Goal: Information Seeking & Learning: Understand process/instructions

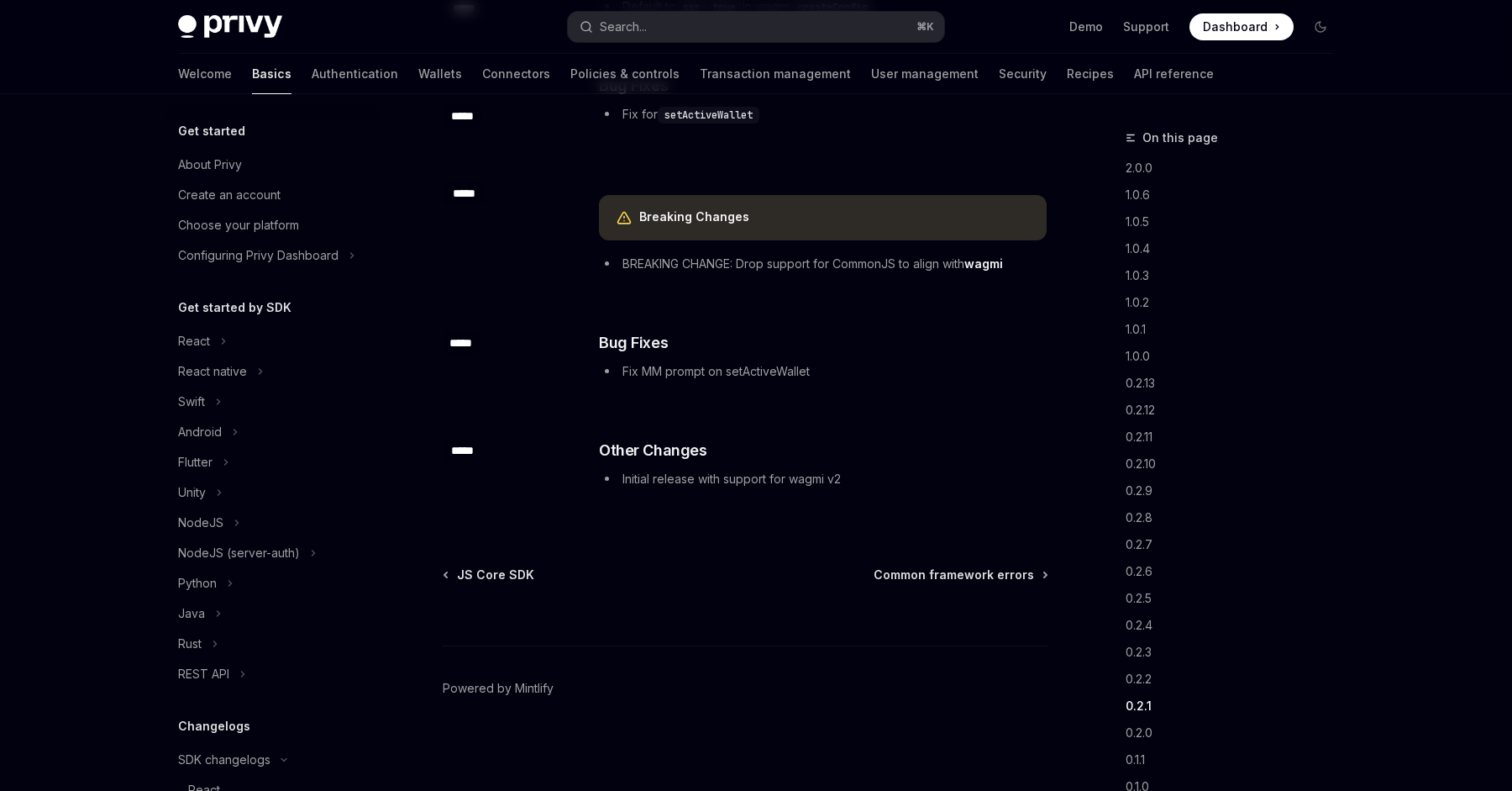
scroll to position [587, 0]
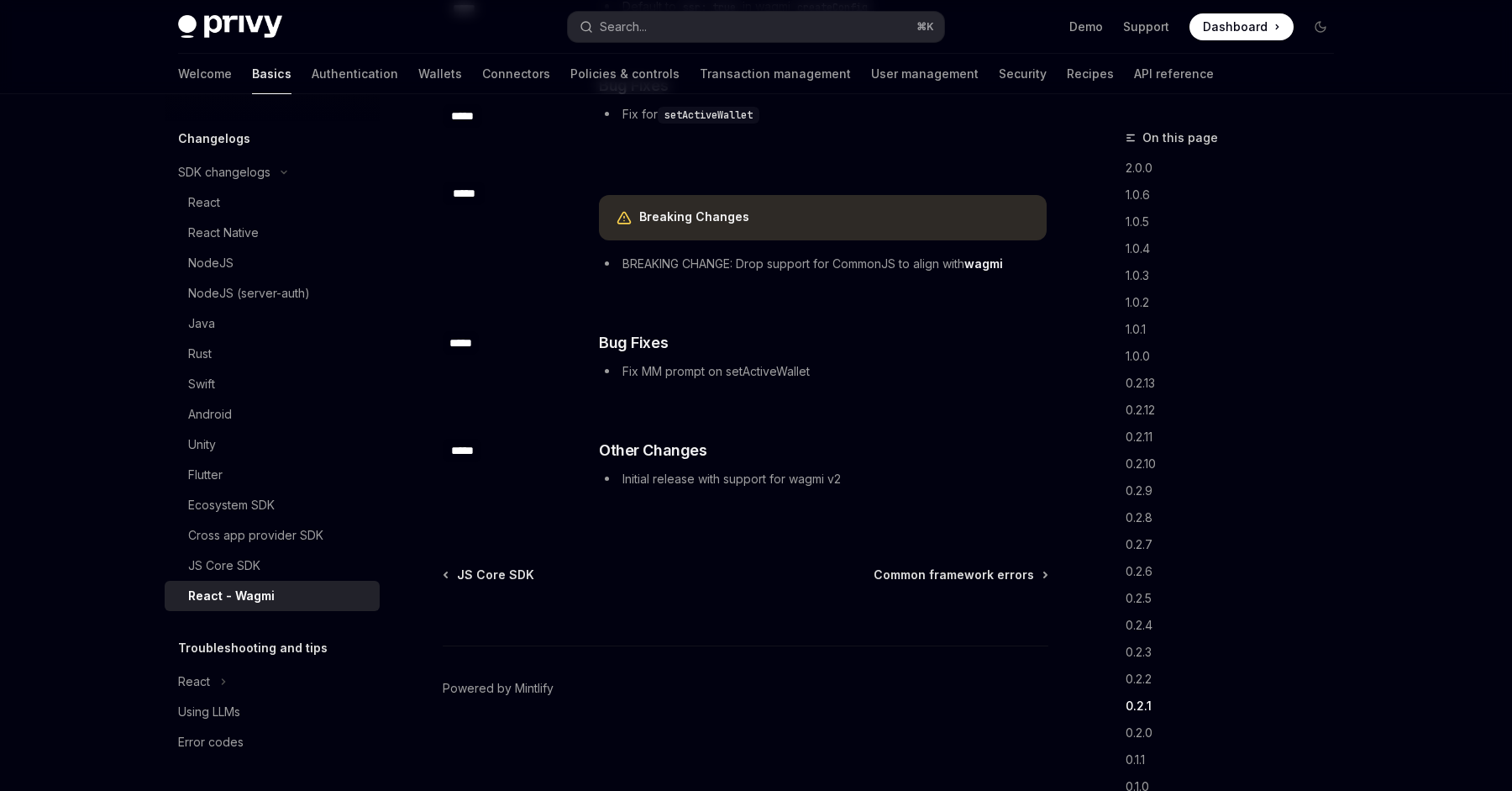
click at [204, 17] on img at bounding box center [230, 26] width 104 height 23
type textarea "*"
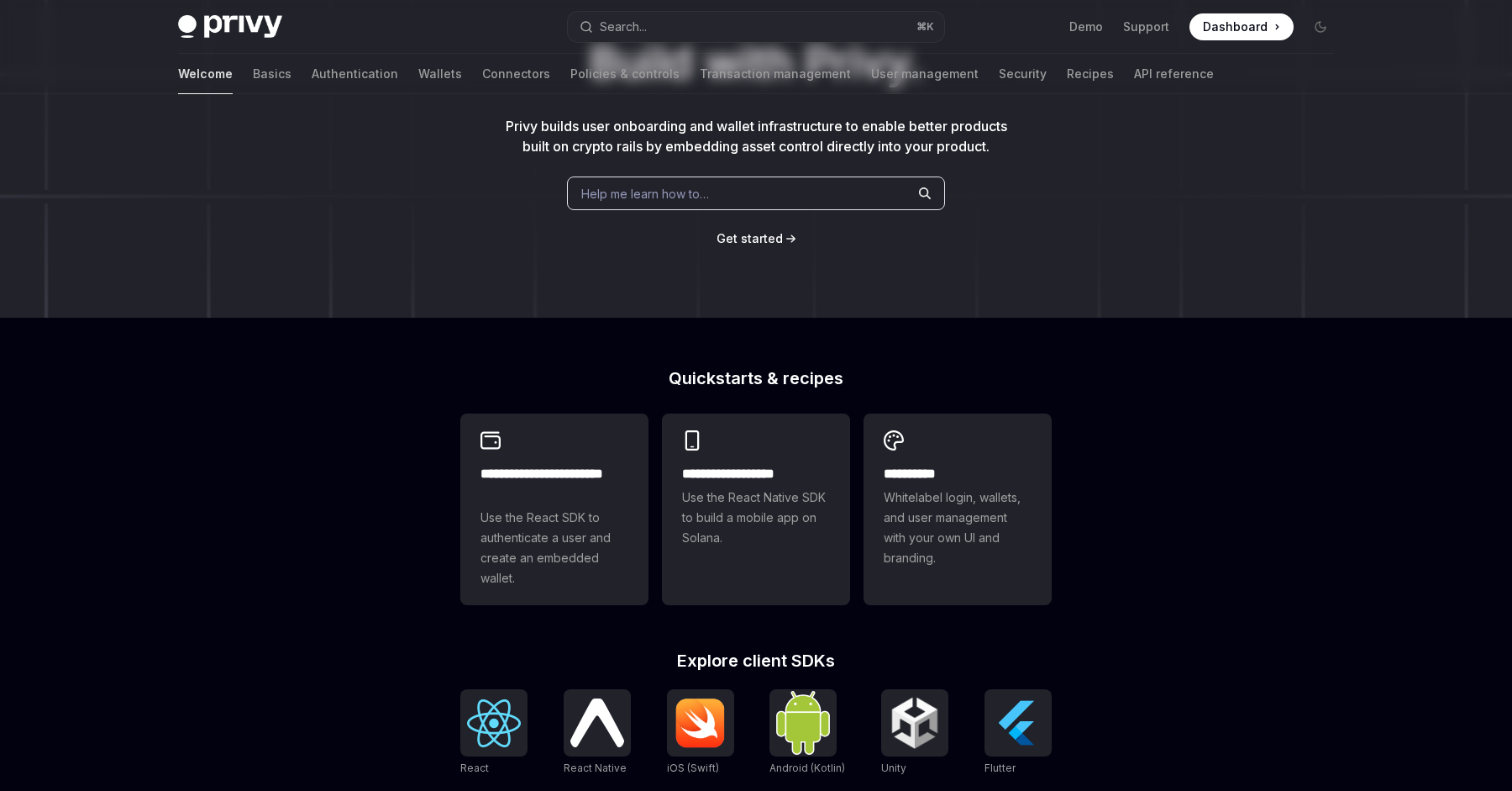
scroll to position [586, 0]
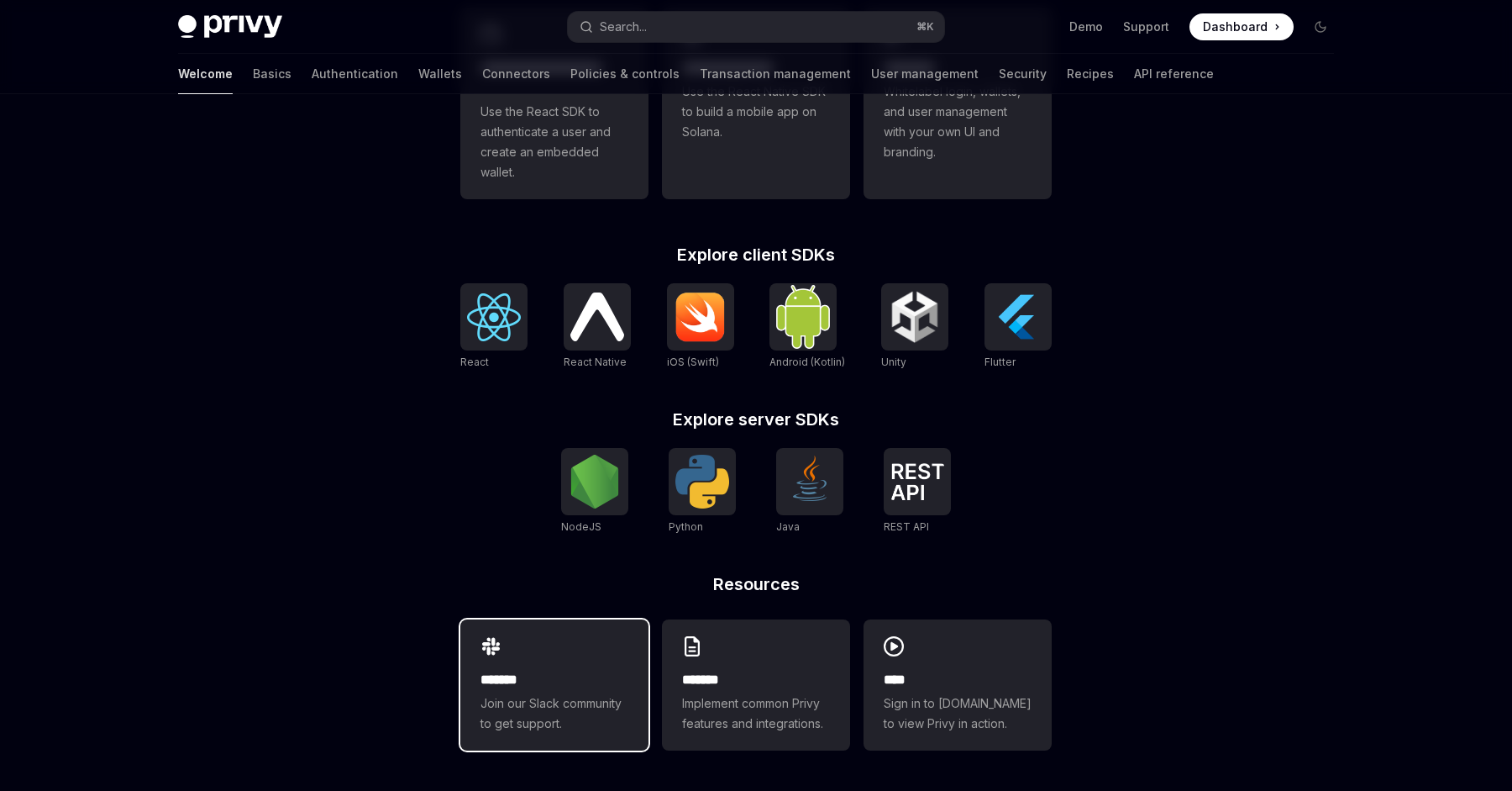
click at [555, 670] on h2 "*******" at bounding box center [554, 679] width 148 height 20
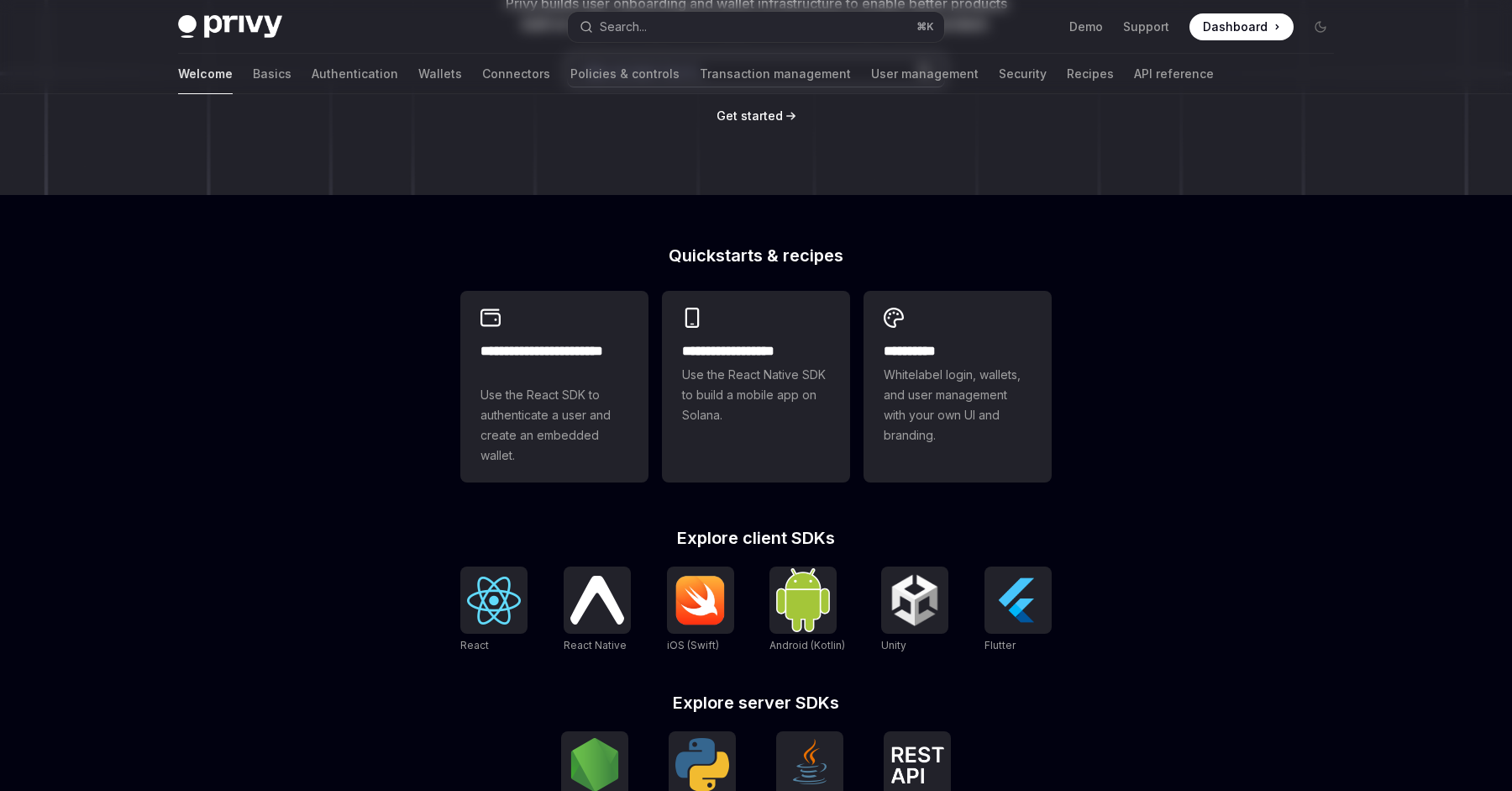
scroll to position [0, 0]
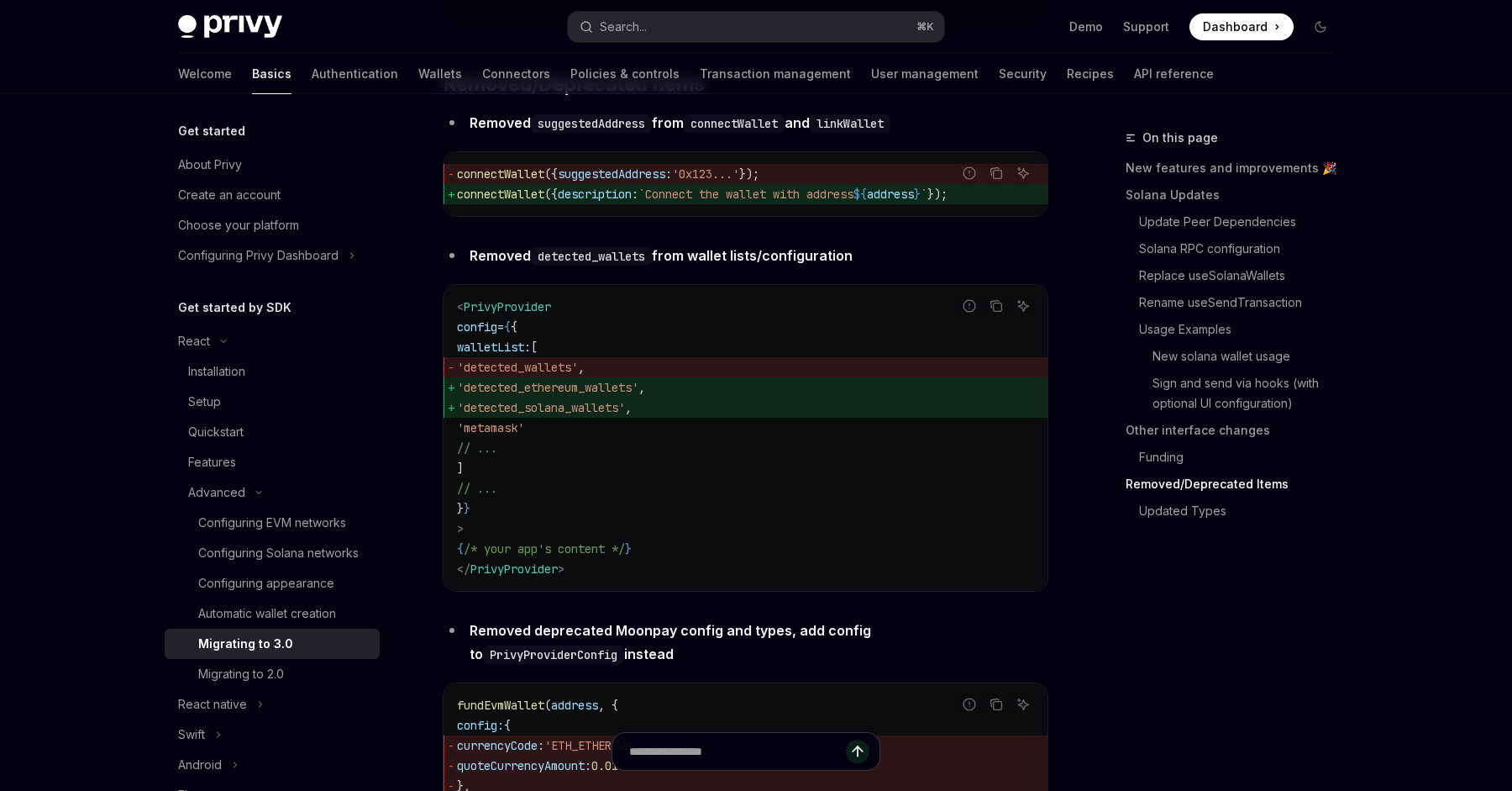
scroll to position [201, 0]
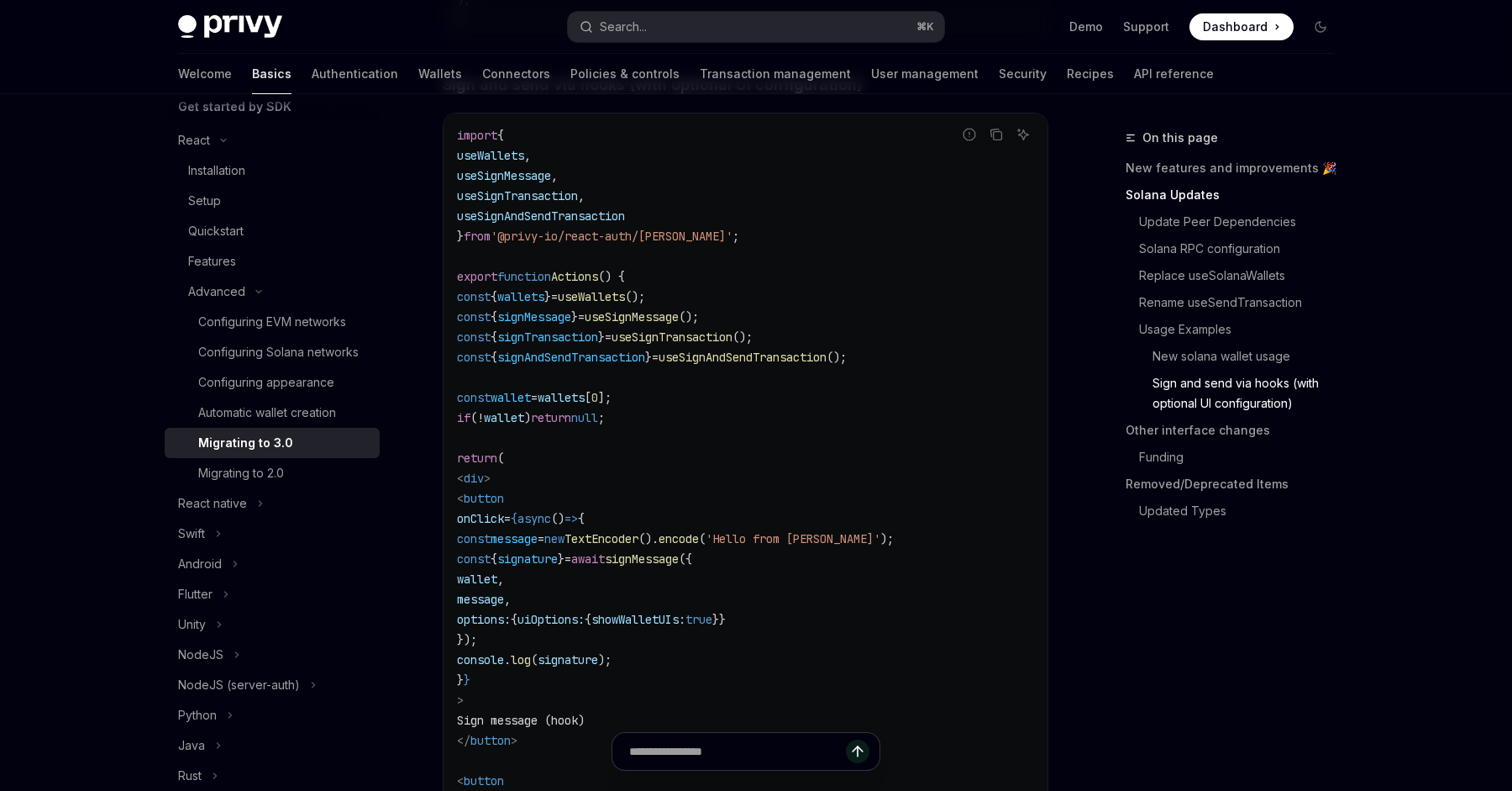
scroll to position [3621, 0]
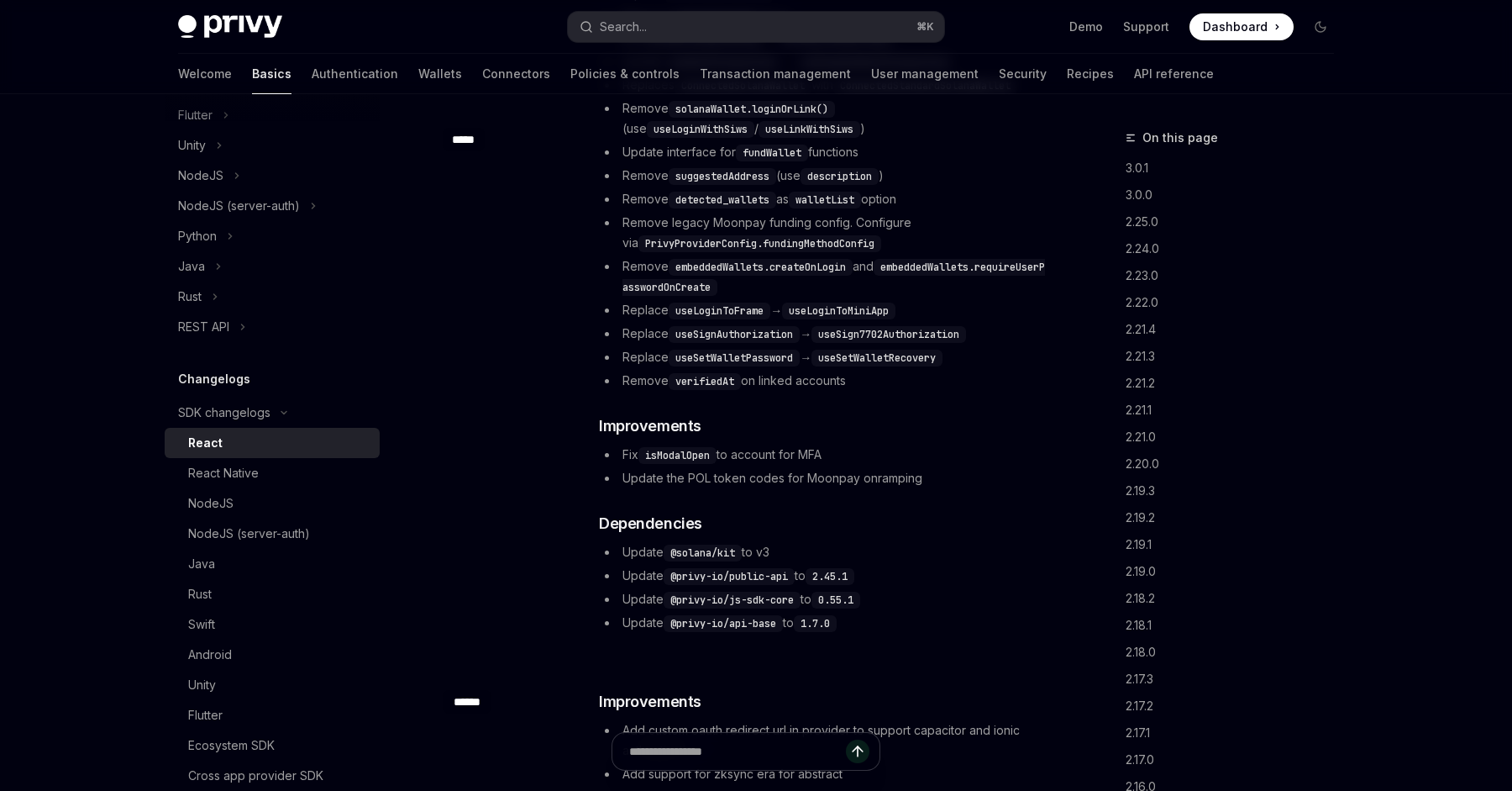
scroll to position [906, 0]
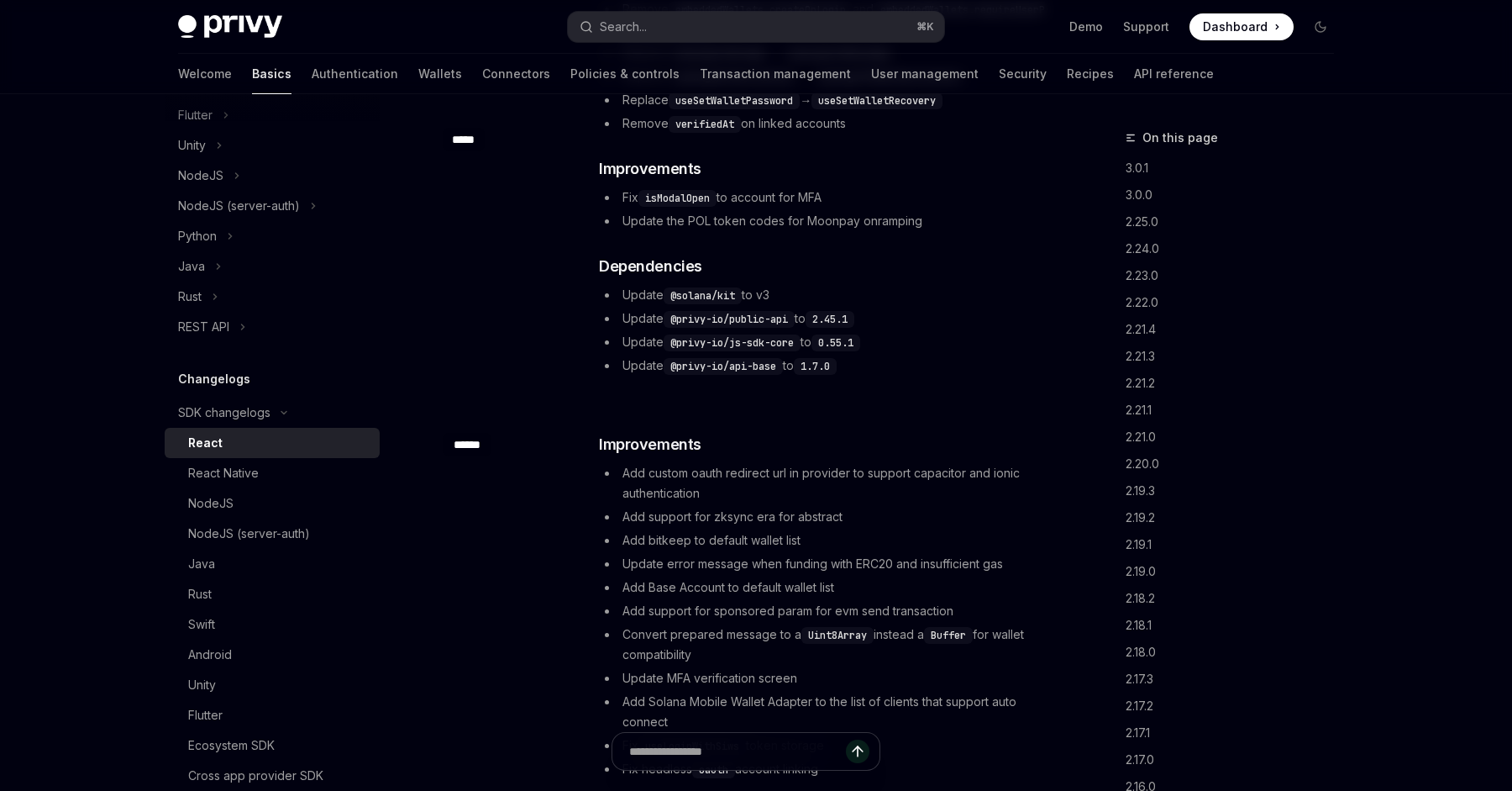
click at [511, 427] on div "​ ****** ​ Improvements Add custom oauth redirect url in provider to support ca…" at bounding box center [746, 692] width 606 height 571
copy div "******"
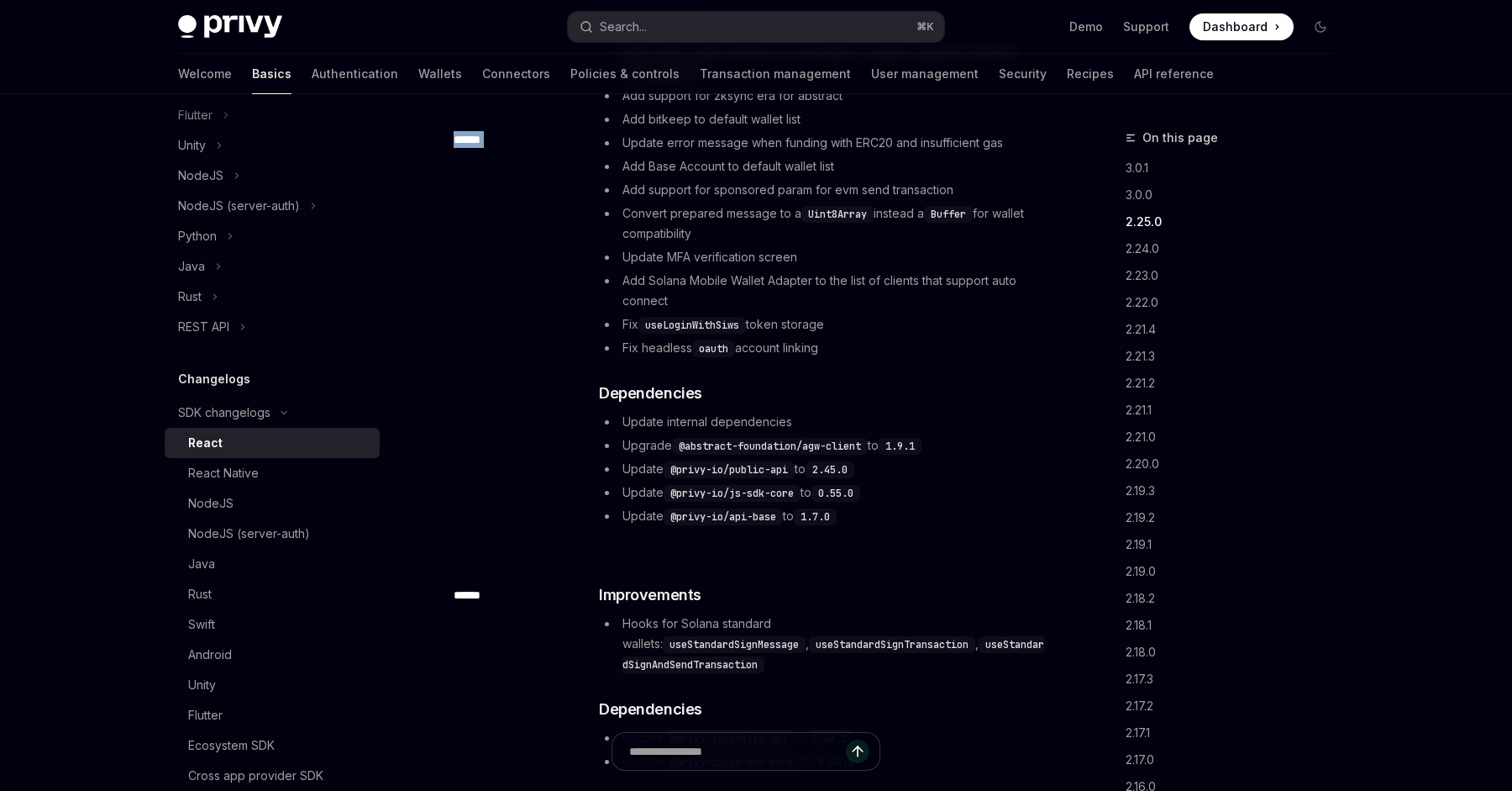
scroll to position [1336, 0]
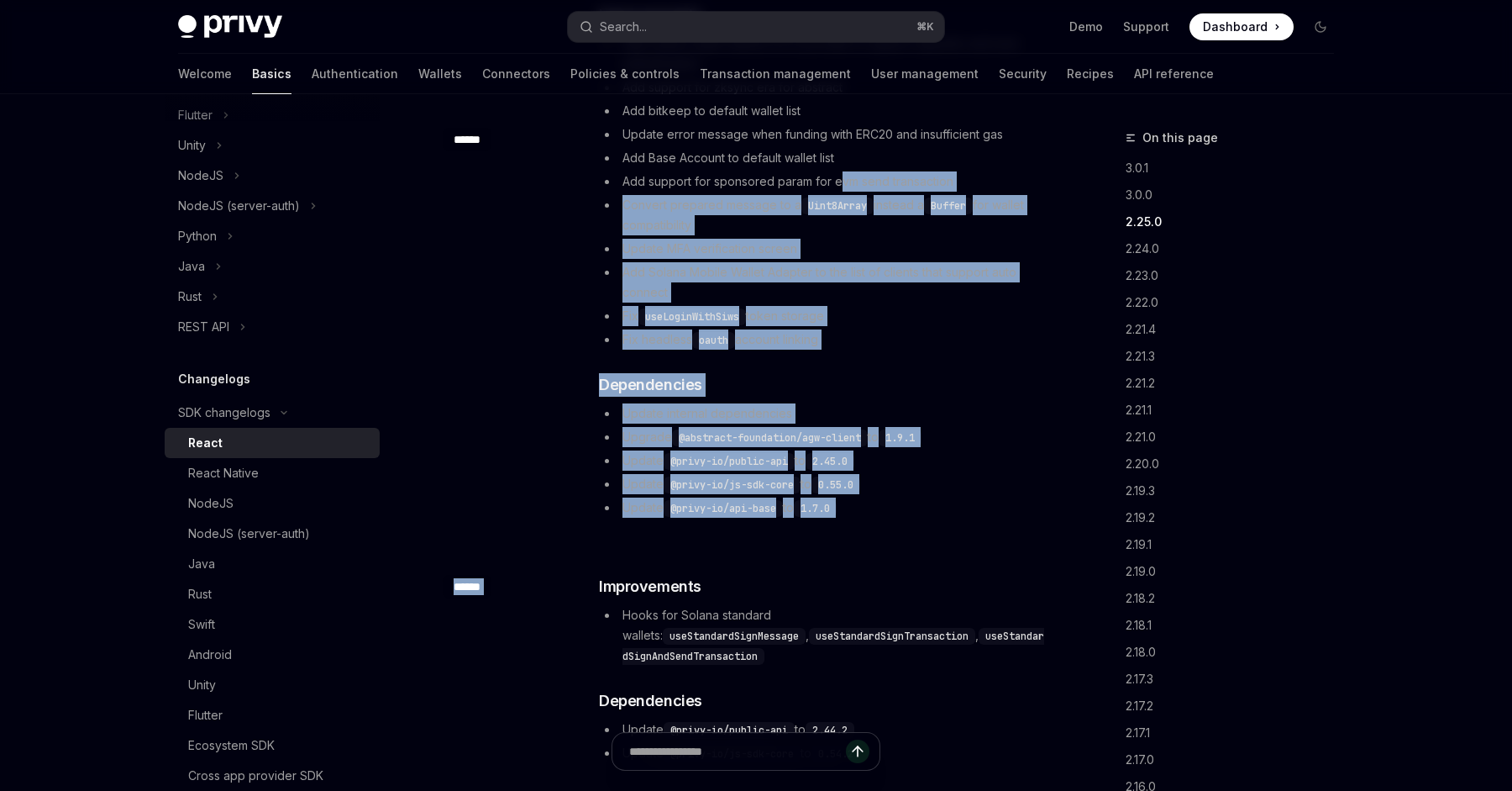
drag, startPoint x: 837, startPoint y: 189, endPoint x: 888, endPoint y: 573, distance: 387.4
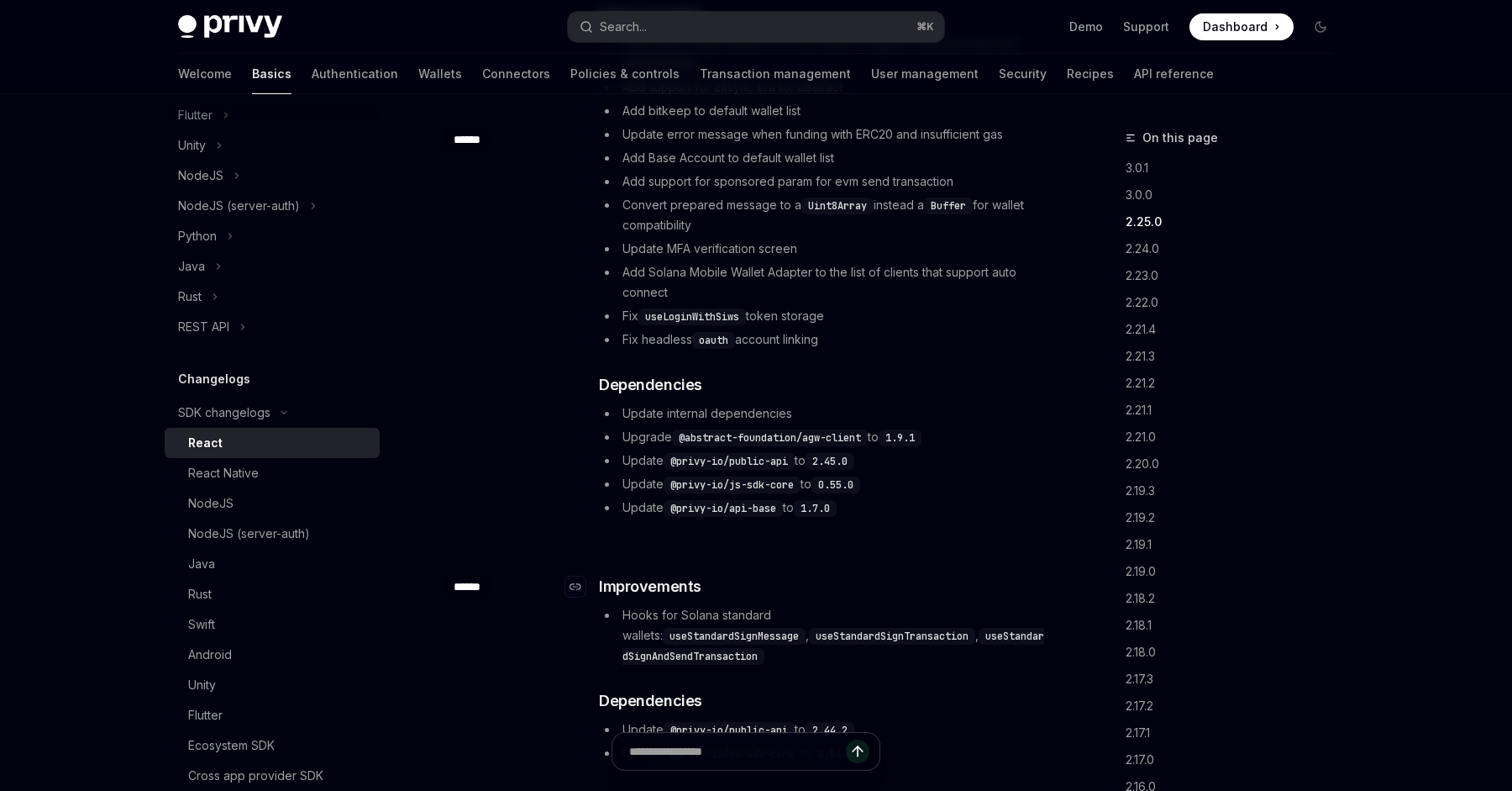
click at [888, 577] on h3 "​ Improvements" at bounding box center [822, 586] width 447 height 23
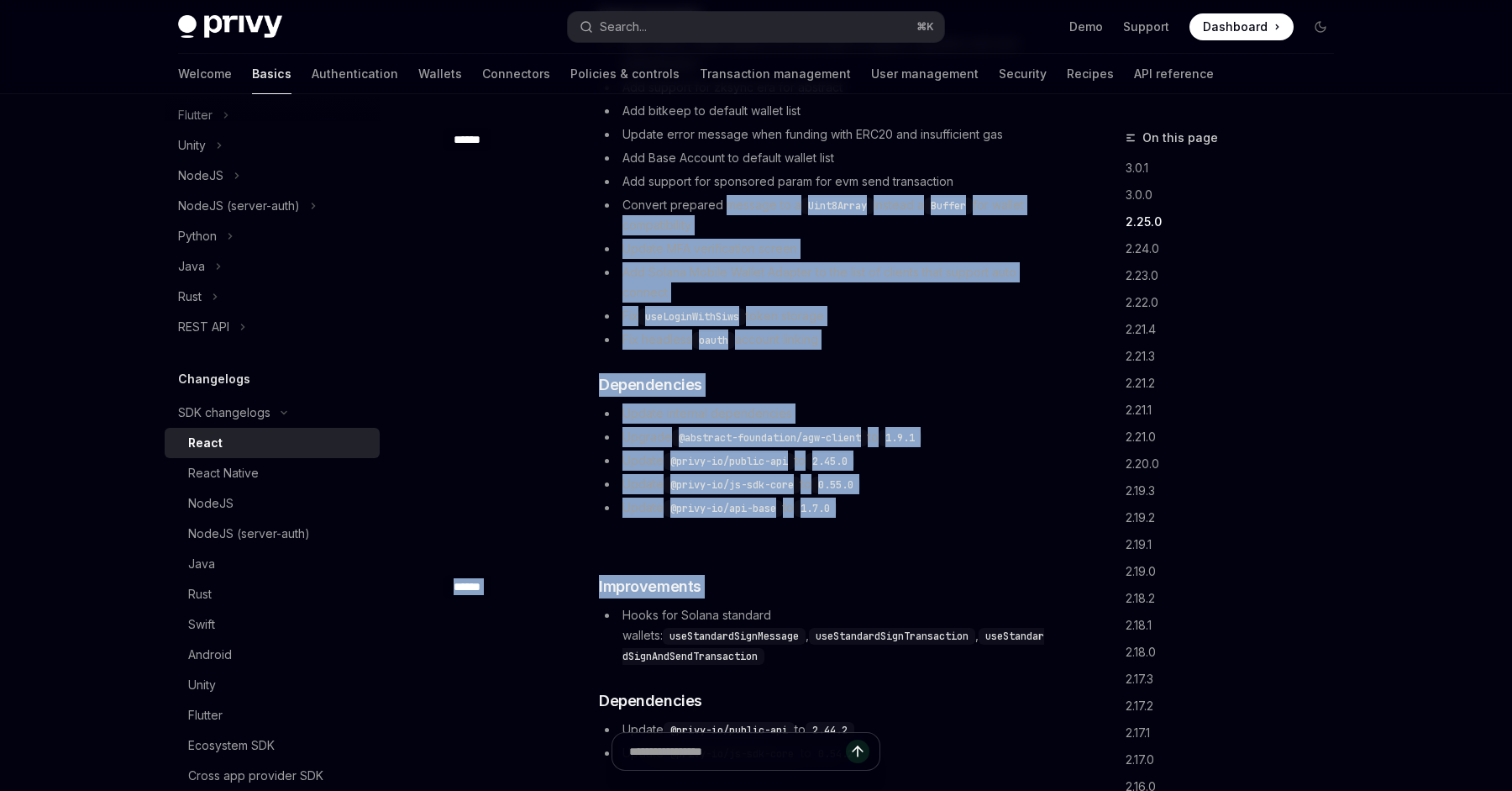
drag, startPoint x: 888, startPoint y: 577, endPoint x: 735, endPoint y: 189, distance: 417.1
click at [735, 189] on li "Add support for sponsored param for evm send transaction" at bounding box center [822, 181] width 447 height 20
drag, startPoint x: 735, startPoint y: 189, endPoint x: 917, endPoint y: 559, distance: 412.3
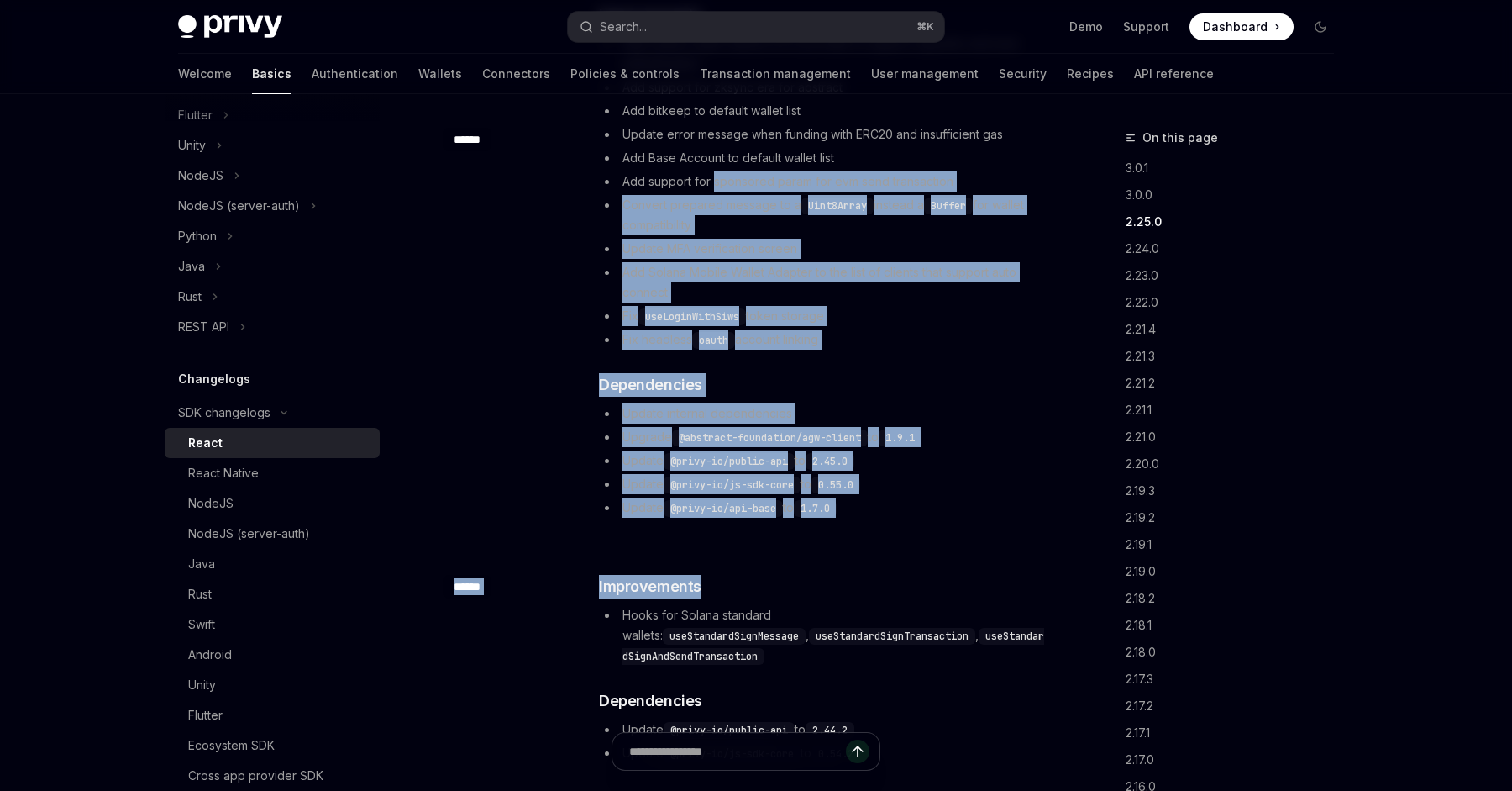
click at [917, 559] on div "​ ****** ​ Improvements Hooks for Solana standard wallets: useStandardSignMessa…" at bounding box center [746, 670] width 606 height 245
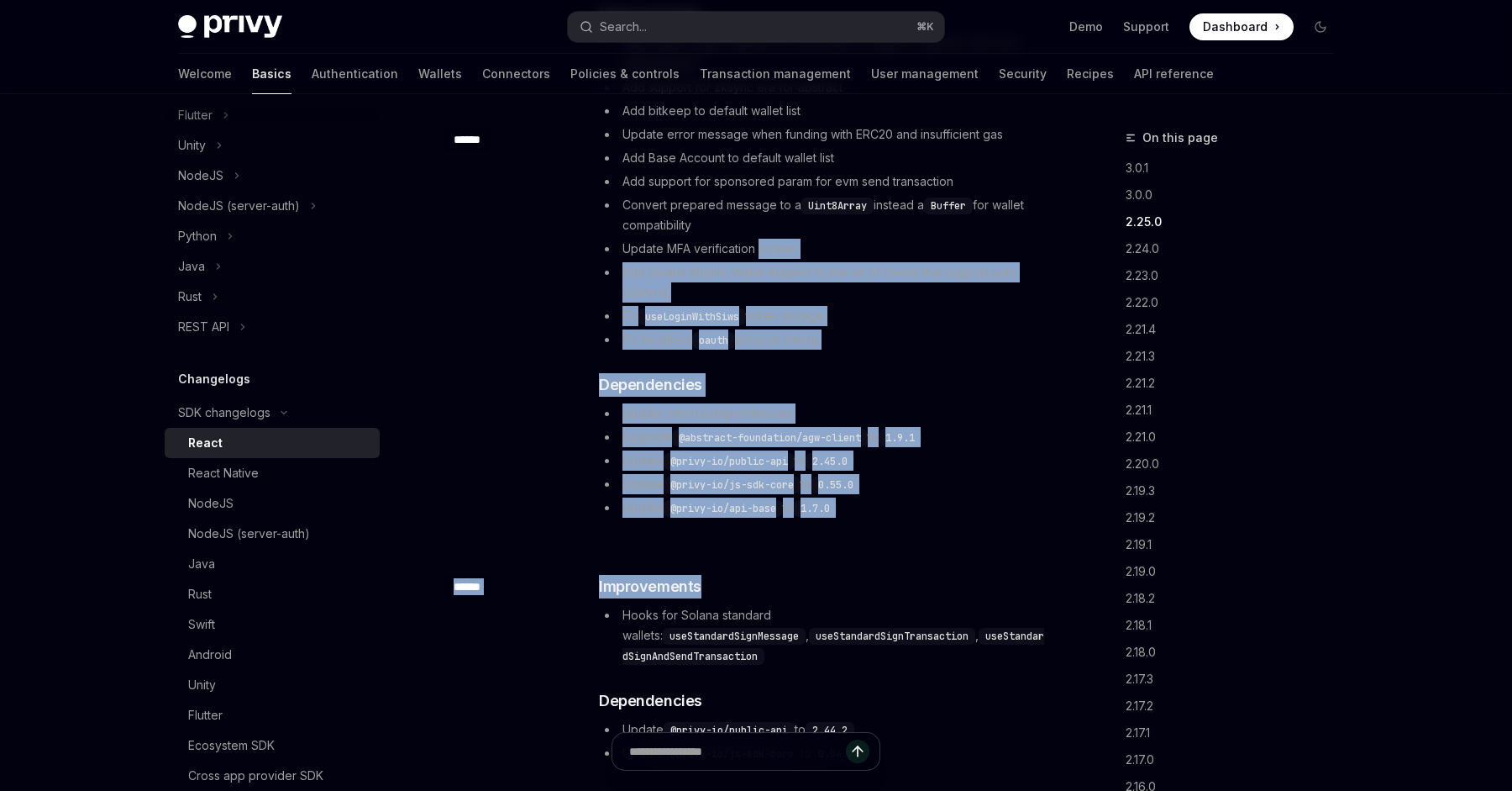
drag, startPoint x: 917, startPoint y: 559, endPoint x: 770, endPoint y: 237, distance: 354.0
click at [770, 237] on ul "Add custom oauth redirect url in provider to support capacitor and ionic authen…" at bounding box center [822, 191] width 447 height 316
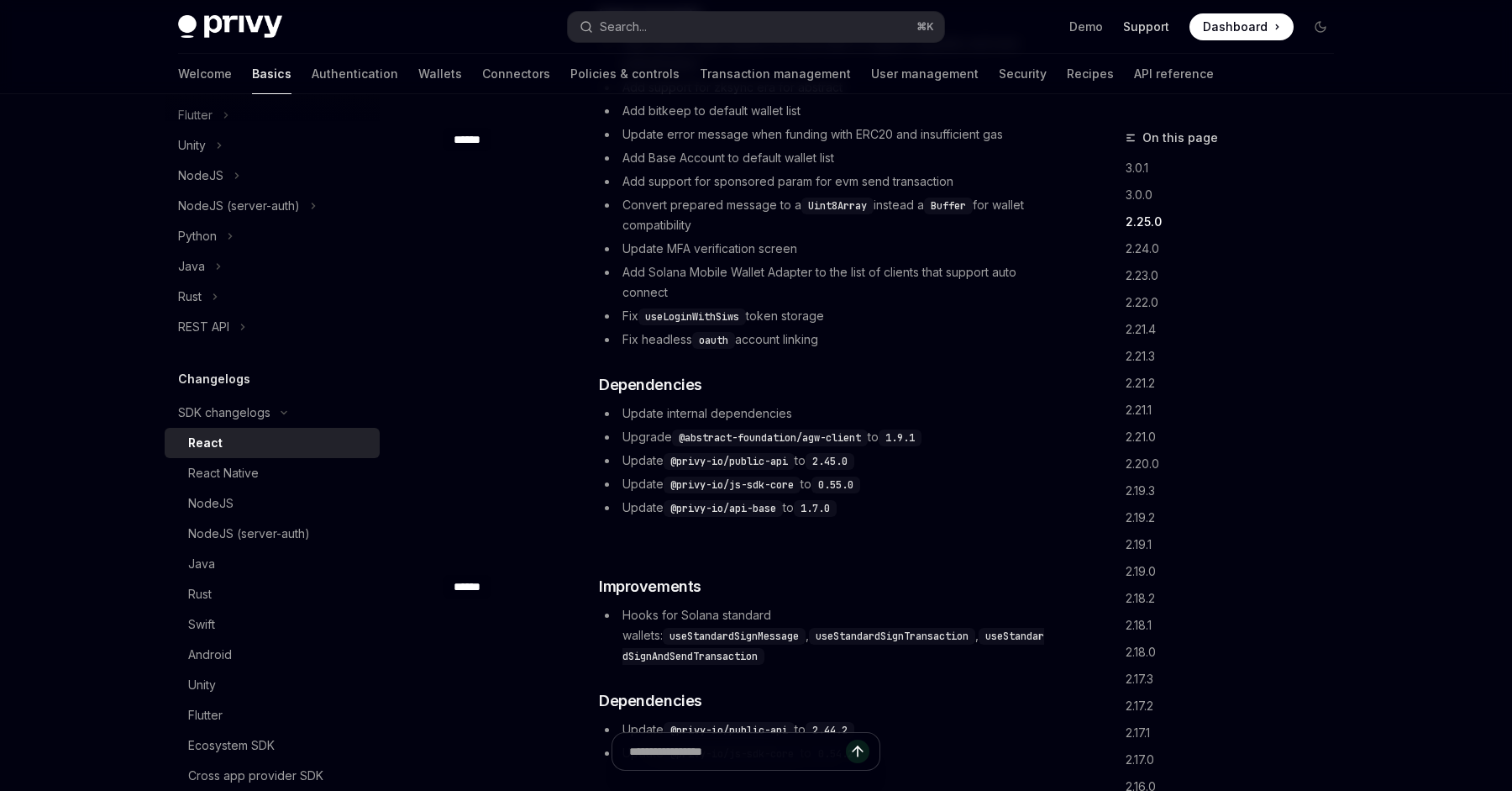
click at [1128, 26] on link "Support" at bounding box center [1145, 27] width 46 height 17
click at [232, 23] on img at bounding box center [230, 26] width 104 height 23
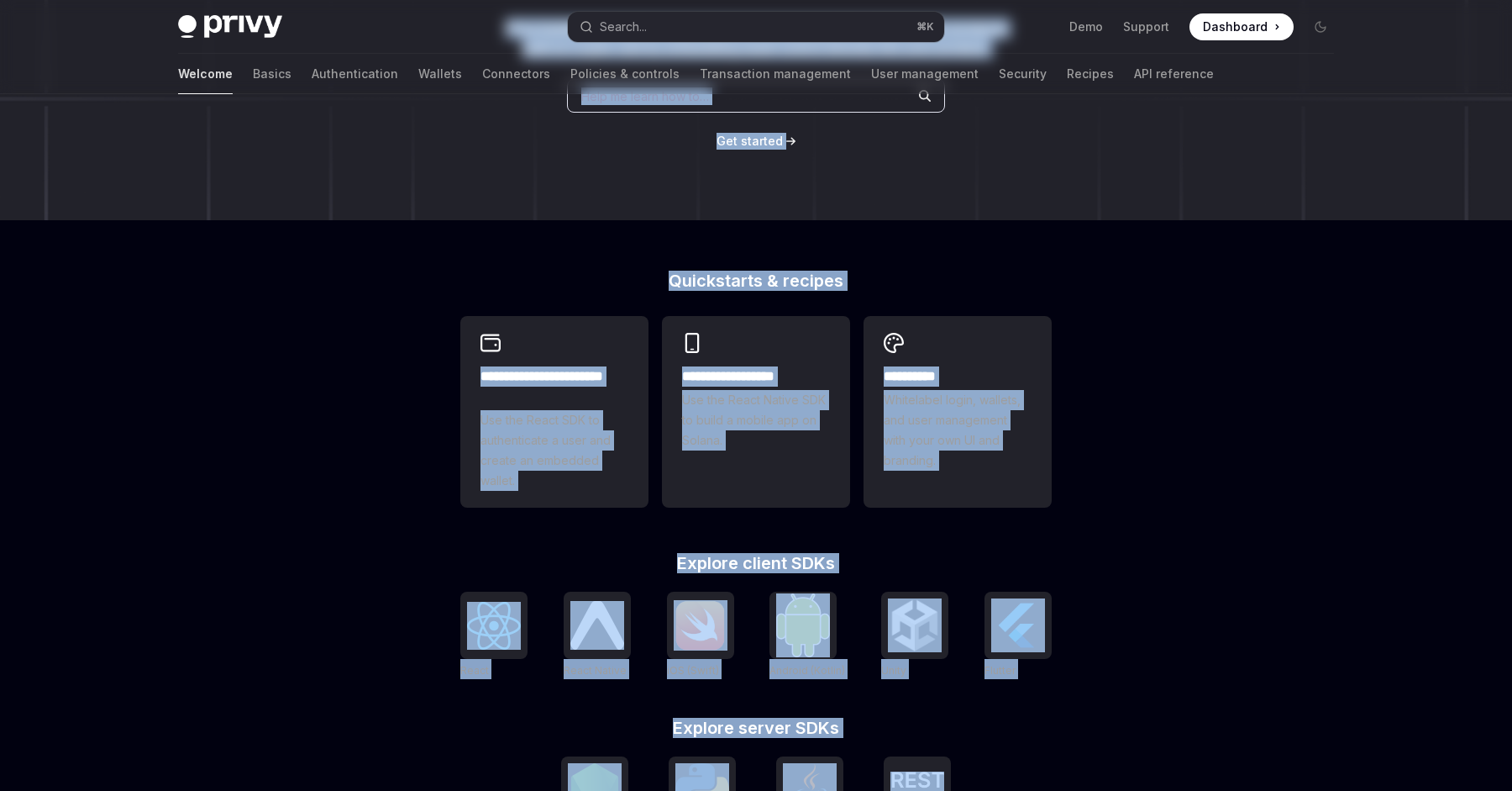
scroll to position [586, 0]
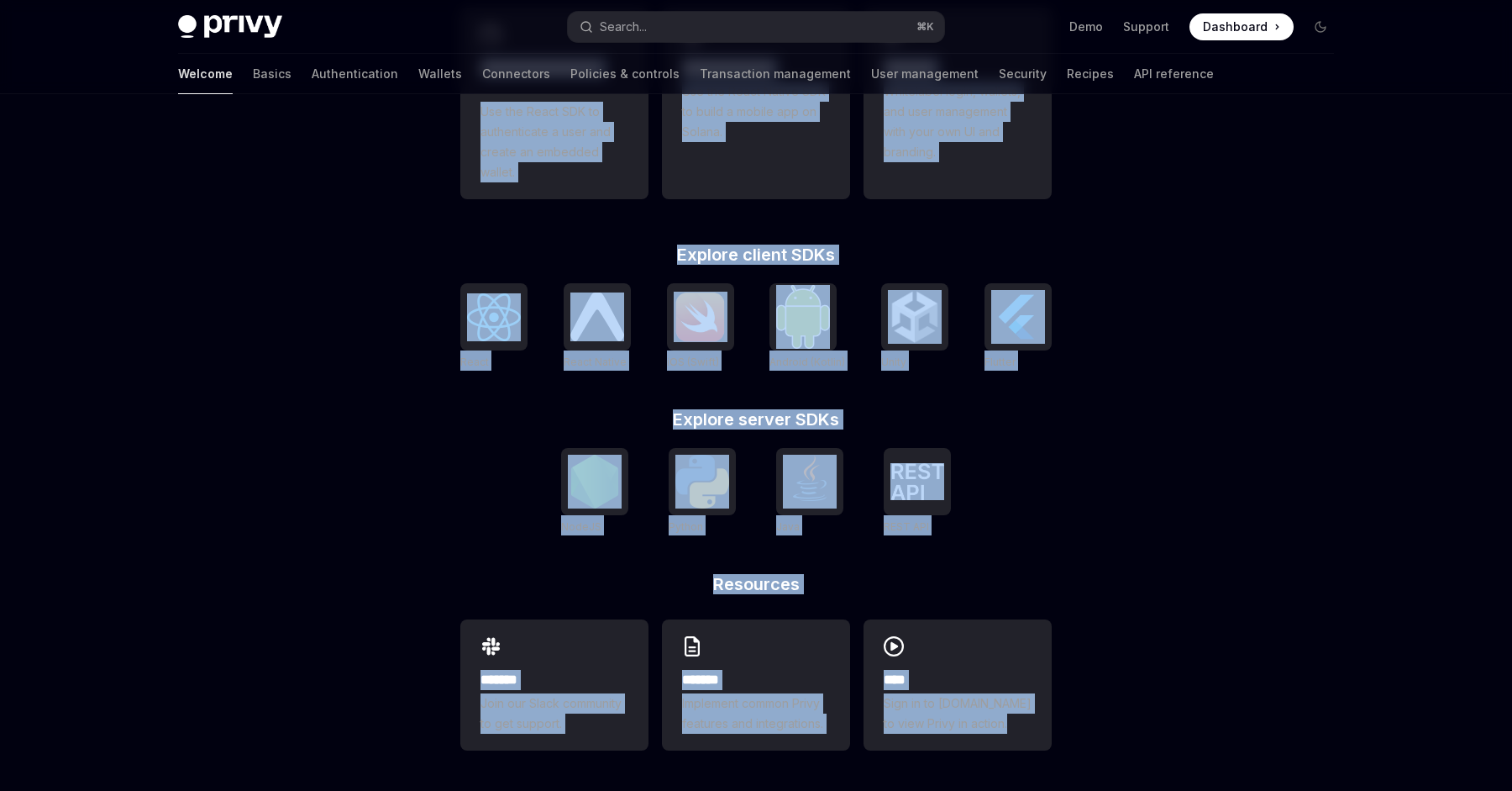
drag, startPoint x: 532, startPoint y: 145, endPoint x: 1139, endPoint y: 846, distance: 927.3
click at [1135, 700] on div "**********" at bounding box center [756, 160] width 1512 height 1262
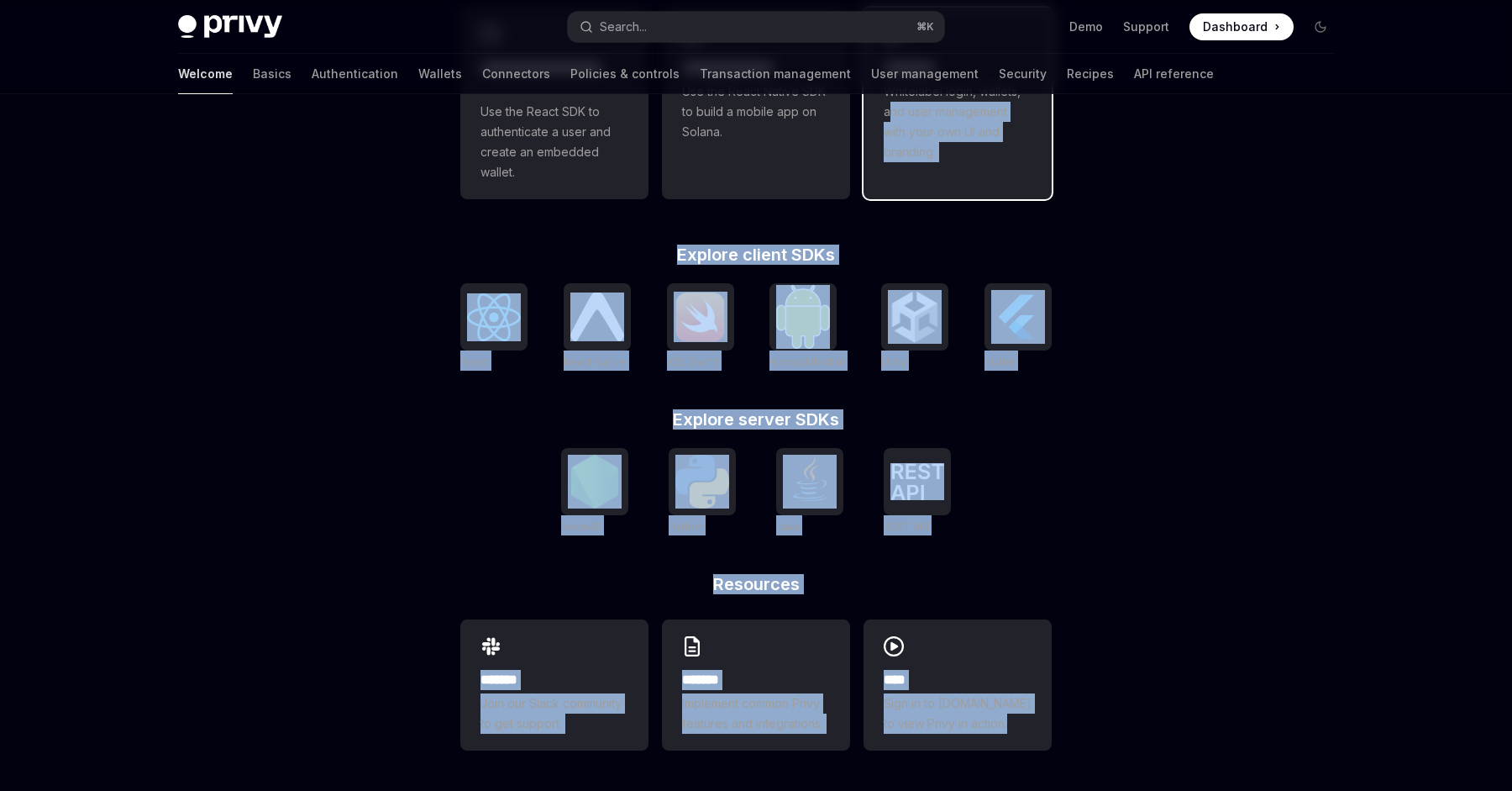
drag, startPoint x: 1131, startPoint y: 751, endPoint x: 875, endPoint y: 95, distance: 704.2
click at [880, 98] on div "**********" at bounding box center [756, 160] width 1512 height 1262
click at [904, 226] on div "**********" at bounding box center [756, 376] width 645 height 827
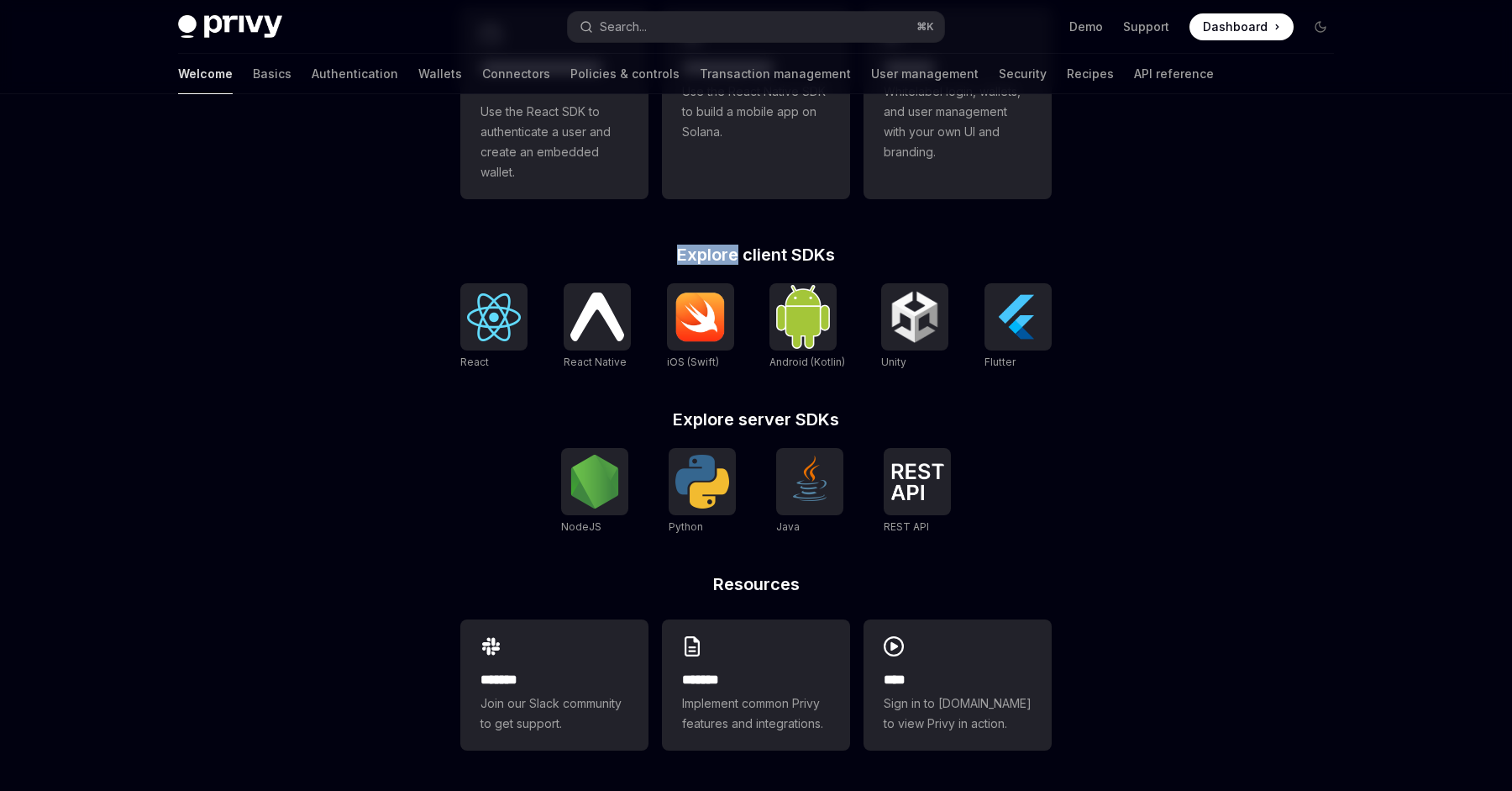
click at [904, 226] on div "**********" at bounding box center [756, 376] width 645 height 827
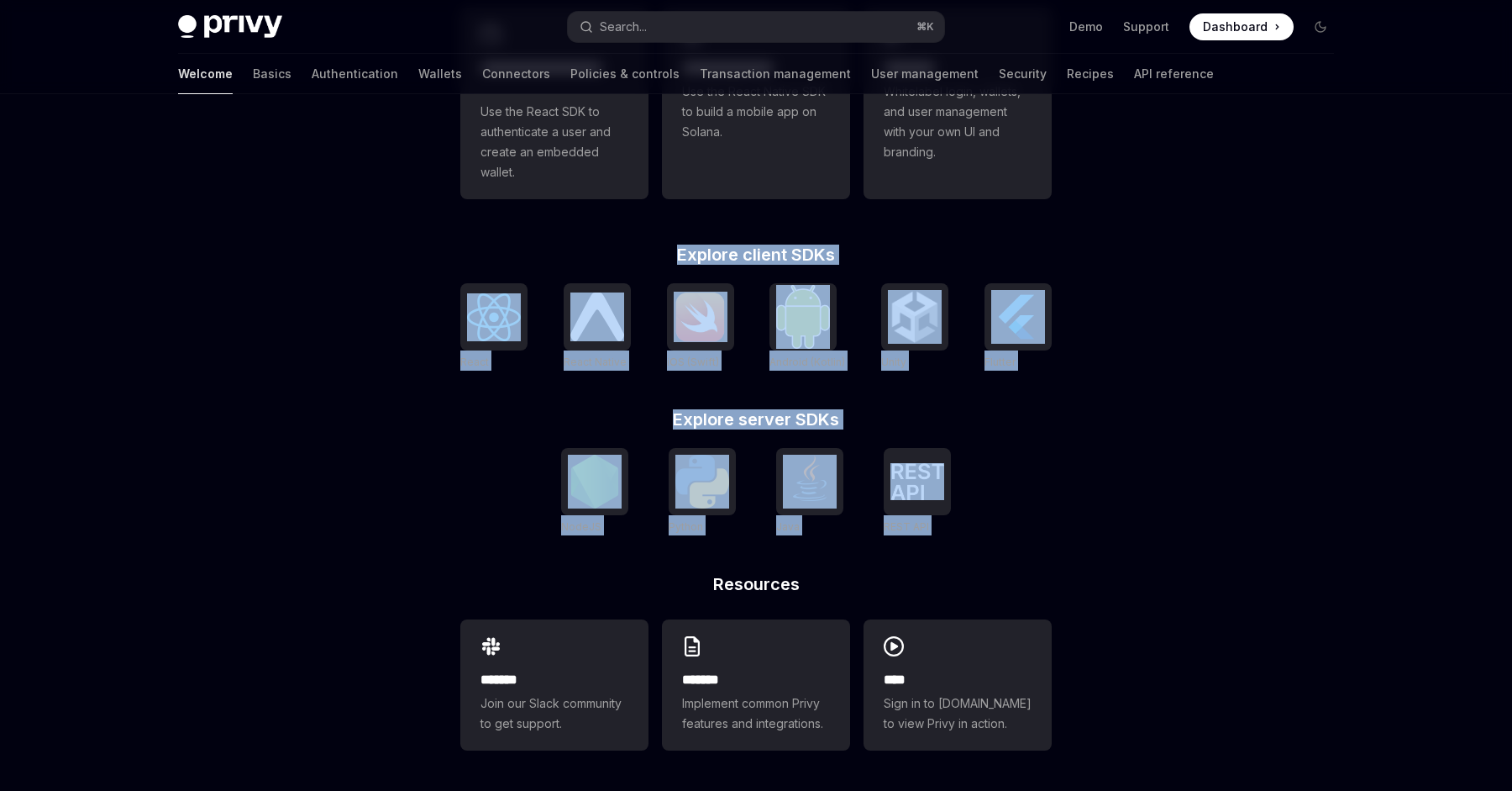
drag, startPoint x: 904, startPoint y: 226, endPoint x: 1071, endPoint y: 532, distance: 348.6
click at [1071, 532] on div "**********" at bounding box center [756, 376] width 645 height 827
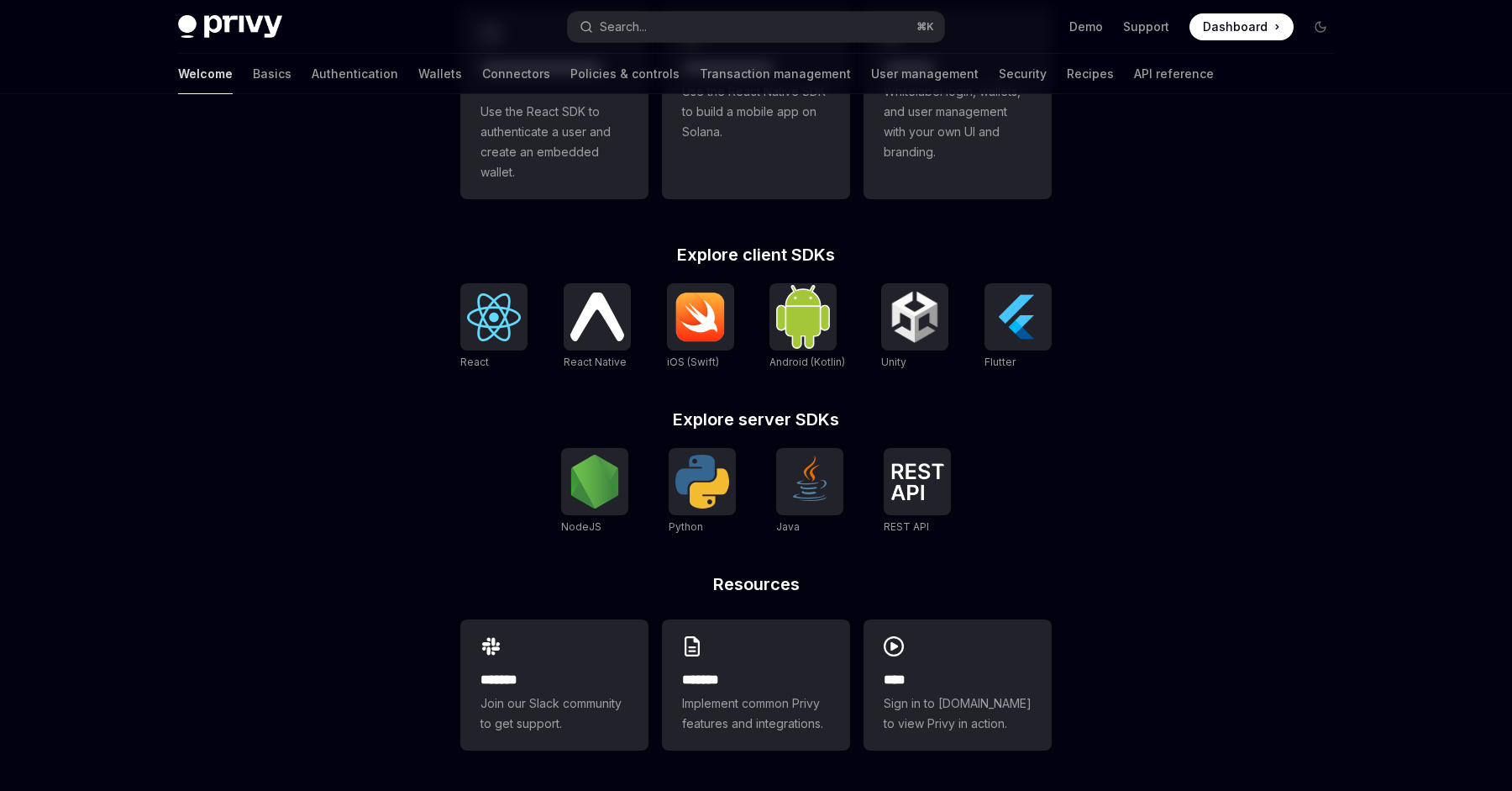
click at [1071, 532] on div "**********" at bounding box center [756, 376] width 645 height 827
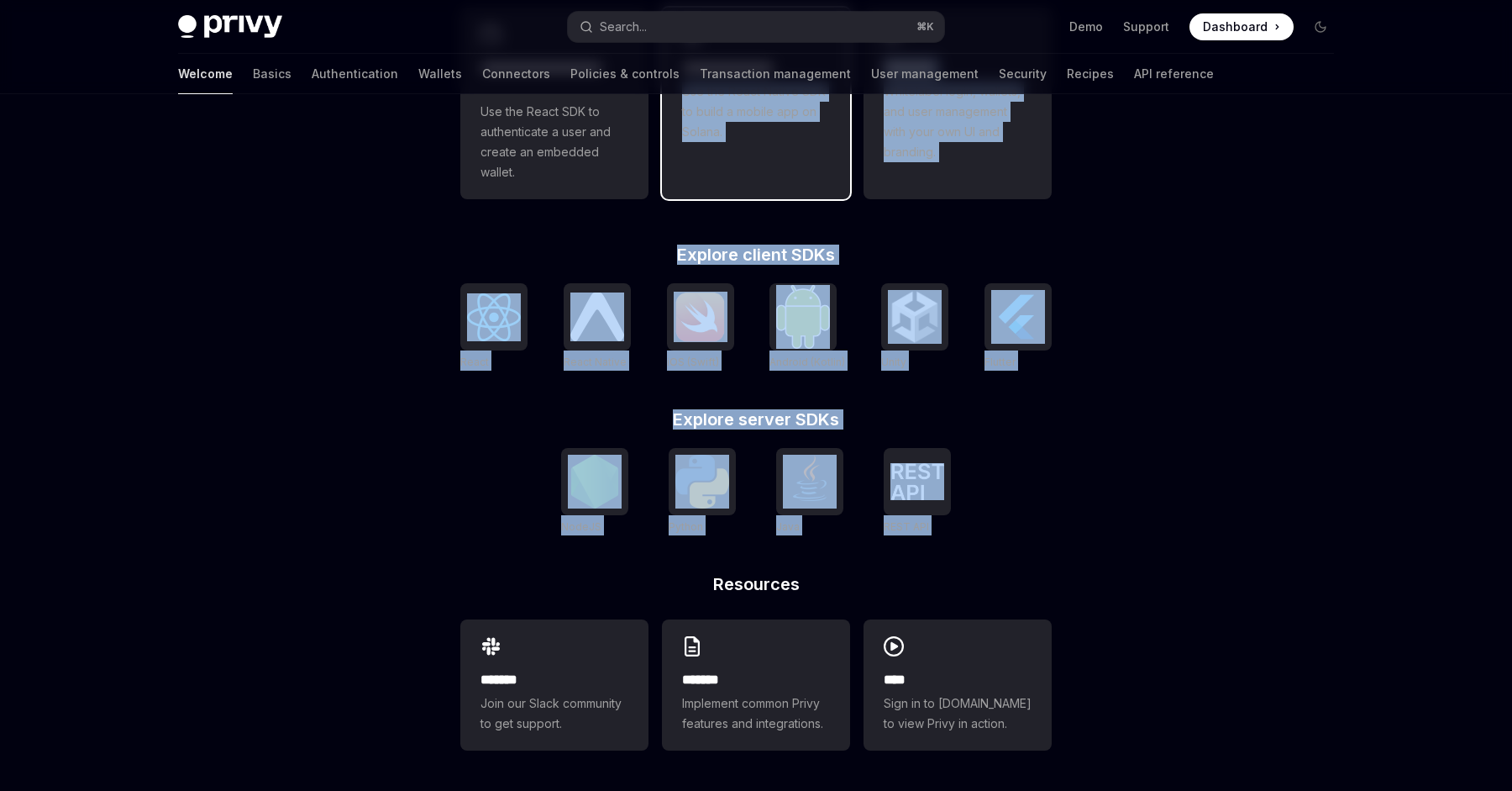
drag, startPoint x: 1071, startPoint y: 532, endPoint x: 824, endPoint y: 194, distance: 418.6
click at [824, 194] on div "**********" at bounding box center [756, 376] width 645 height 827
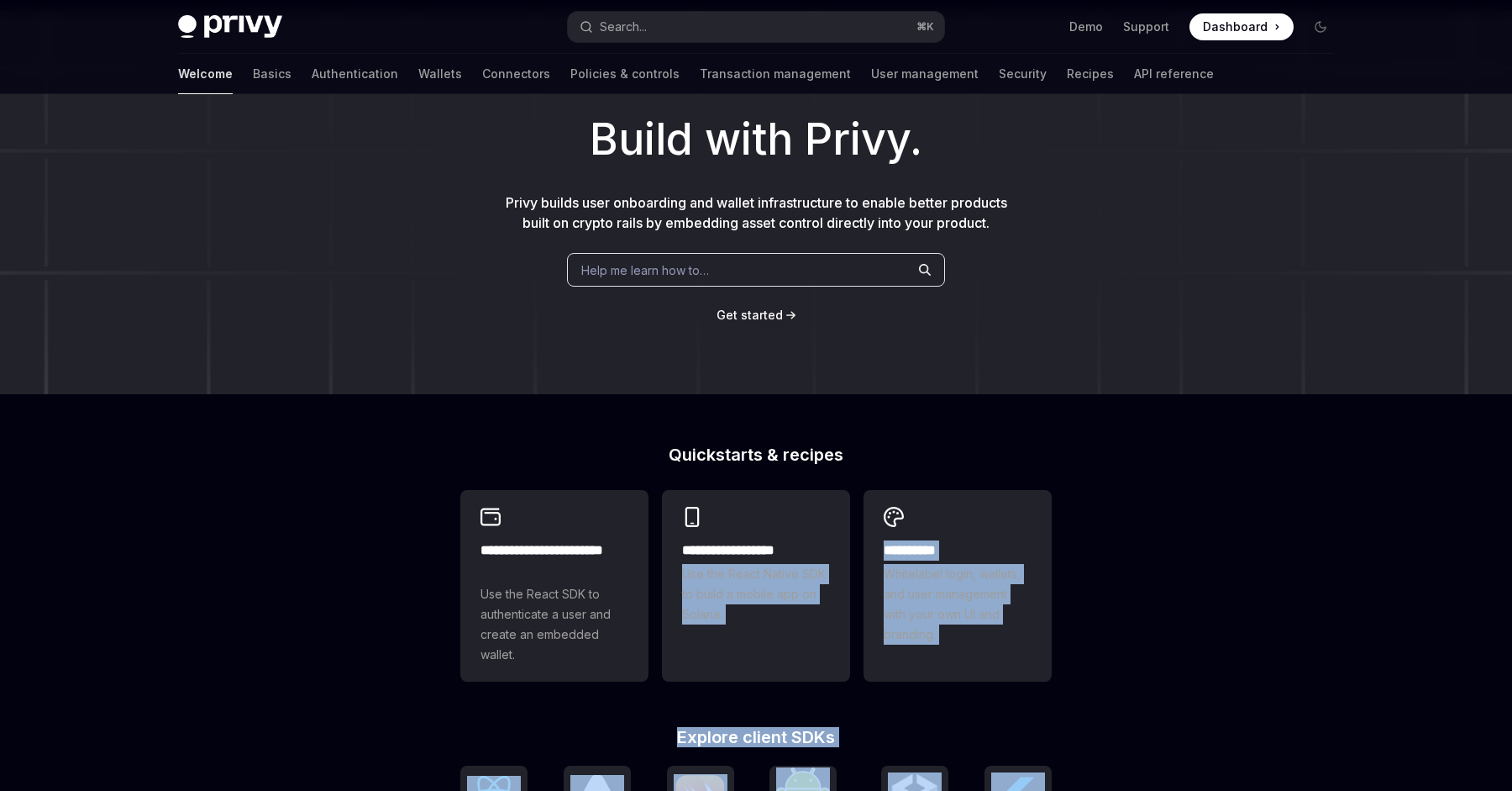
scroll to position [0, 0]
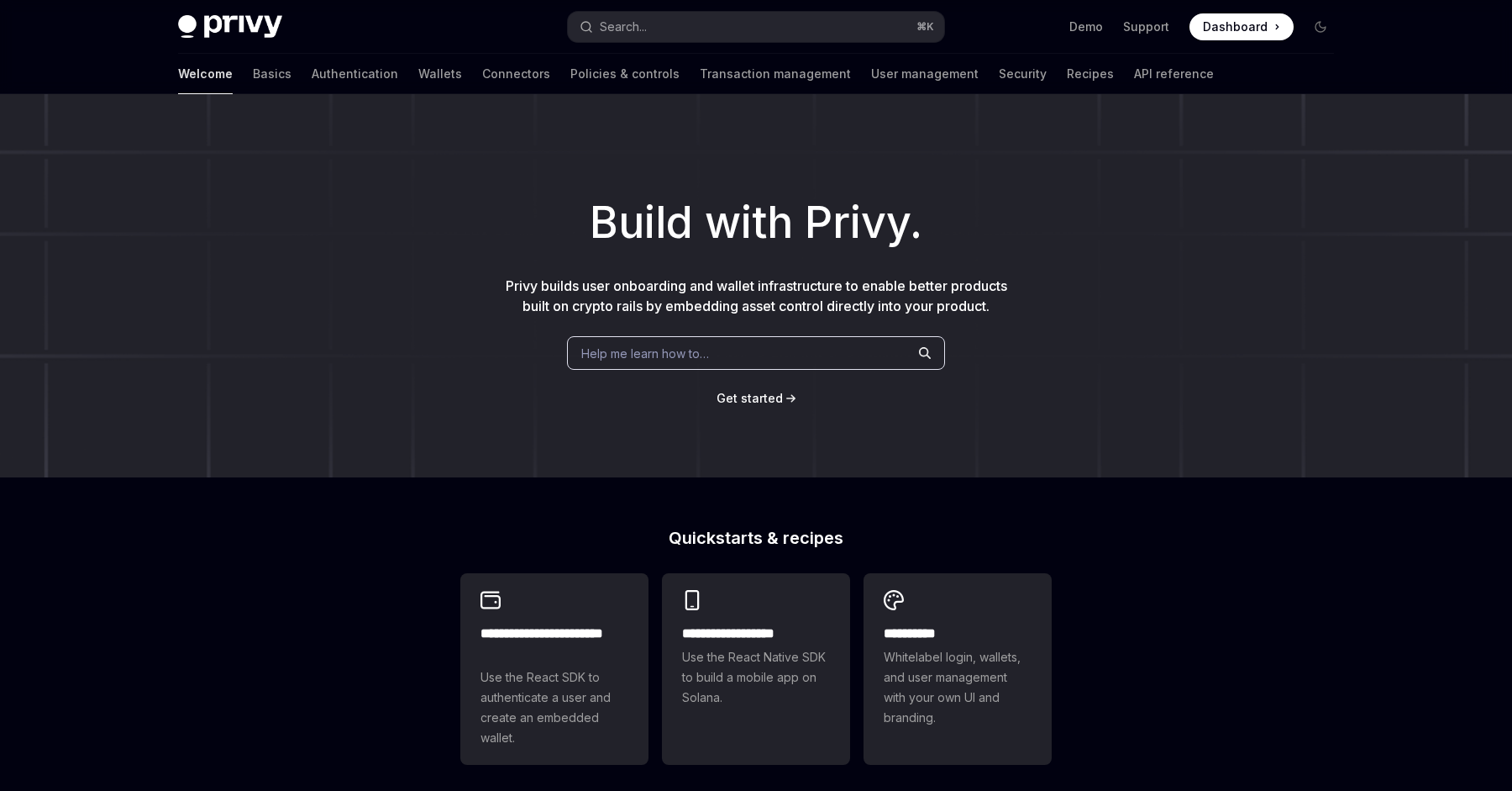
click at [358, 189] on div "Build with Privy. Privy builds user onboarding and wallet infrastructure to ena…" at bounding box center [756, 285] width 1512 height 383
click at [253, 69] on link "Basics" at bounding box center [272, 73] width 38 height 40
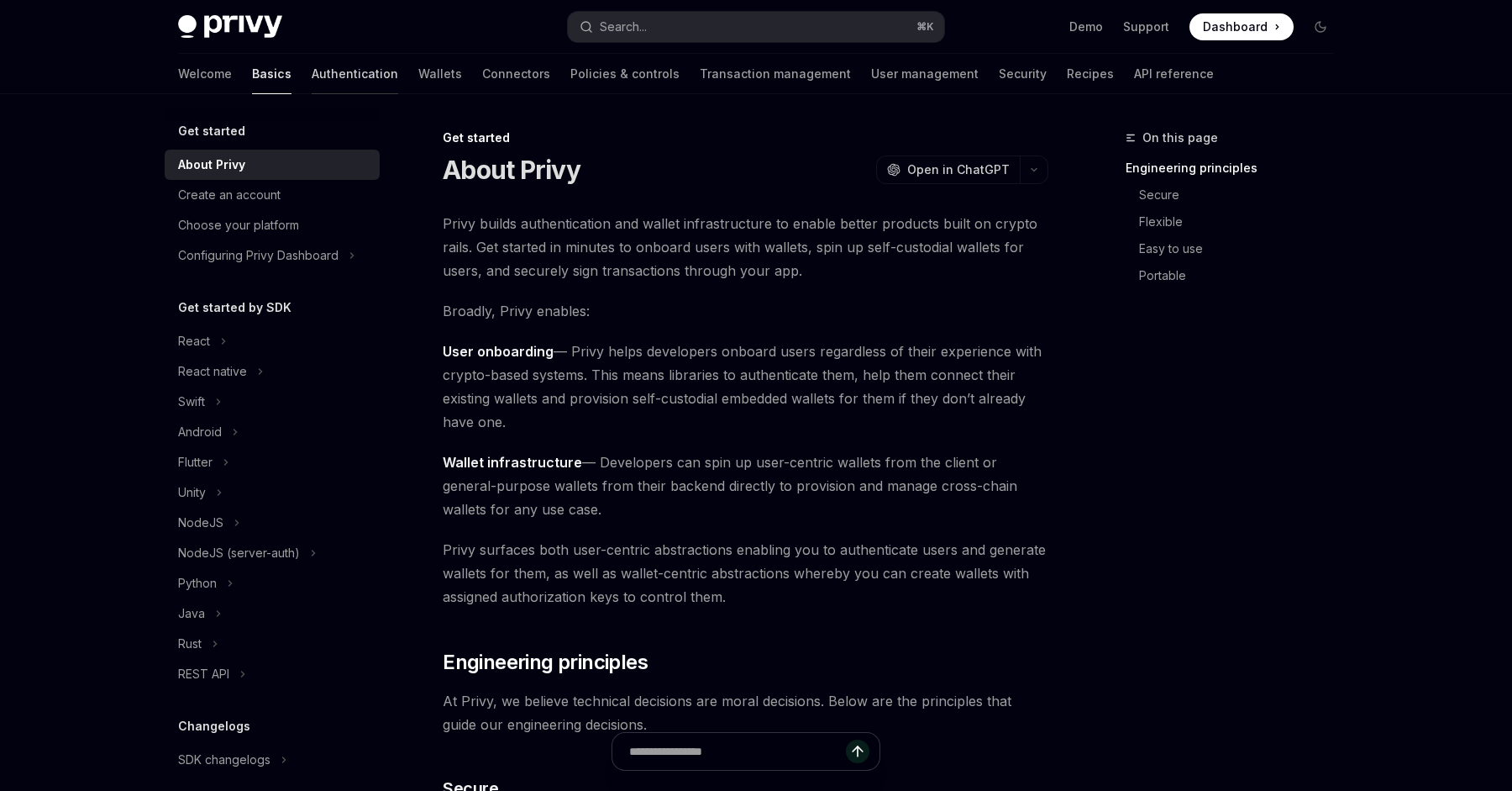
click at [311, 74] on link "Authentication" at bounding box center [355, 73] width 86 height 40
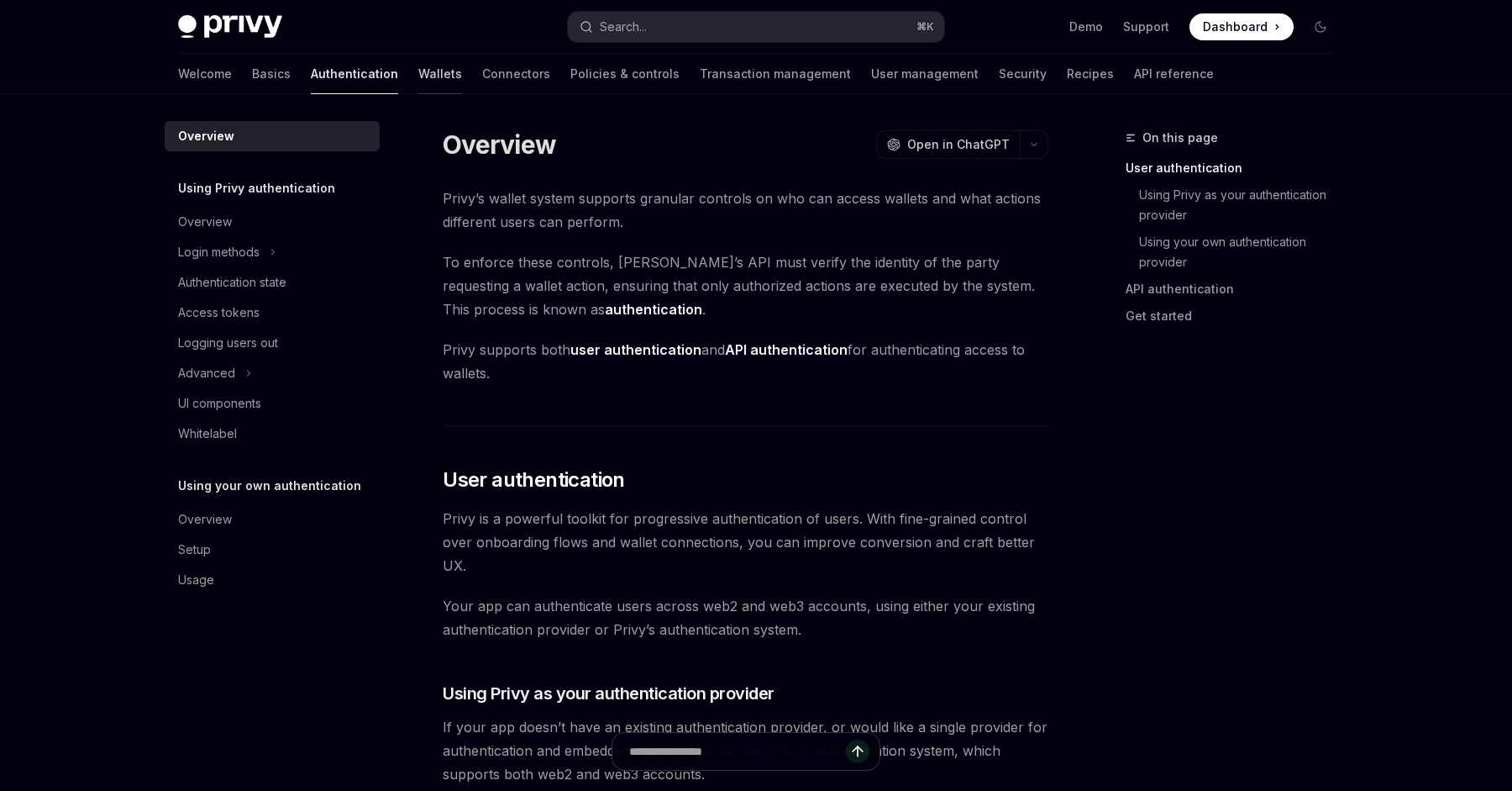
click at [418, 71] on link "Wallets" at bounding box center [440, 73] width 44 height 40
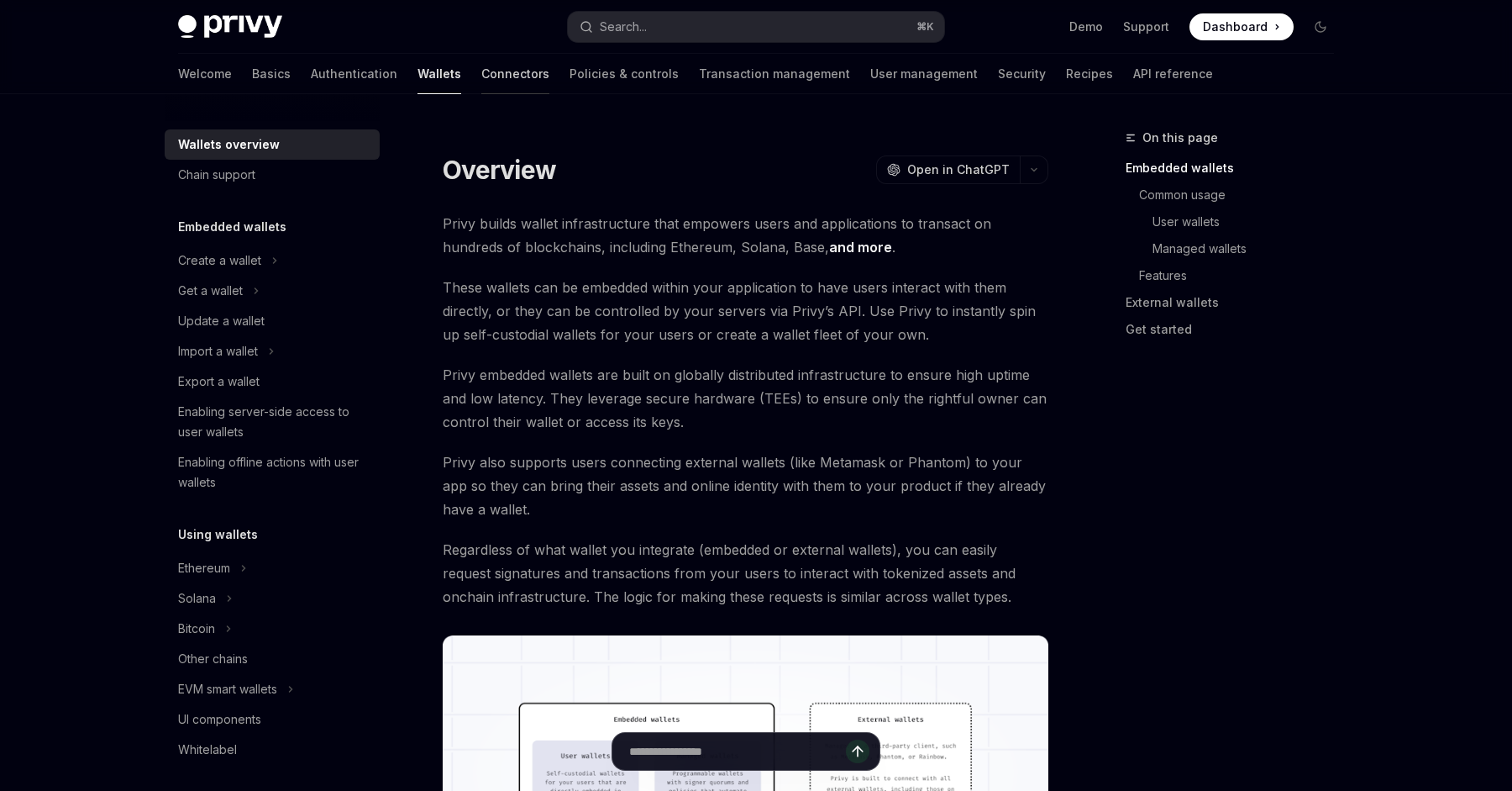
click at [481, 69] on link "Connectors" at bounding box center [515, 73] width 68 height 40
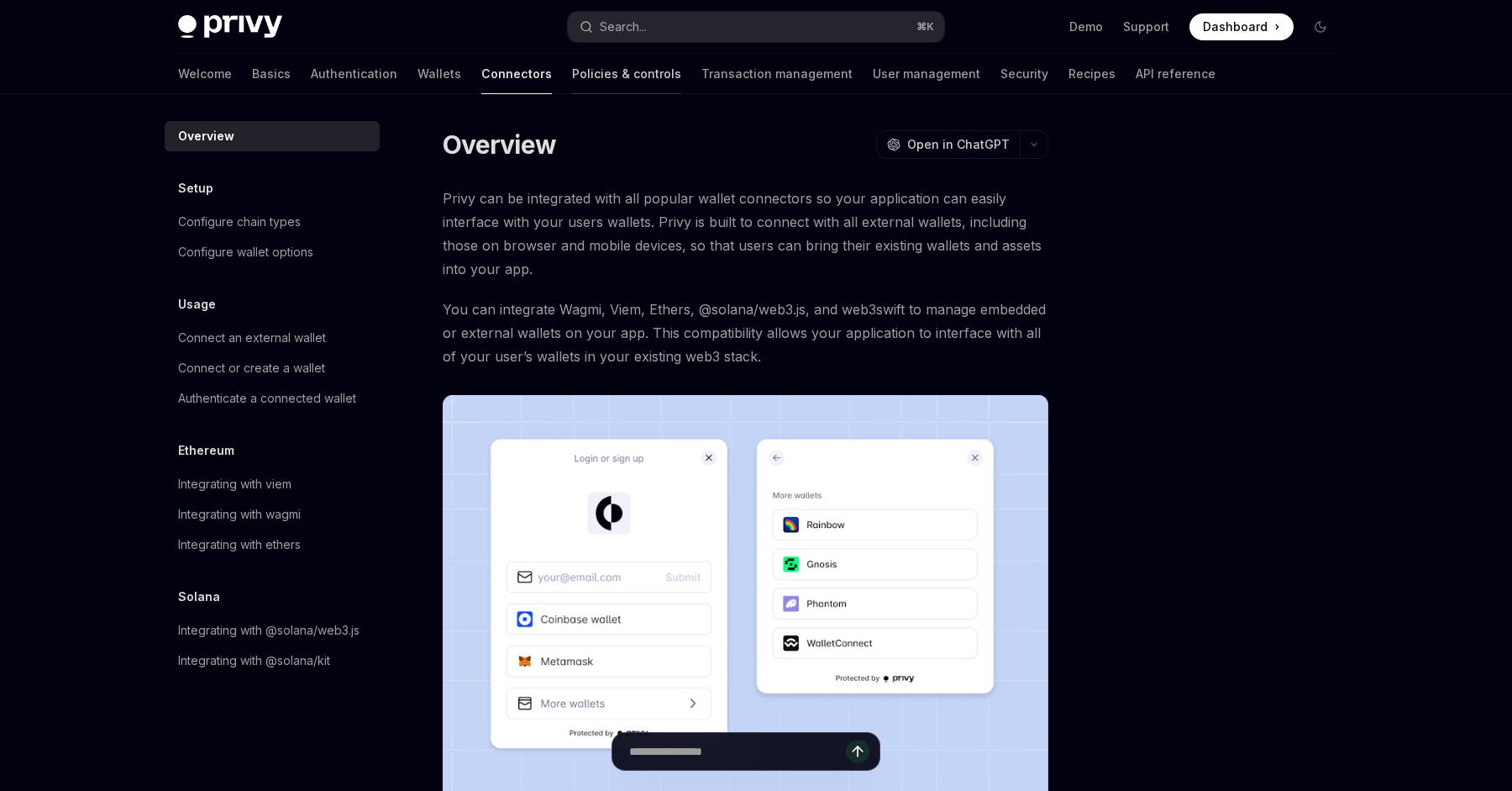
click at [572, 68] on link "Policies & controls" at bounding box center [627, 73] width 109 height 40
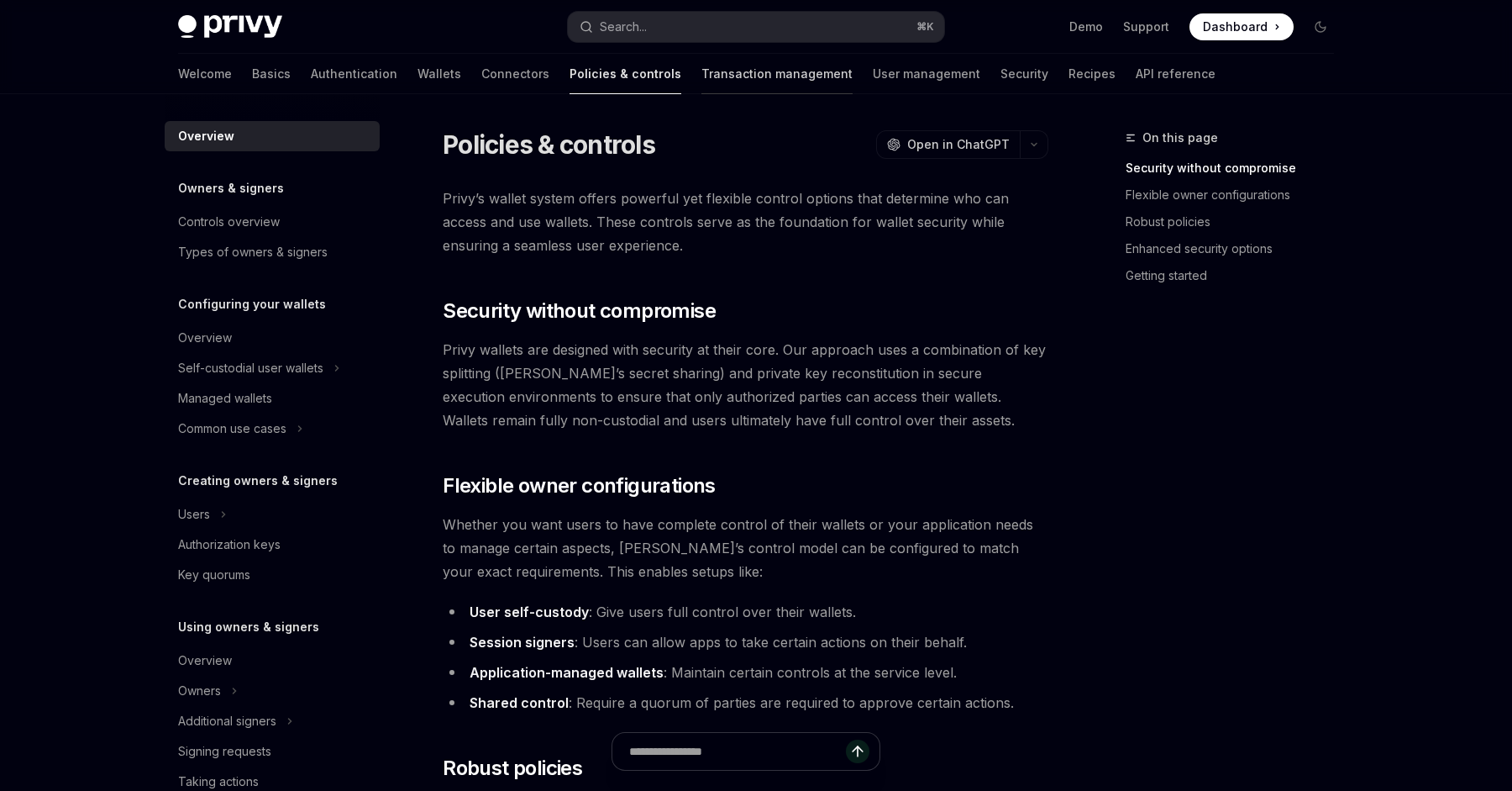
click at [702, 71] on link "Transaction management" at bounding box center [777, 73] width 151 height 40
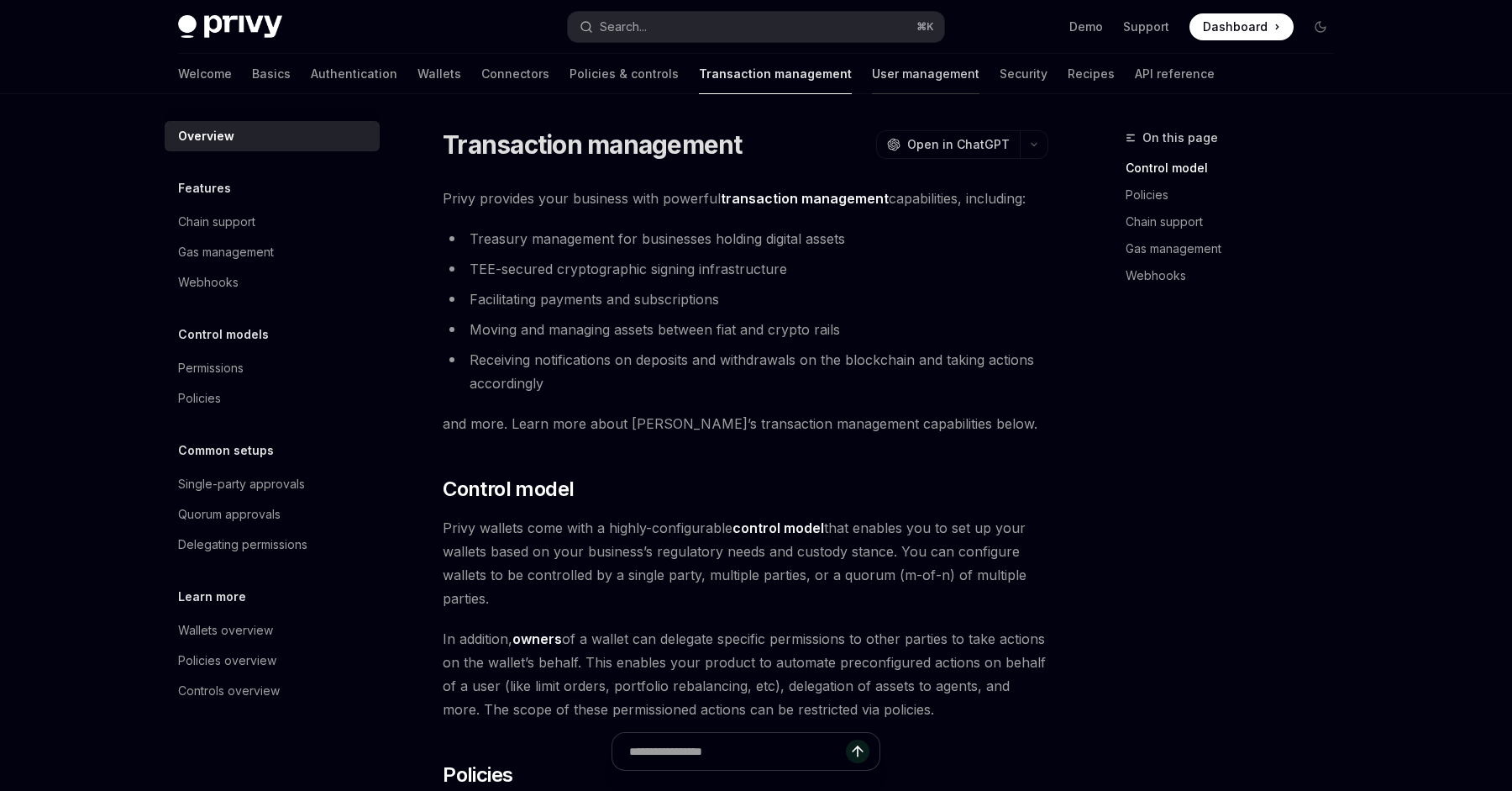
click at [872, 62] on link "User management" at bounding box center [926, 73] width 108 height 40
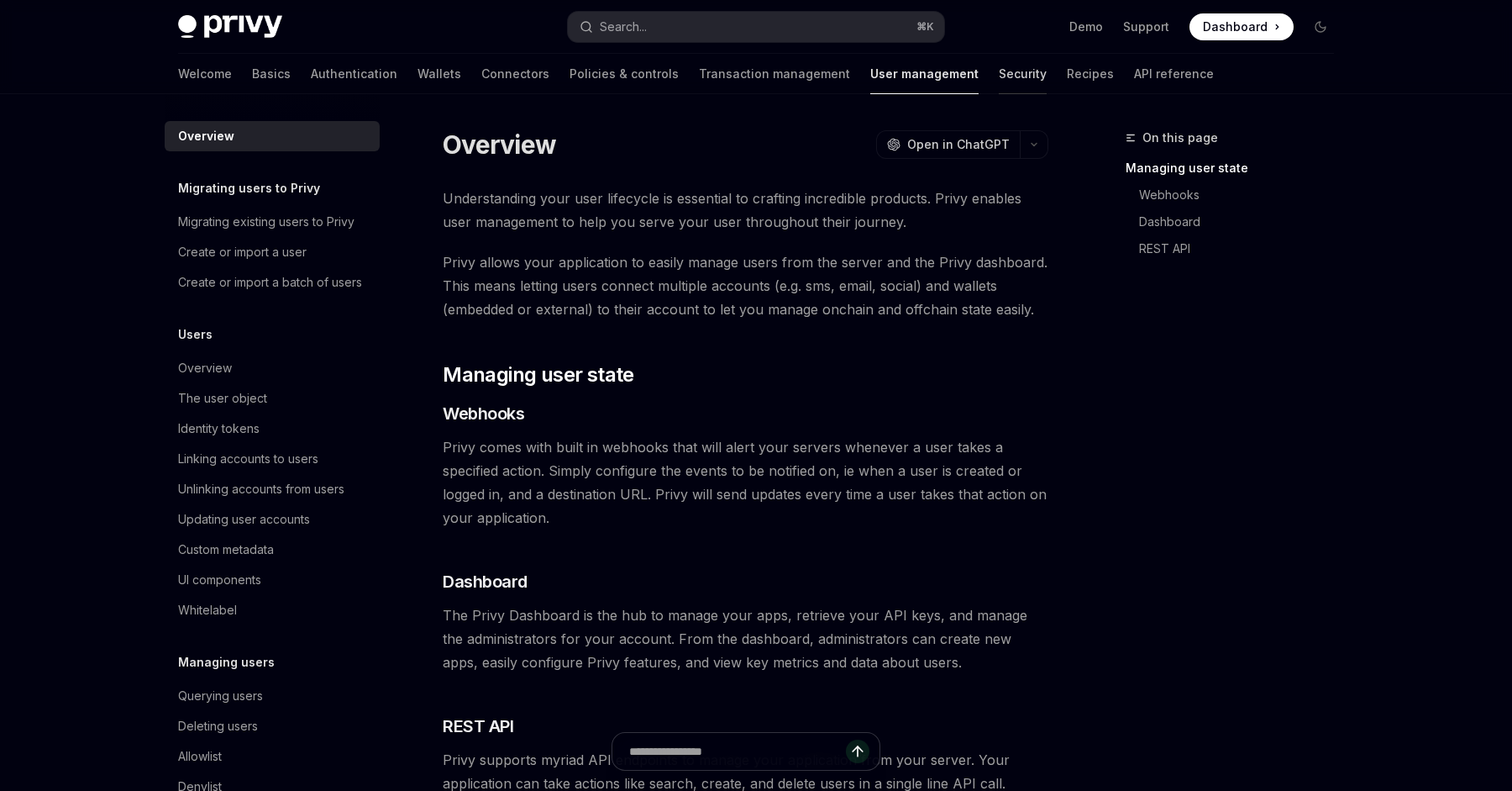
click at [999, 68] on link "Security" at bounding box center [1022, 73] width 48 height 40
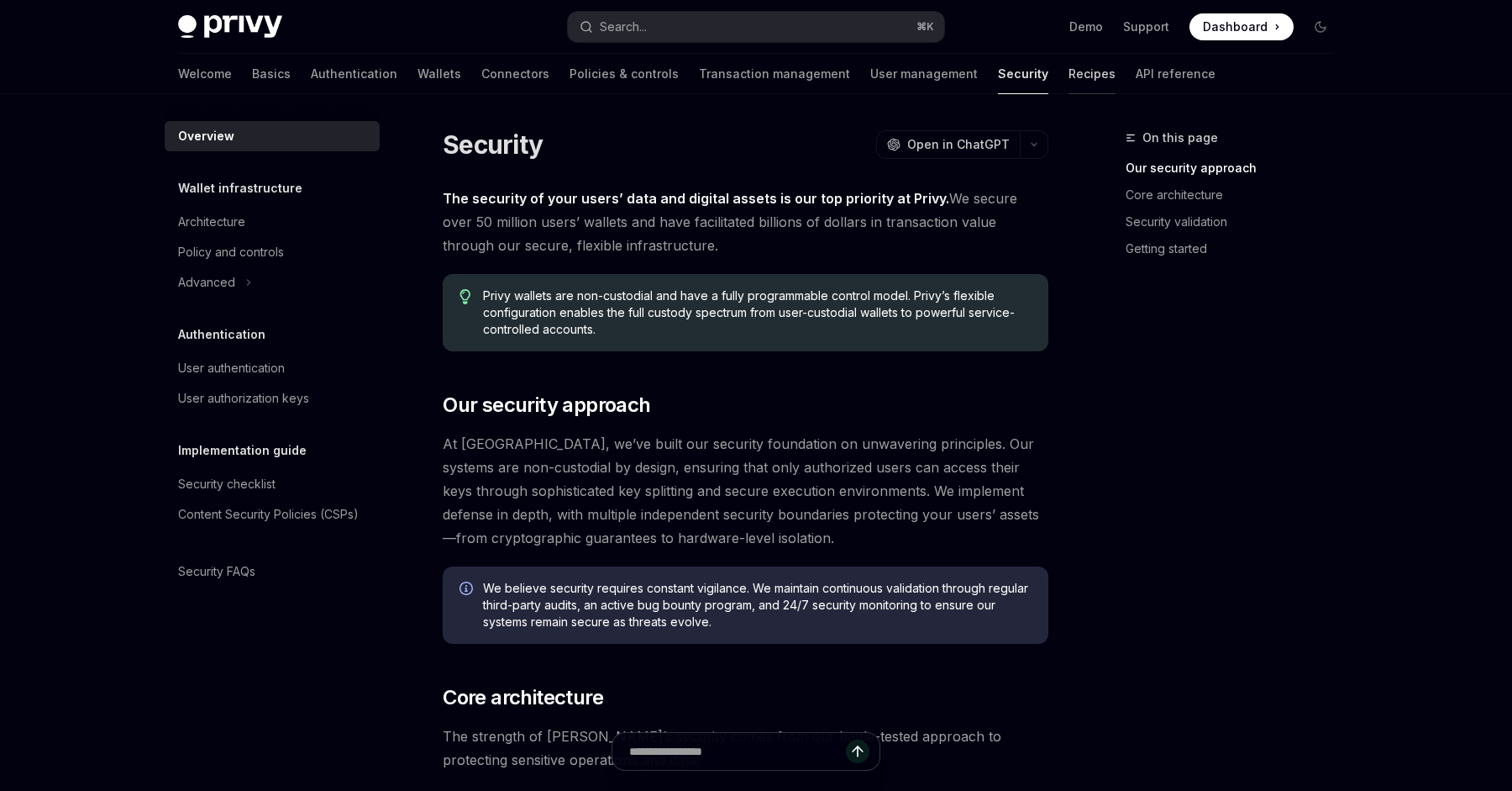
click at [1068, 68] on link "Recipes" at bounding box center [1092, 73] width 47 height 40
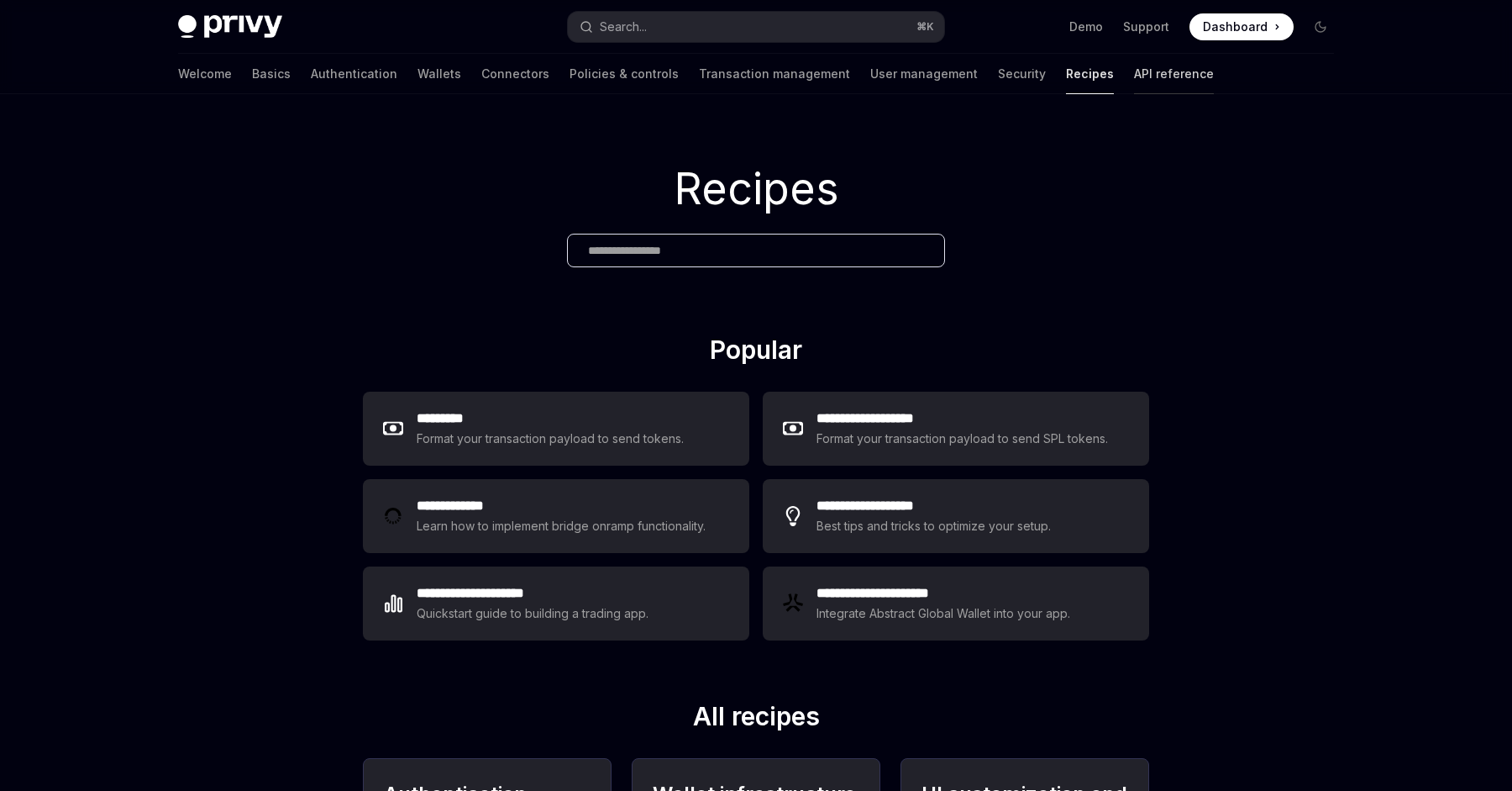
click at [1134, 68] on link "API reference" at bounding box center [1173, 73] width 80 height 40
type textarea "*"
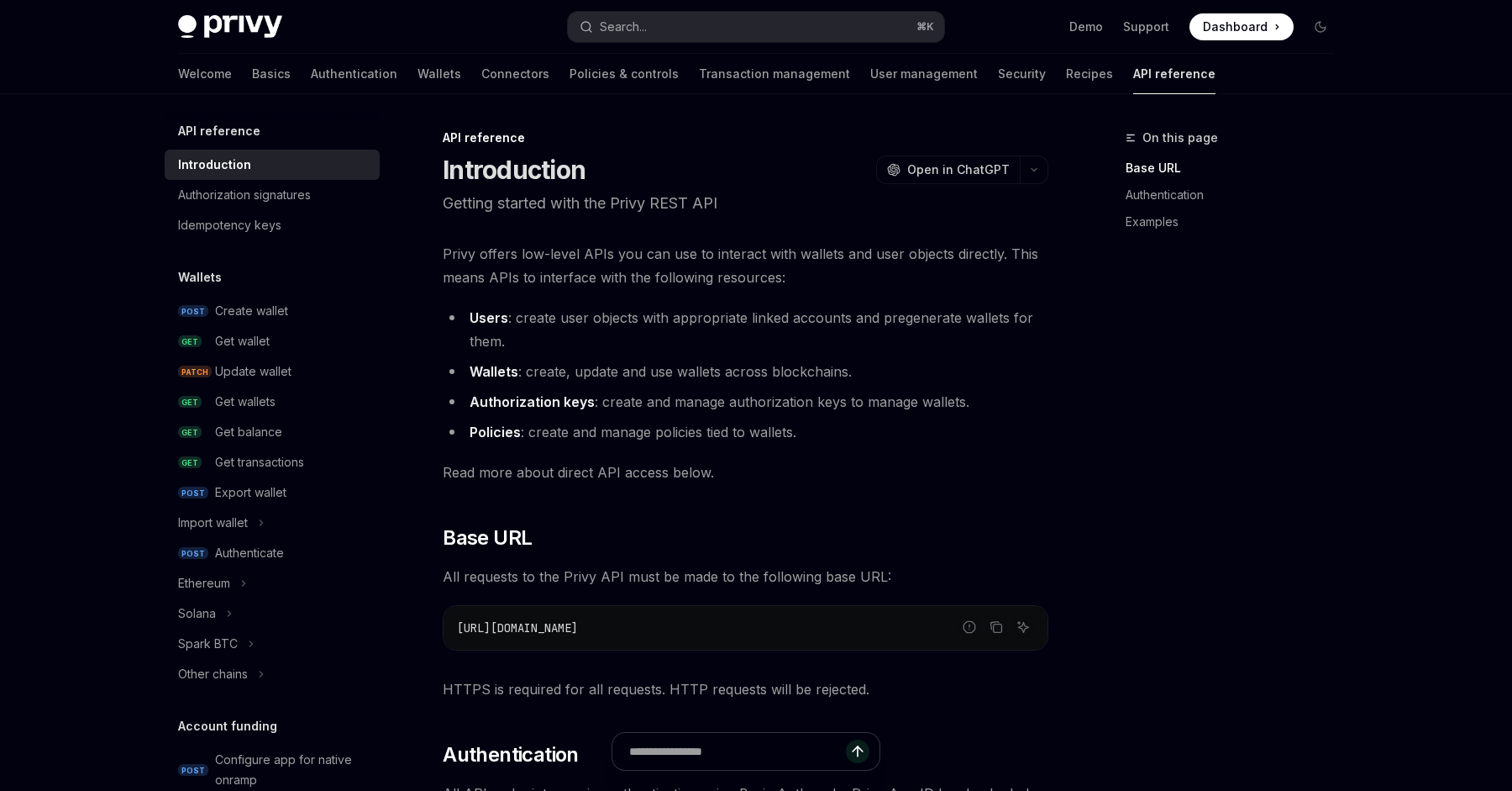
click at [1242, 27] on span "Dashboard" at bounding box center [1234, 27] width 65 height 17
click at [252, 76] on link "Basics" at bounding box center [271, 73] width 38 height 40
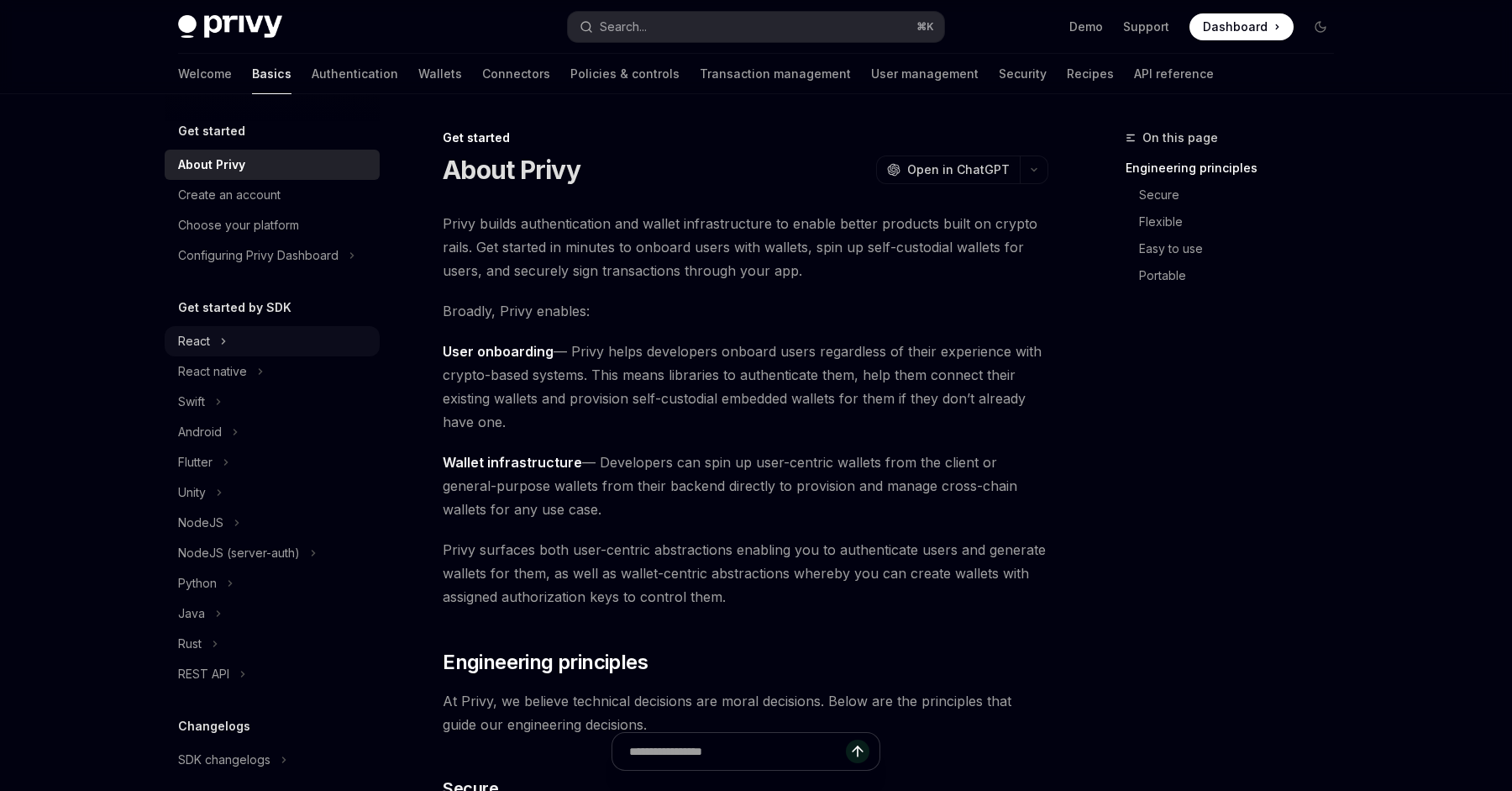
click at [245, 344] on button "React" at bounding box center [272, 341] width 215 height 30
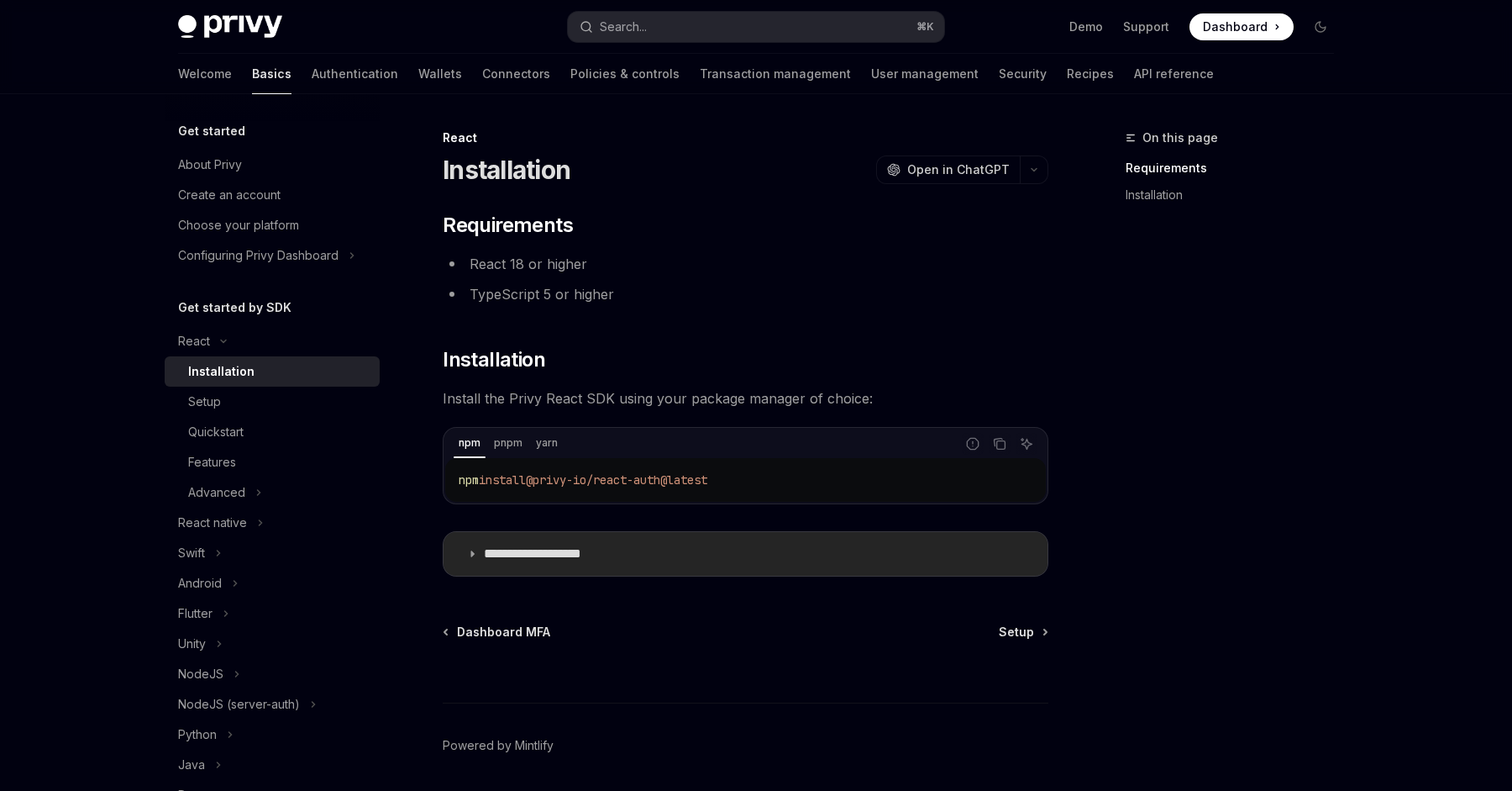
click at [561, 541] on summary "**********" at bounding box center [746, 554] width 604 height 44
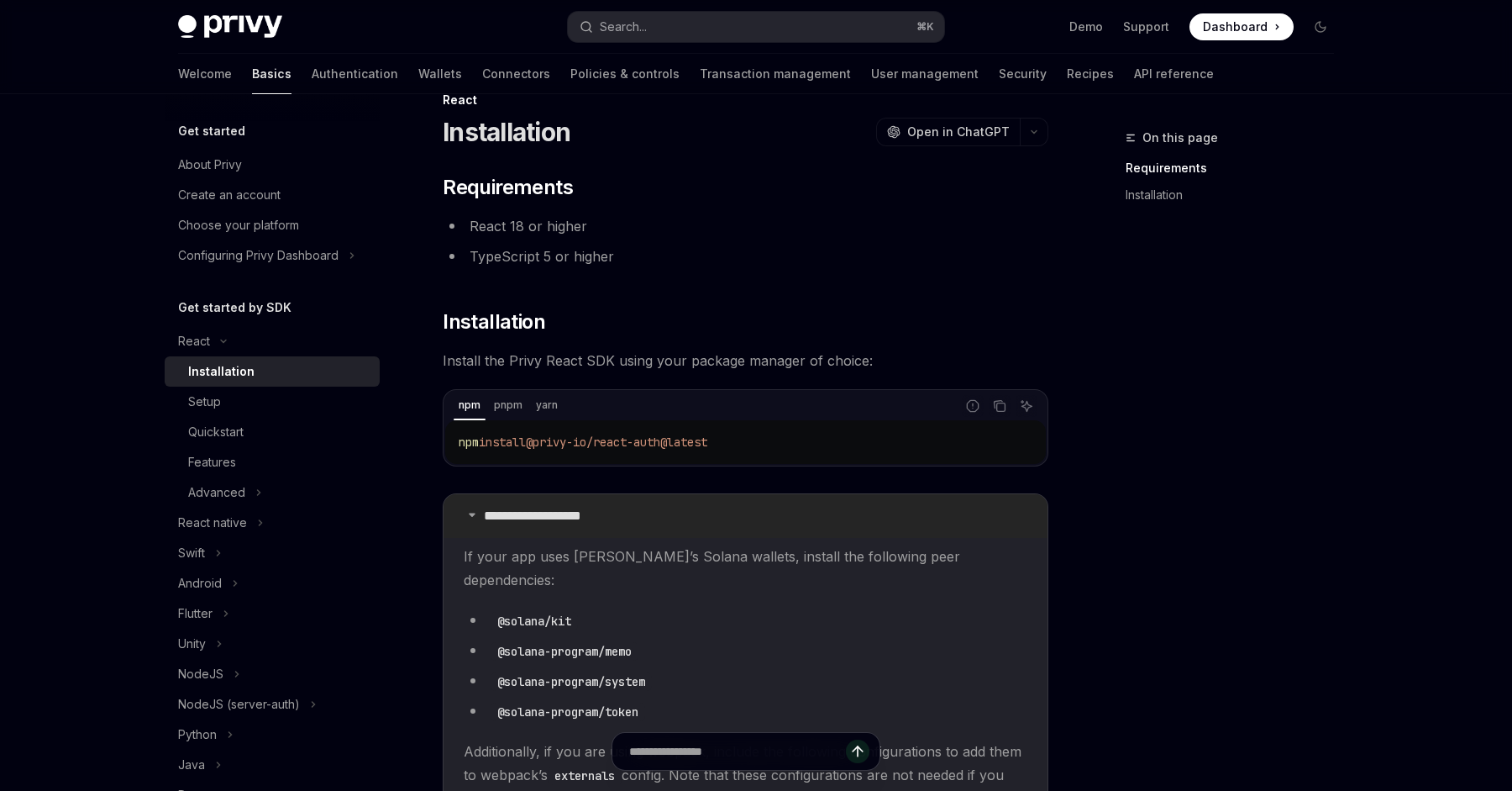
scroll to position [41, 0]
click at [551, 511] on p "**********" at bounding box center [553, 512] width 140 height 17
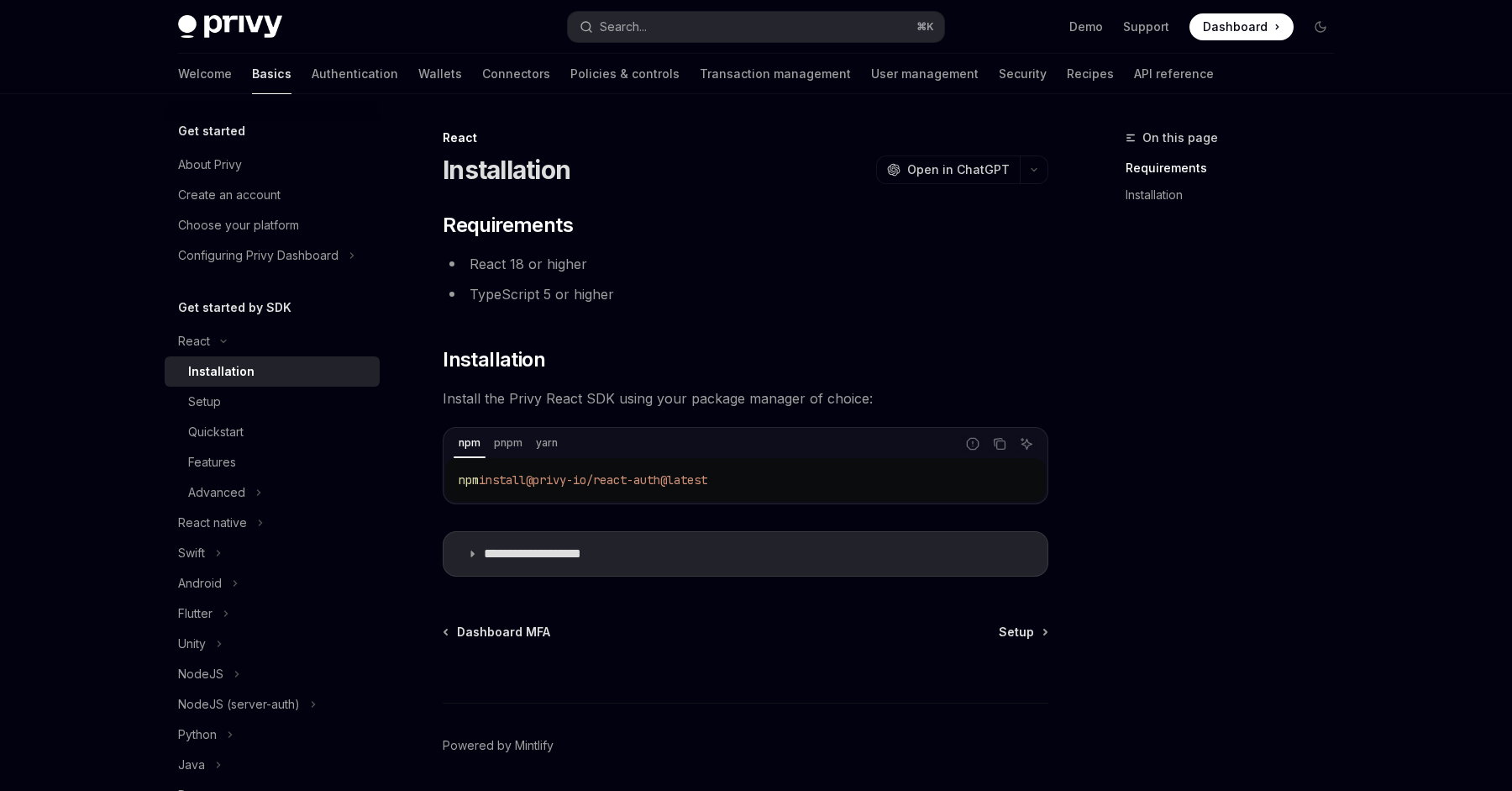
click at [238, 37] on img at bounding box center [230, 26] width 104 height 23
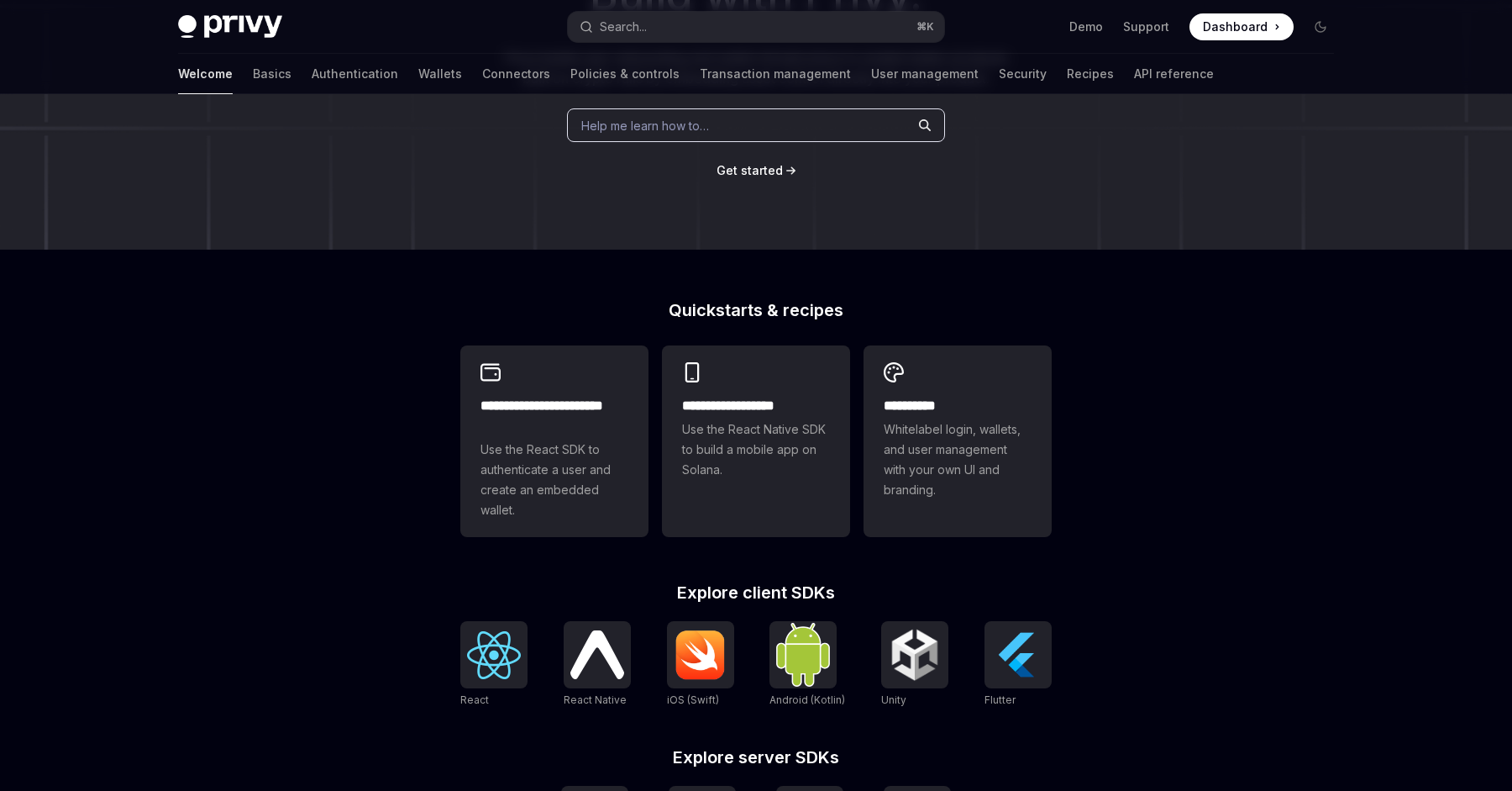
scroll to position [261, 0]
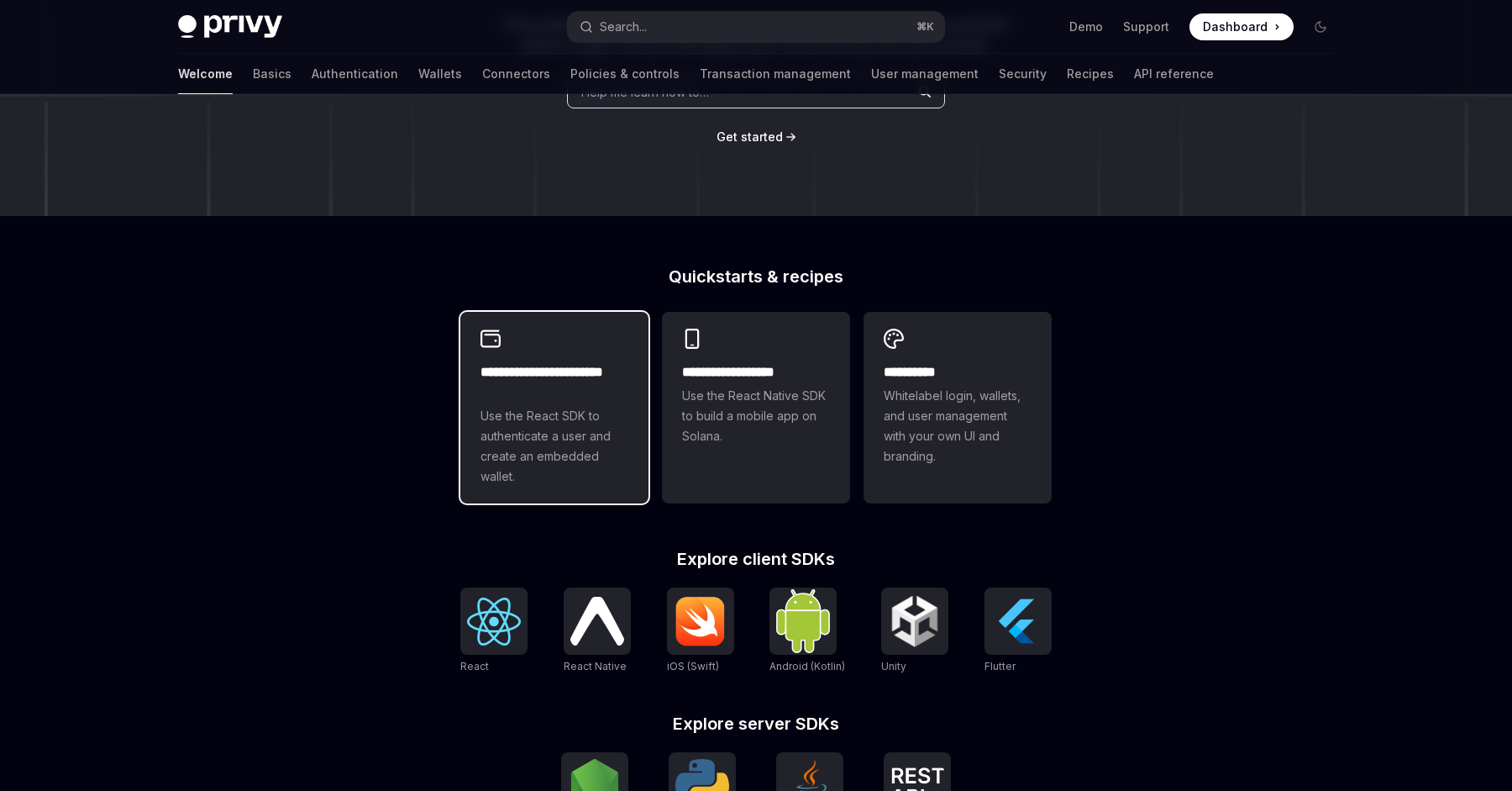
click at [528, 449] on span "Use the React SDK to authenticate a user and create an embedded wallet." at bounding box center [554, 447] width 148 height 81
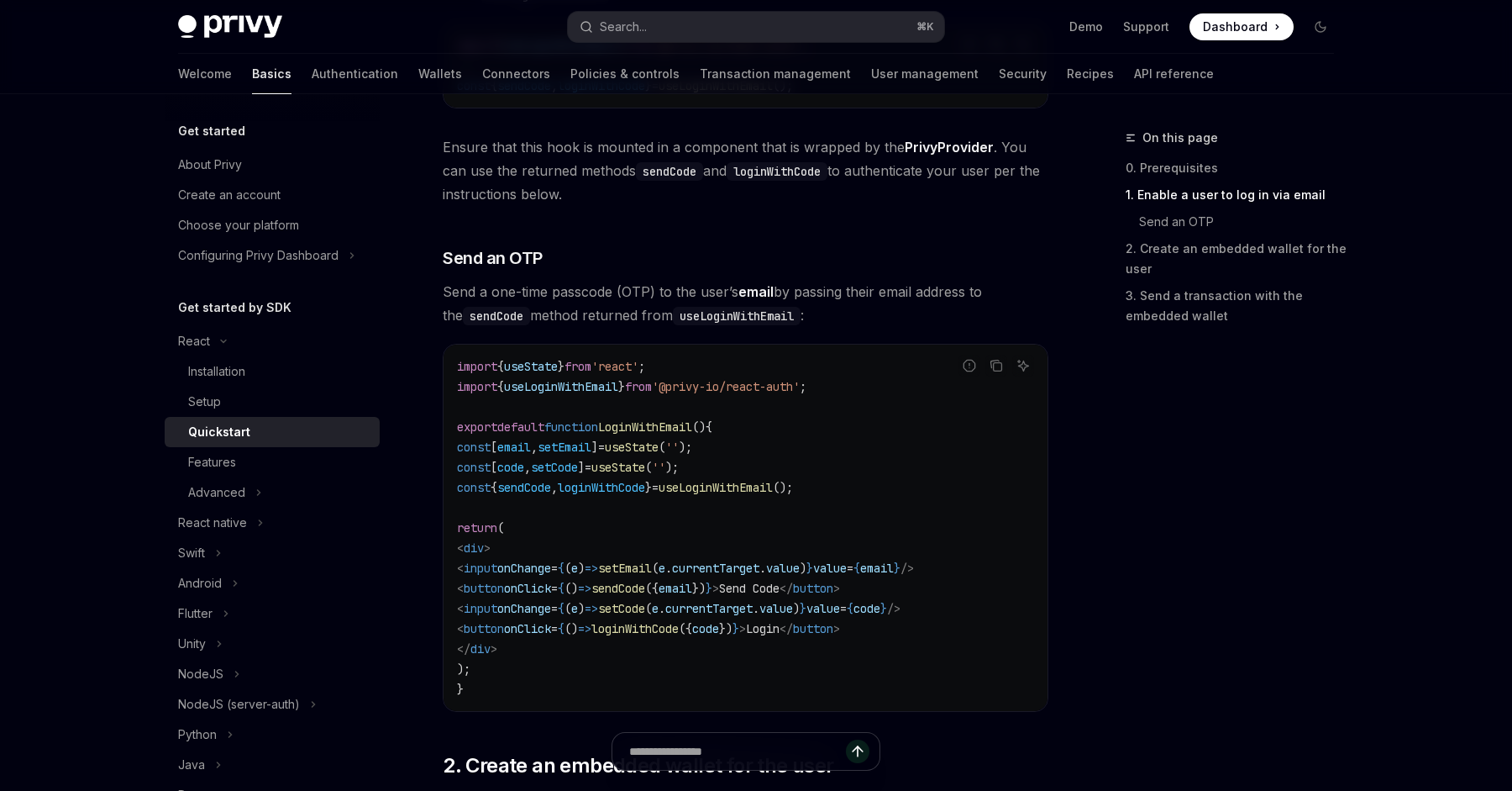
scroll to position [726, 0]
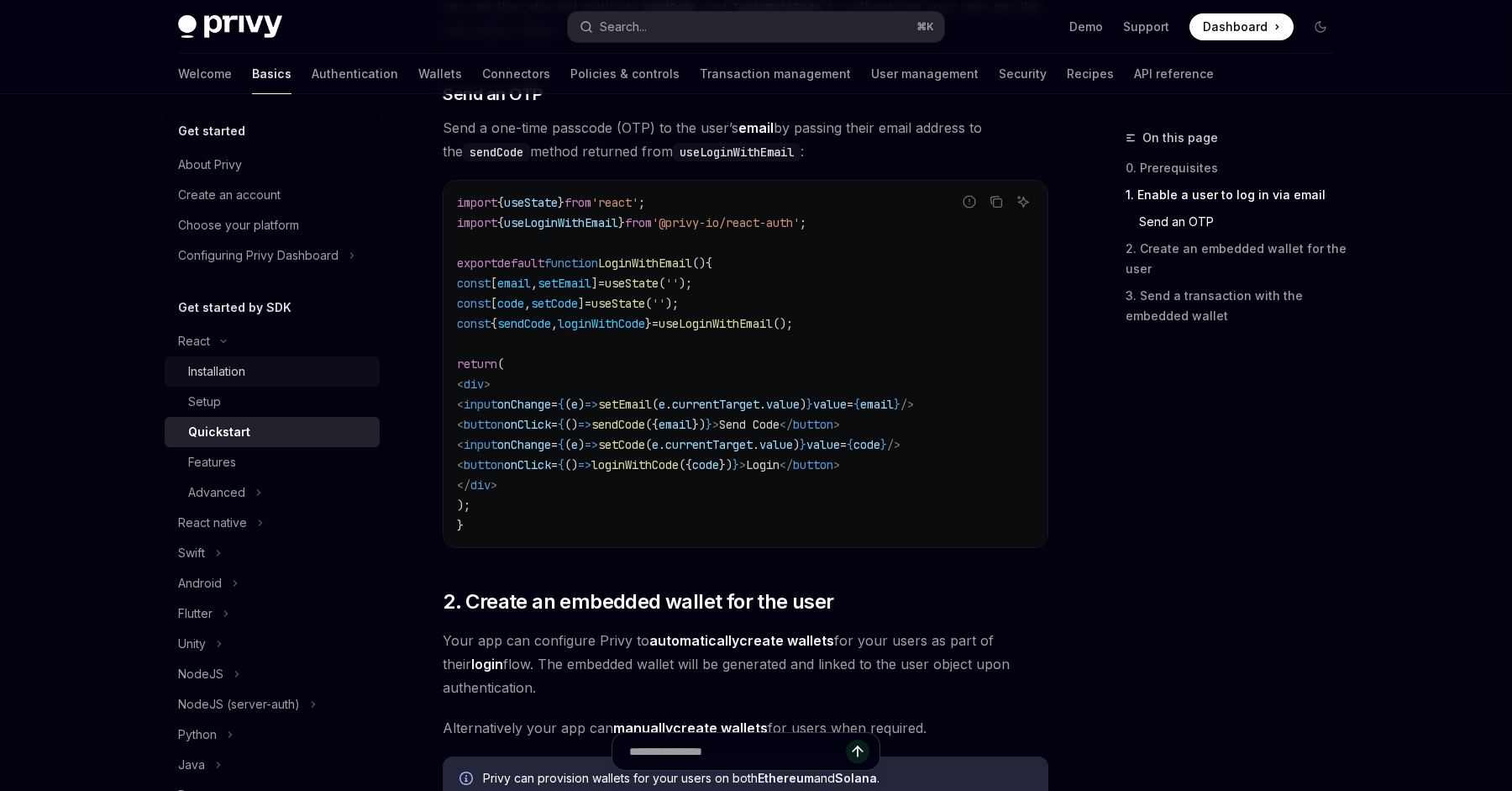
click at [290, 359] on link "Installation" at bounding box center [272, 372] width 215 height 30
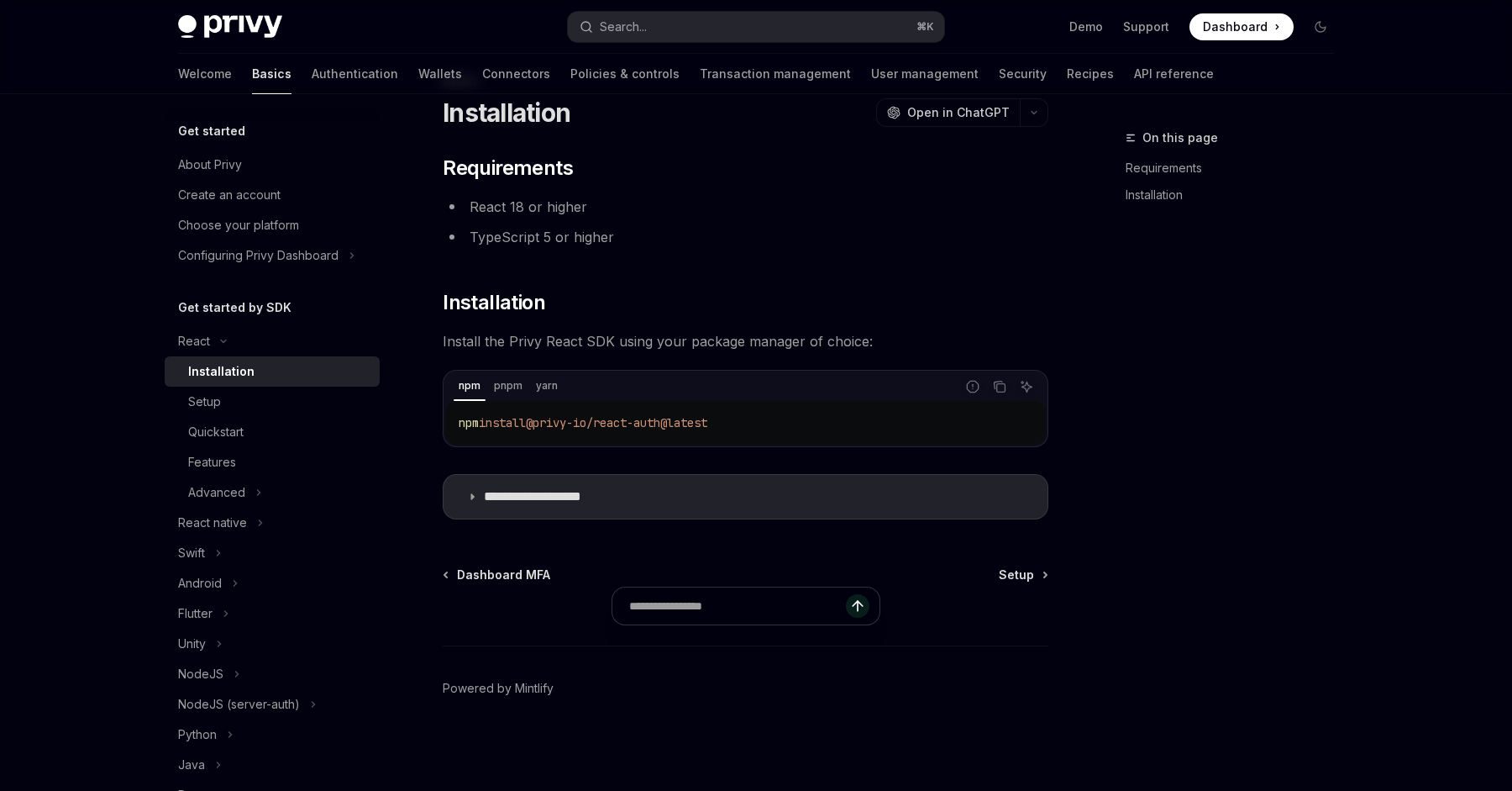
scroll to position [57, 0]
click at [295, 403] on div "Setup" at bounding box center [279, 401] width 181 height 20
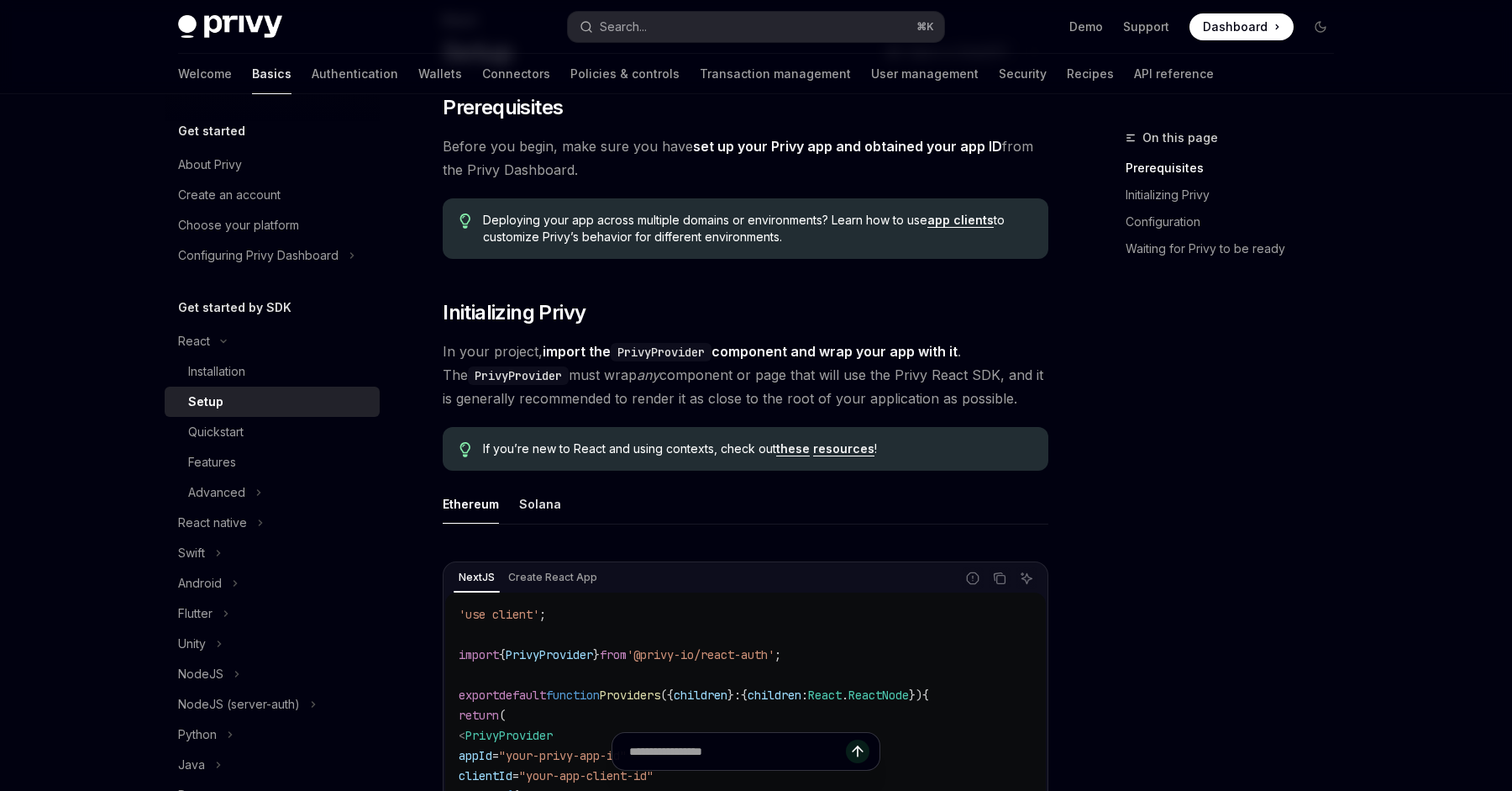
scroll to position [405, 0]
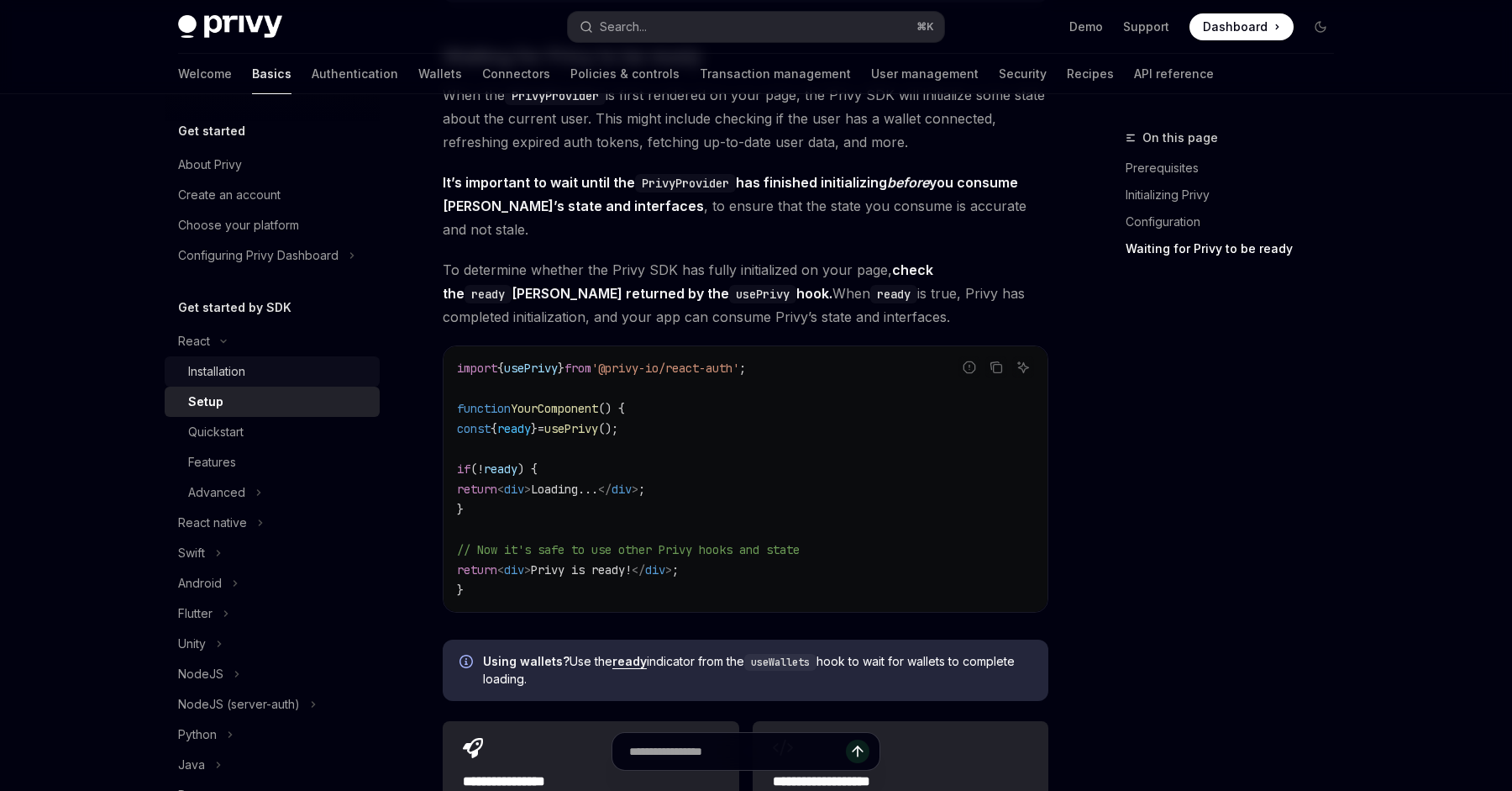
click at [291, 373] on div "Installation" at bounding box center [279, 371] width 181 height 20
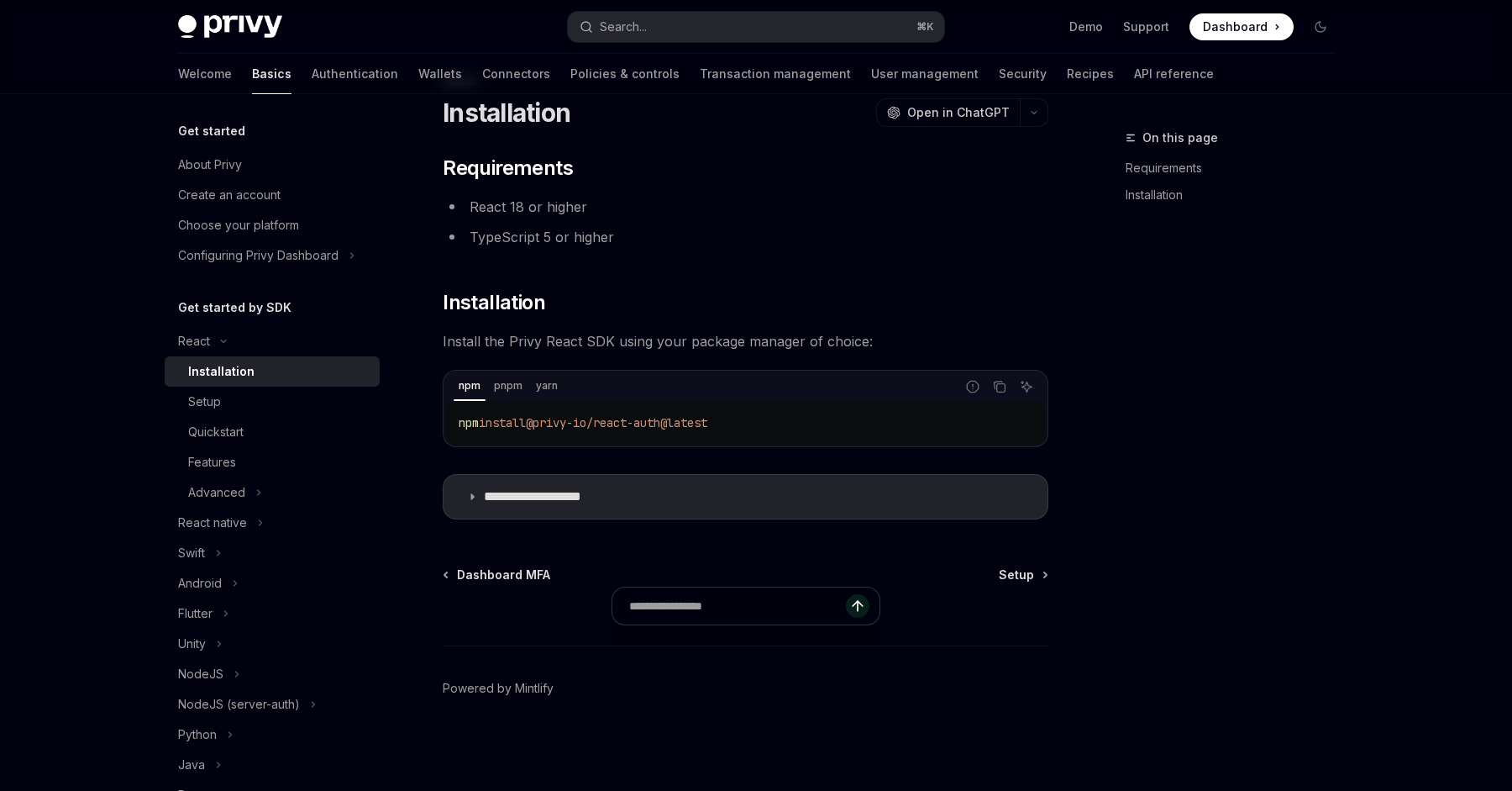
scroll to position [57, 0]
type textarea "*"
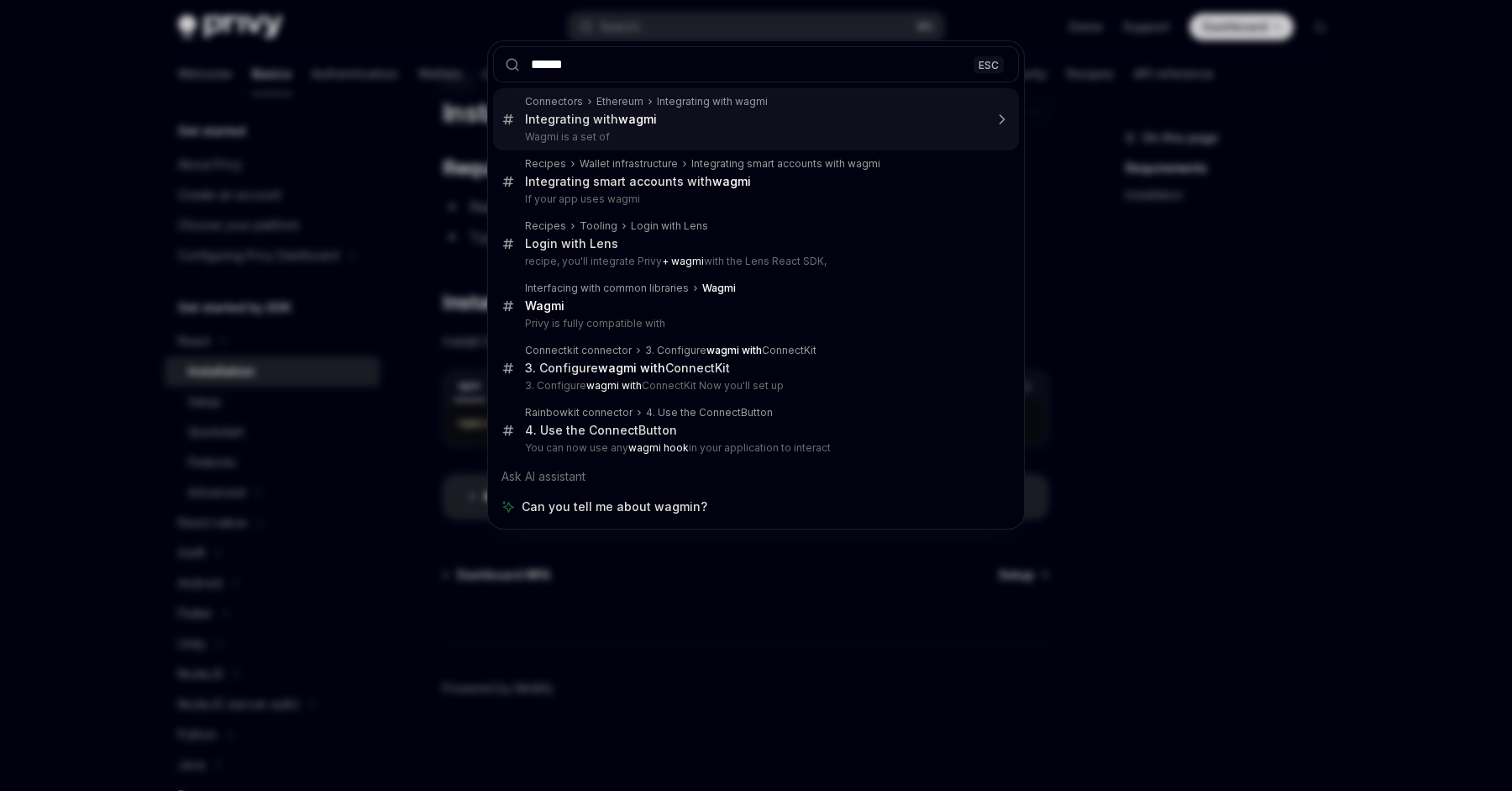
type input "*****"
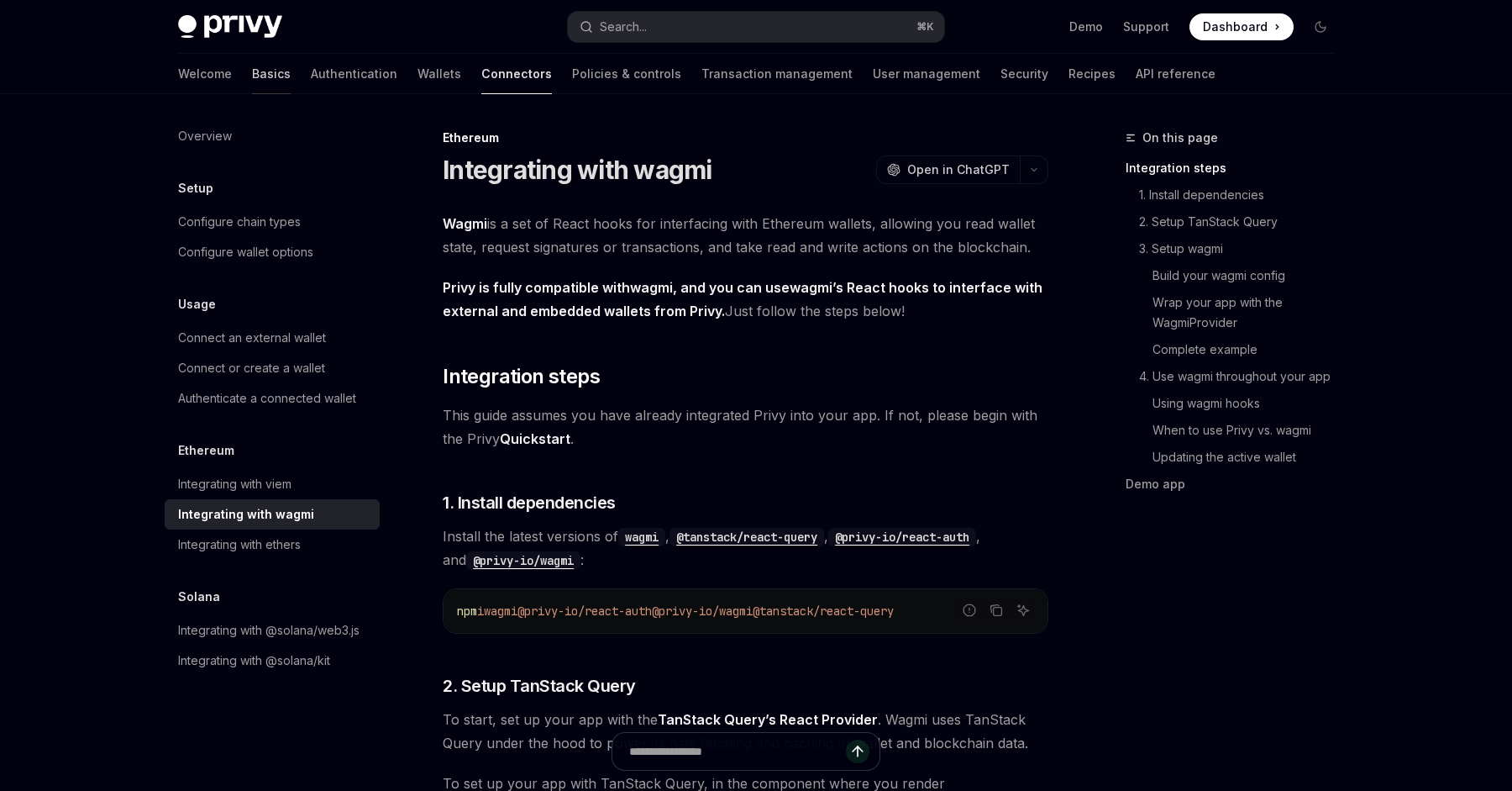
click at [252, 76] on link "Basics" at bounding box center [271, 73] width 38 height 40
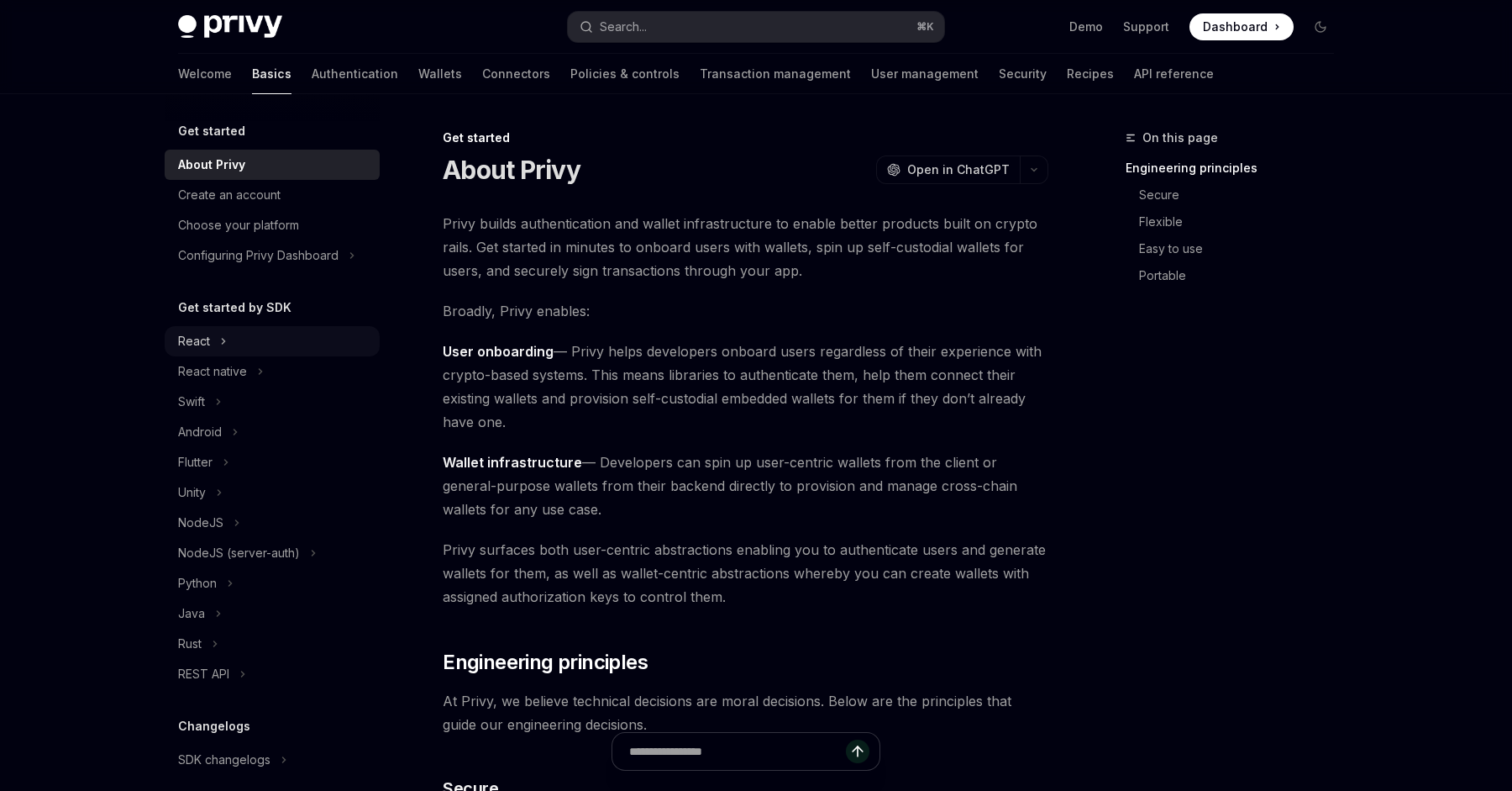
click at [266, 348] on button "React" at bounding box center [272, 341] width 215 height 30
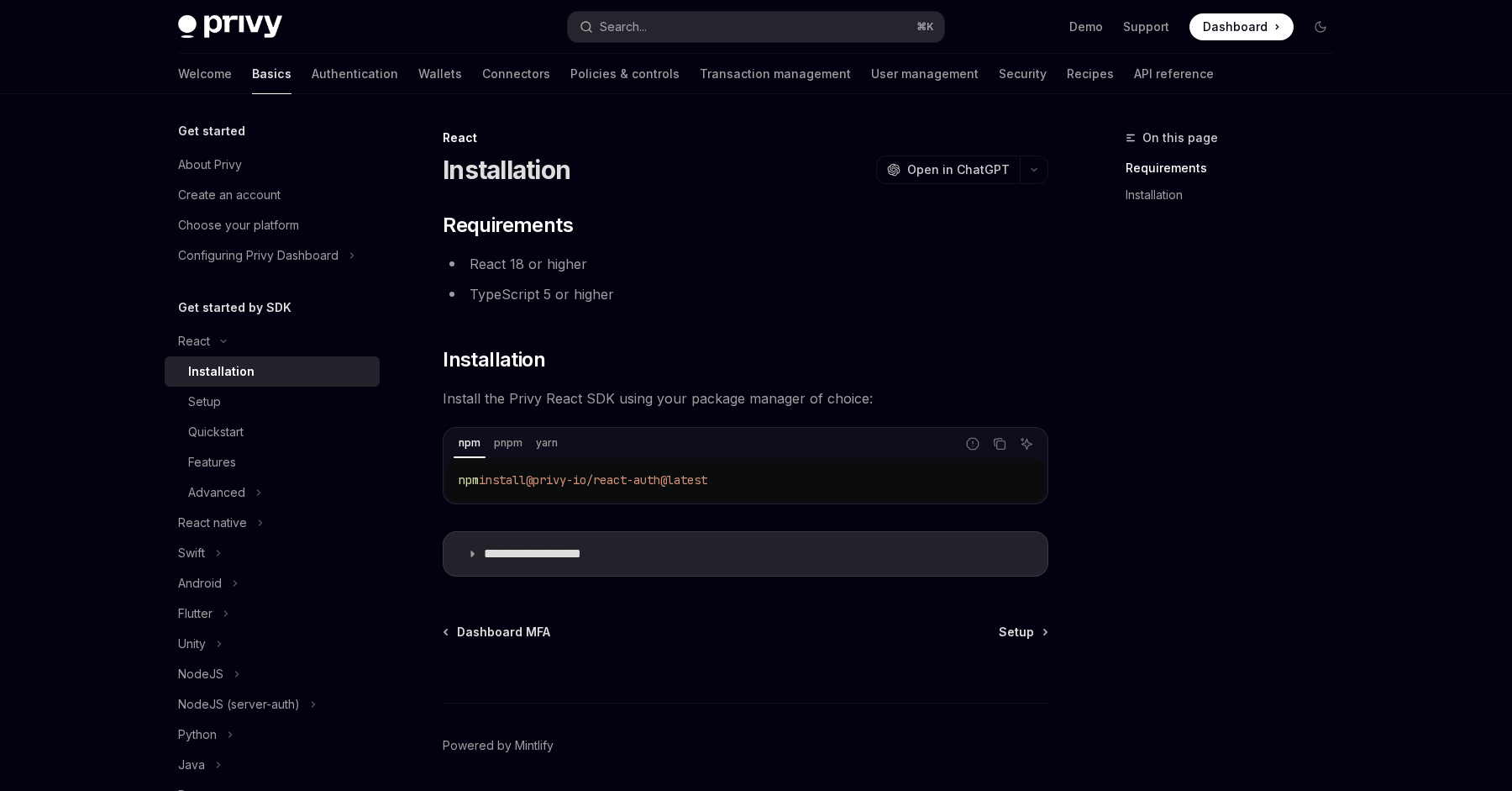
click at [707, 486] on span "@privy-io/react-auth@latest" at bounding box center [616, 479] width 181 height 15
click at [703, 480] on span "@privy-io/react-auth@latest" at bounding box center [616, 479] width 181 height 15
drag, startPoint x: 703, startPoint y: 480, endPoint x: 505, endPoint y: 470, distance: 198.3
click at [505, 470] on code "npm install @privy-io/react-auth@latest" at bounding box center [746, 479] width 574 height 20
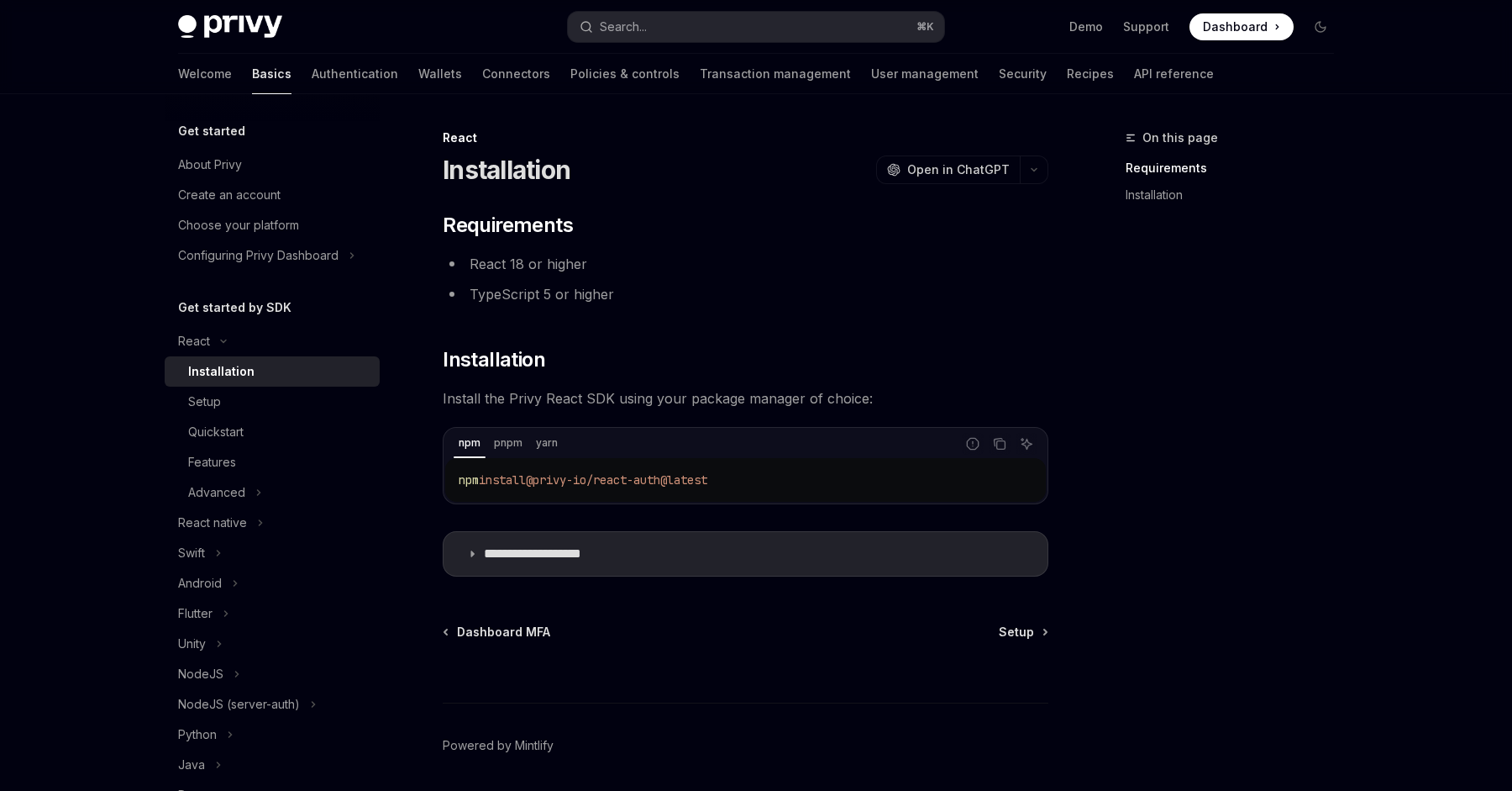
copy span "install @privy-io/react-auth@latest"
click at [707, 475] on span "@privy-io/react-auth@latest" at bounding box center [616, 479] width 181 height 15
drag, startPoint x: 711, startPoint y: 475, endPoint x: 549, endPoint y: 475, distance: 162.0
click at [548, 476] on span "@privy-io/react-auth@latest" at bounding box center [616, 479] width 181 height 15
click at [279, 398] on div "Setup" at bounding box center [279, 401] width 181 height 20
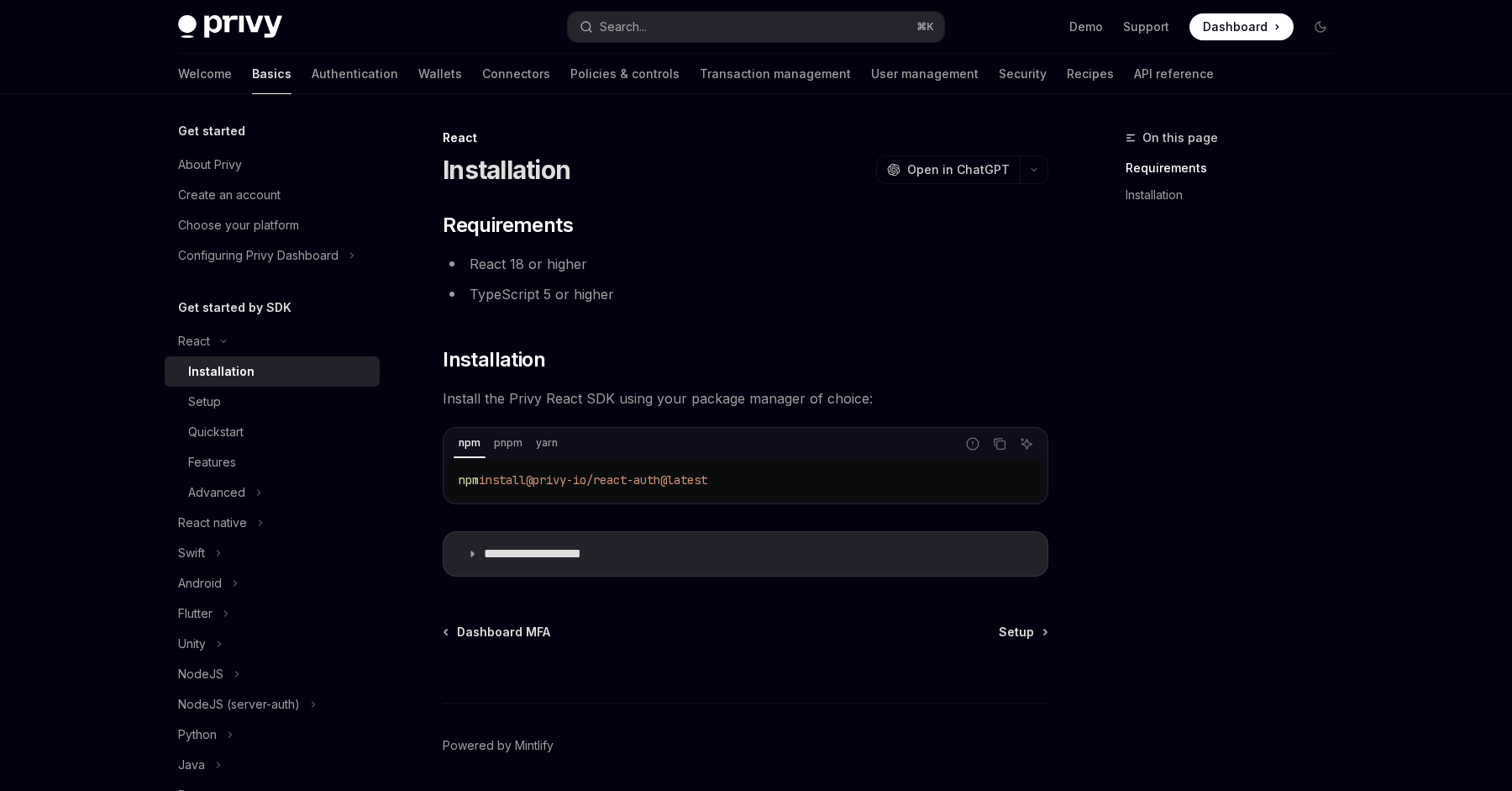
type textarea "*"
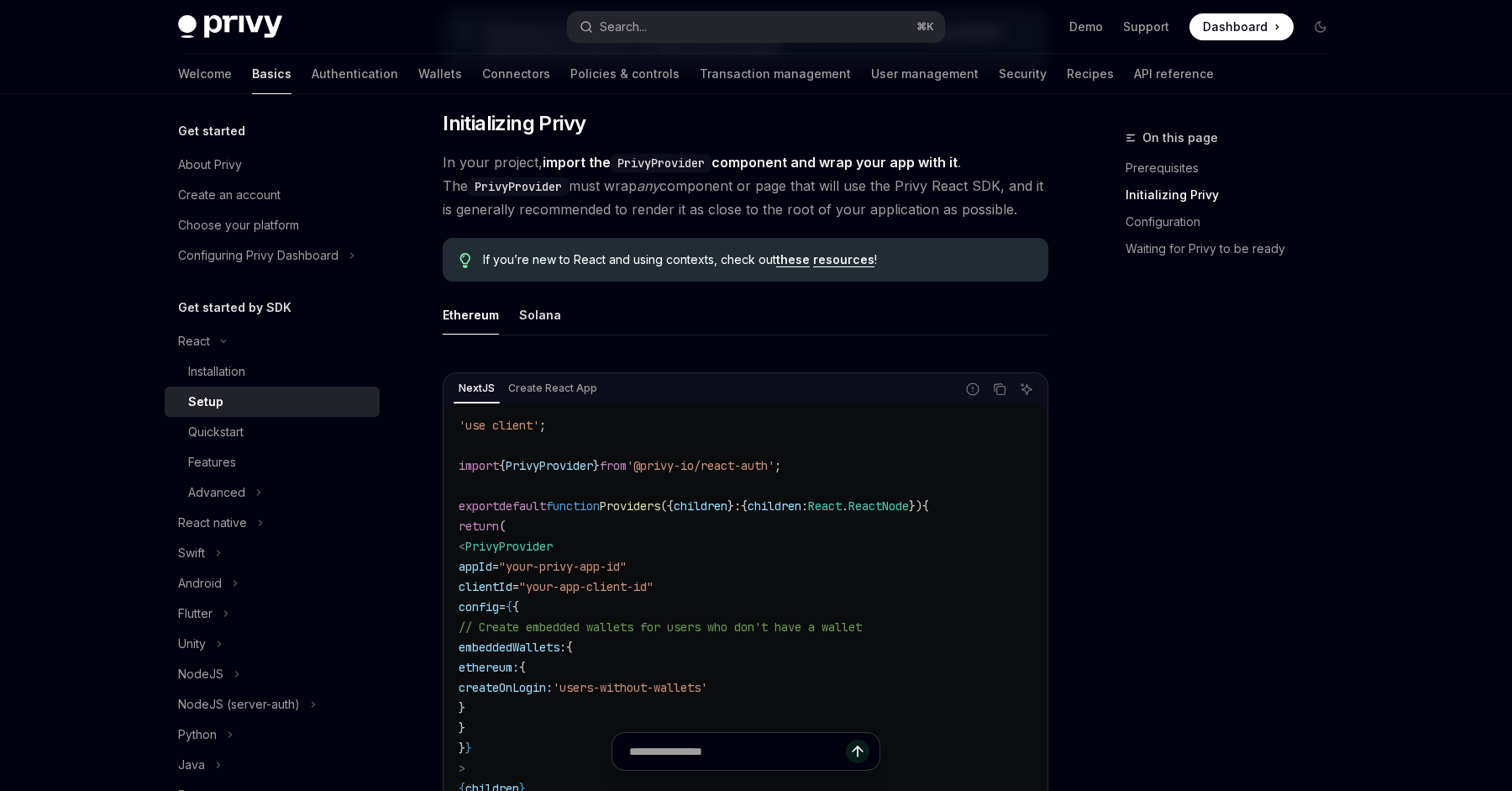
scroll to position [407, 0]
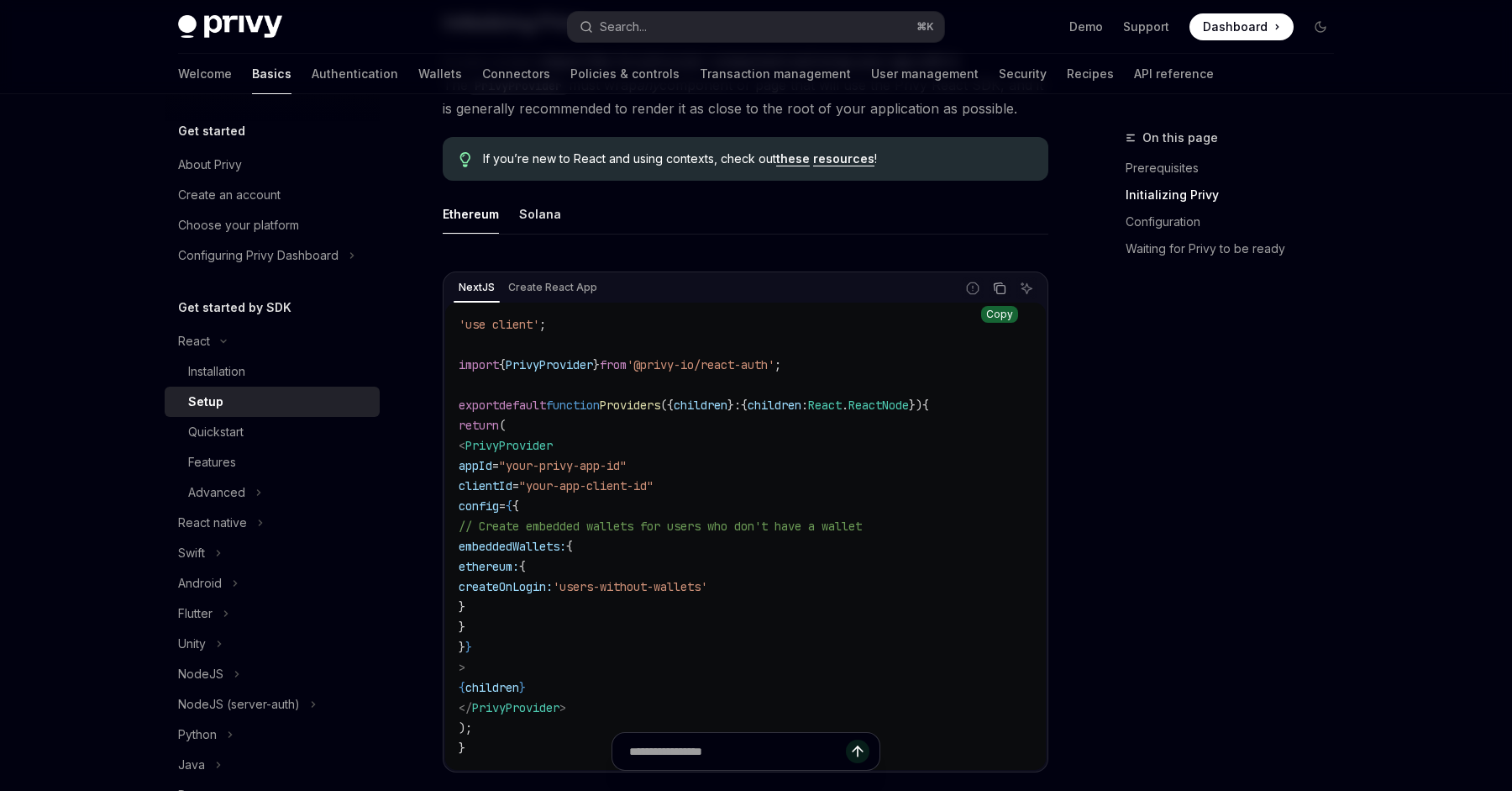
click at [998, 285] on icon "Copy the contents from the code block" at bounding box center [999, 288] width 13 height 13
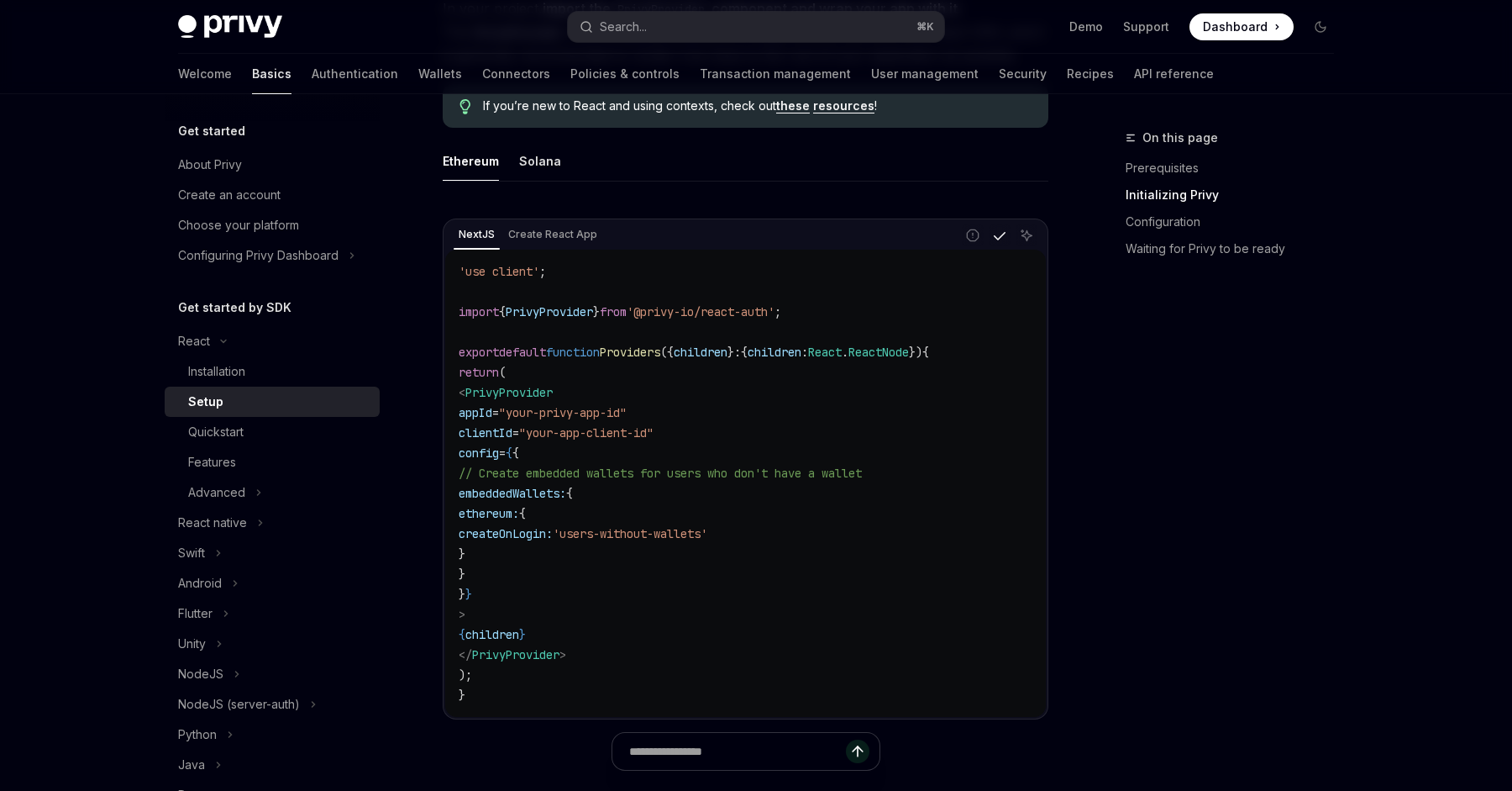
scroll to position [463, 0]
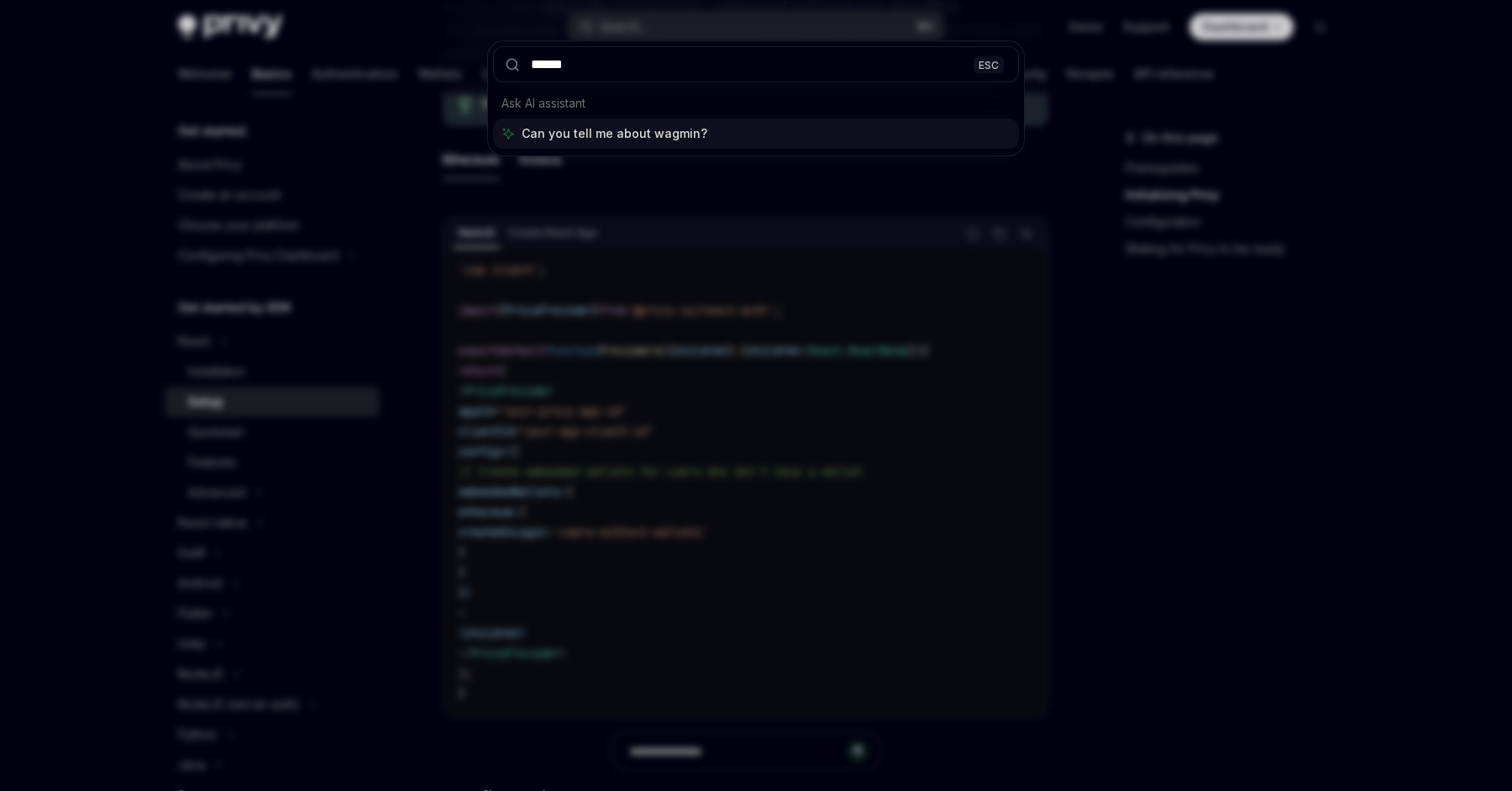
type input "*****"
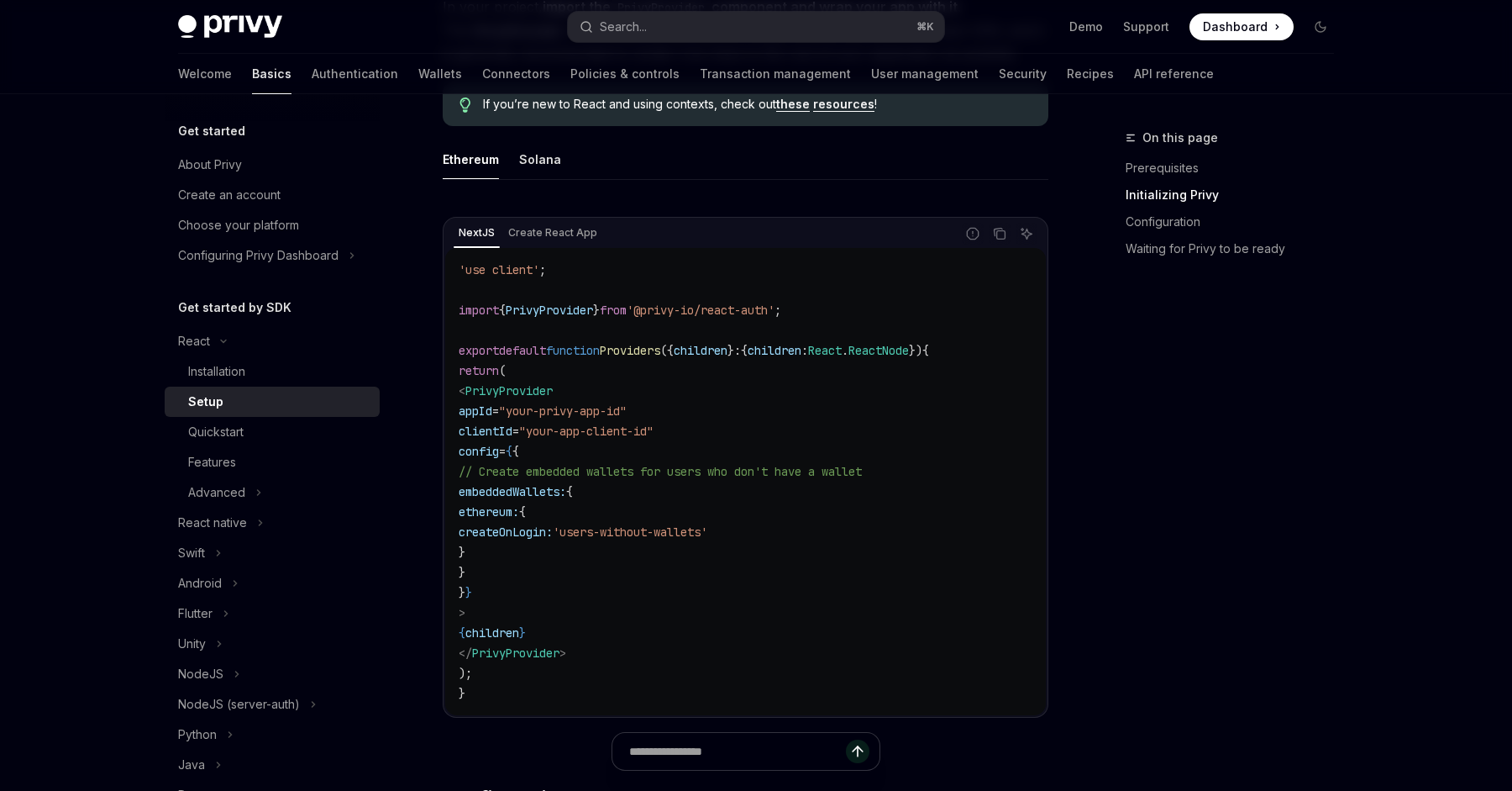
type textarea "*"
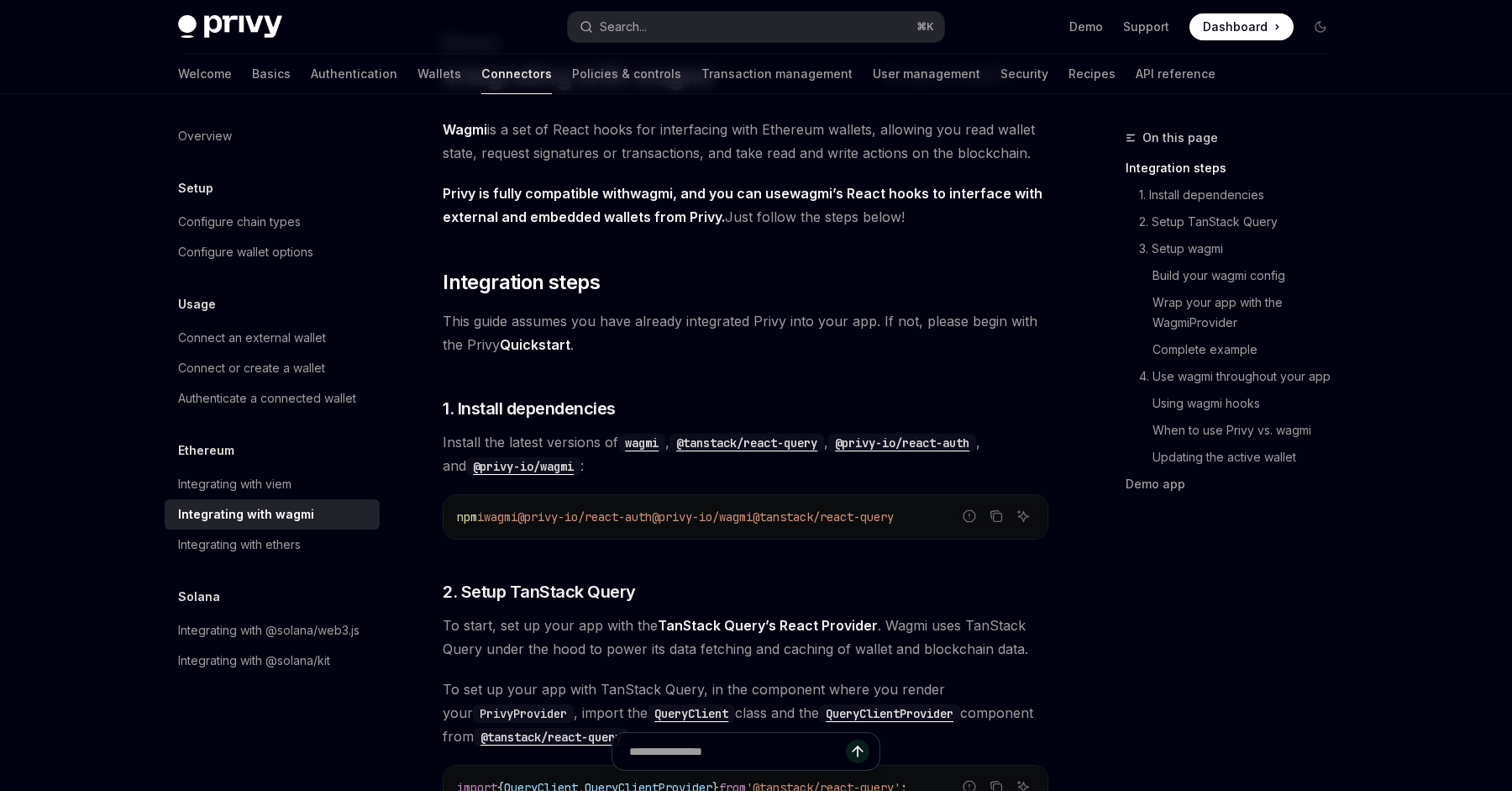
scroll to position [156, 0]
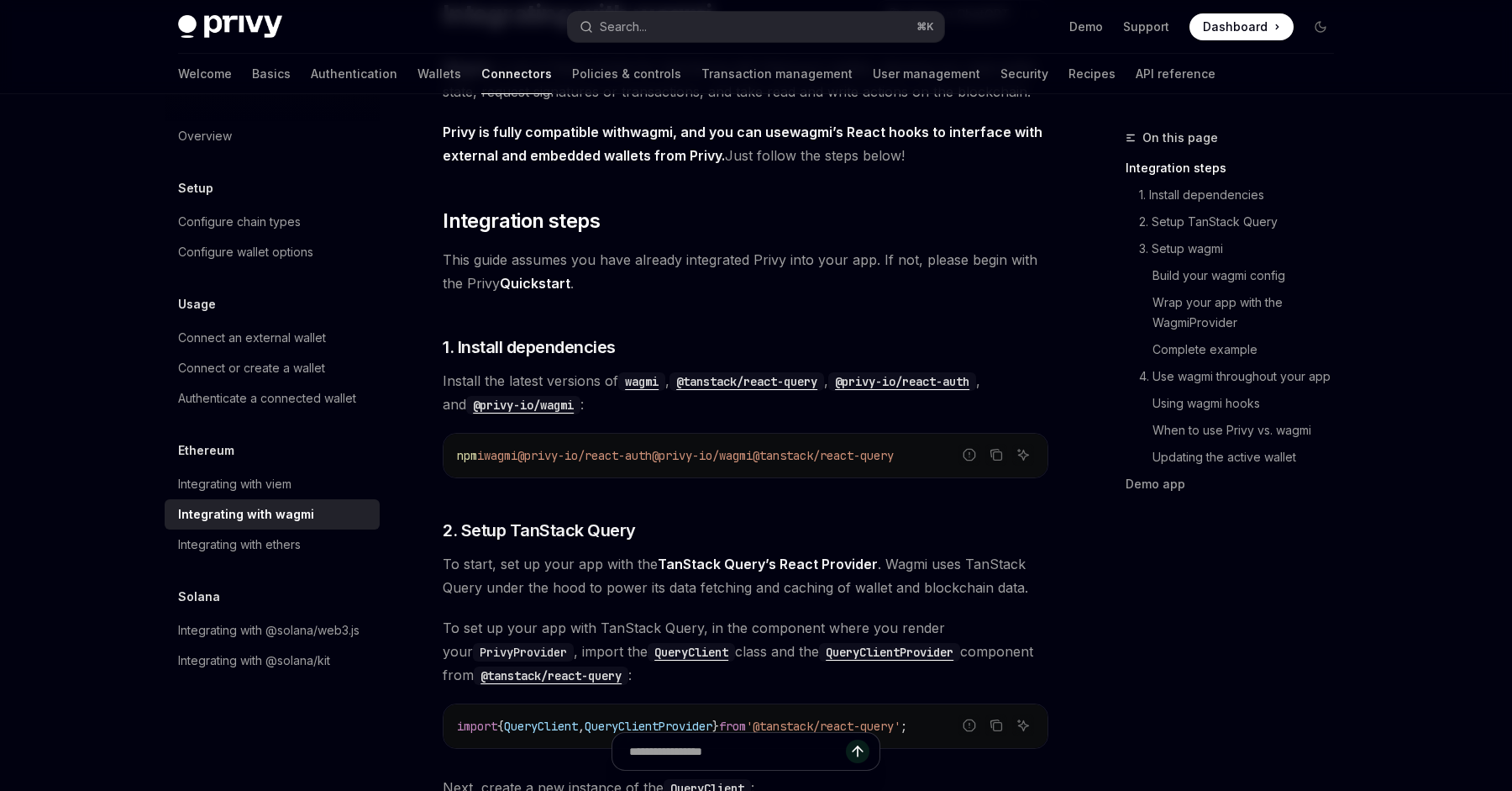
click at [511, 459] on span "wagmi" at bounding box center [501, 455] width 34 height 15
drag, startPoint x: 511, startPoint y: 459, endPoint x: 917, endPoint y: 457, distance: 406.0
click at [894, 457] on span "npm i wagmi @privy-io/react-auth @privy-io/wagmi @tanstack/react-query" at bounding box center [675, 455] width 437 height 15
copy span "wagmi @privy-io/react-auth @privy-io/wagmi @tanstack/react-query"
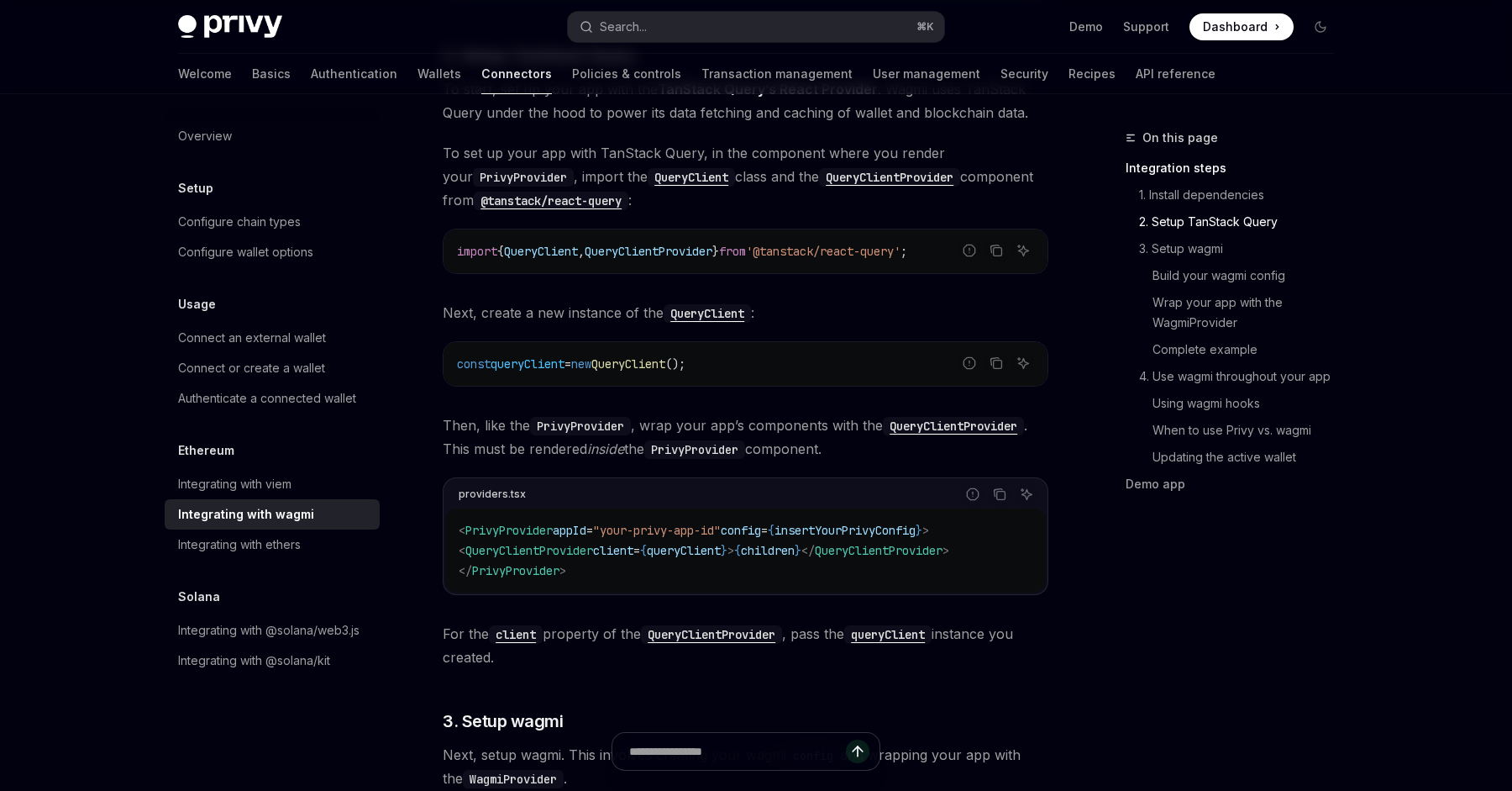
scroll to position [631, 0]
click at [998, 251] on icon "Copy the contents from the code block" at bounding box center [996, 250] width 13 height 13
click at [993, 361] on icon "Copy the contents from the code block" at bounding box center [997, 363] width 8 height 8
drag, startPoint x: 471, startPoint y: 556, endPoint x: 768, endPoint y: 544, distance: 297.2
click at [768, 544] on span "< QueryClientProvider client = { queryClient } > { children } </ QueryClientPro…" at bounding box center [703, 550] width 491 height 15
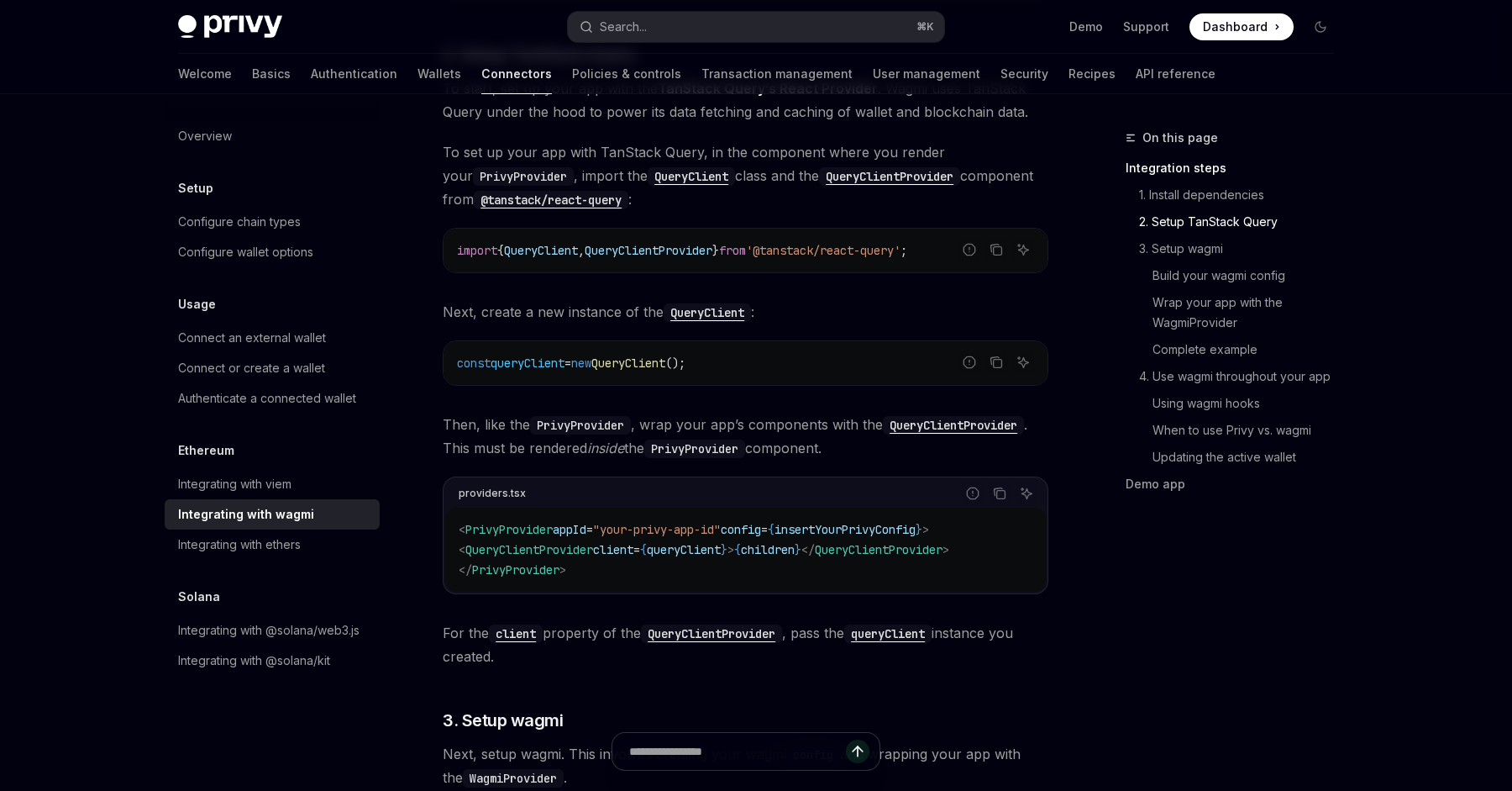
copy span "< QueryClientProvider client = { queryClient } >"
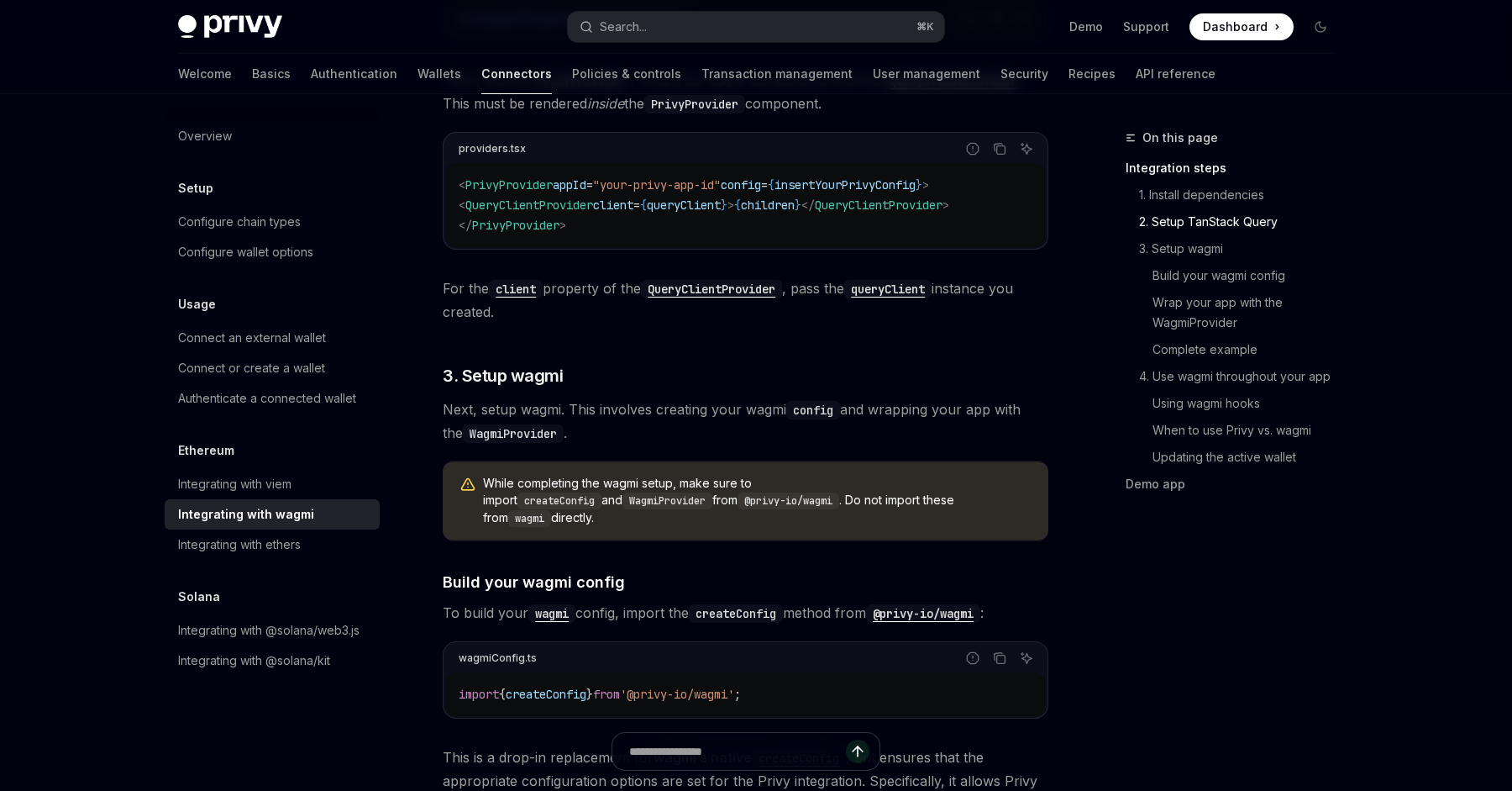
scroll to position [1040, 0]
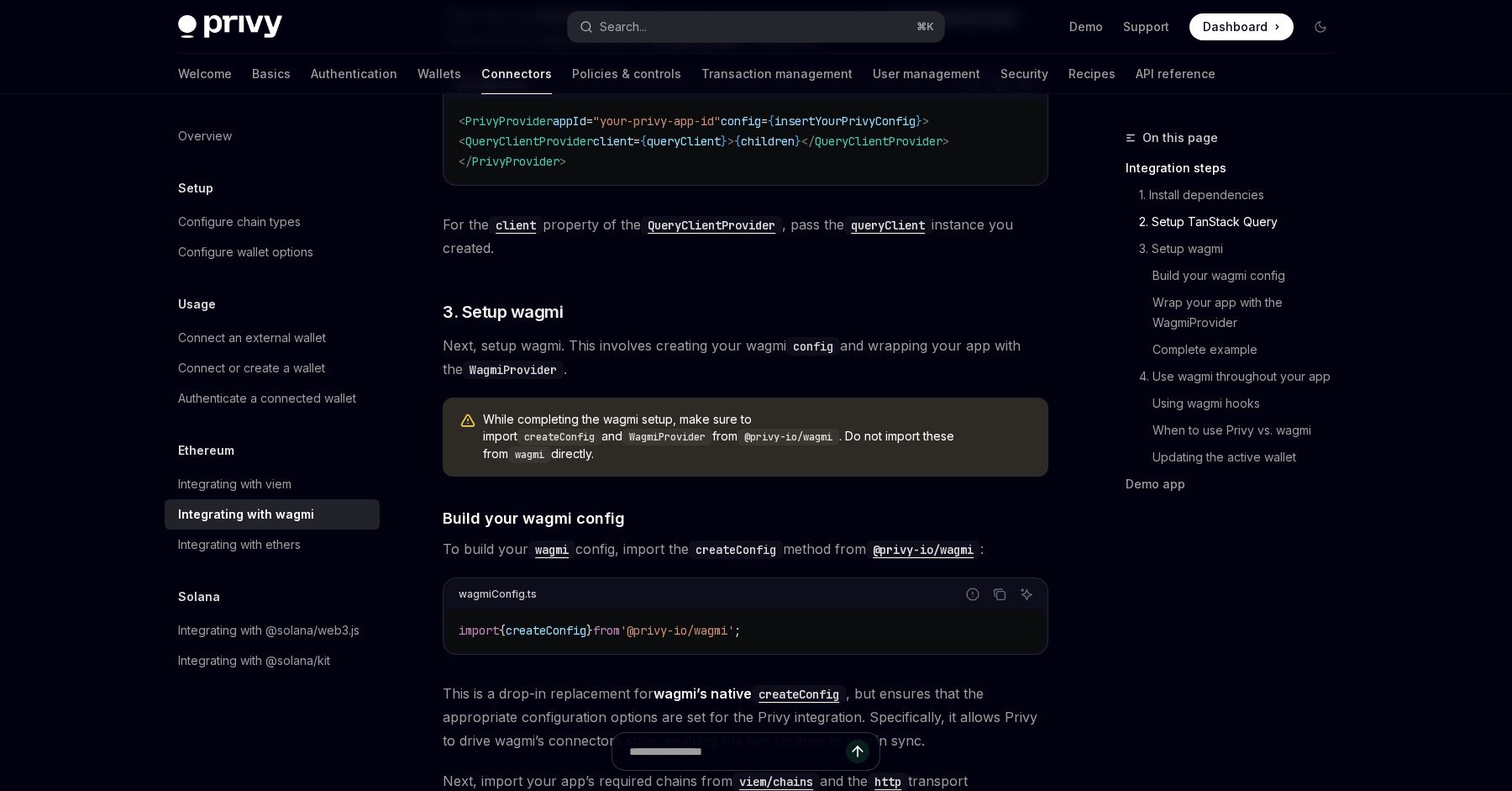
click at [595, 608] on div "import { createConfig } from '@privy-io/wagmi' ;" at bounding box center [746, 630] width 600 height 44
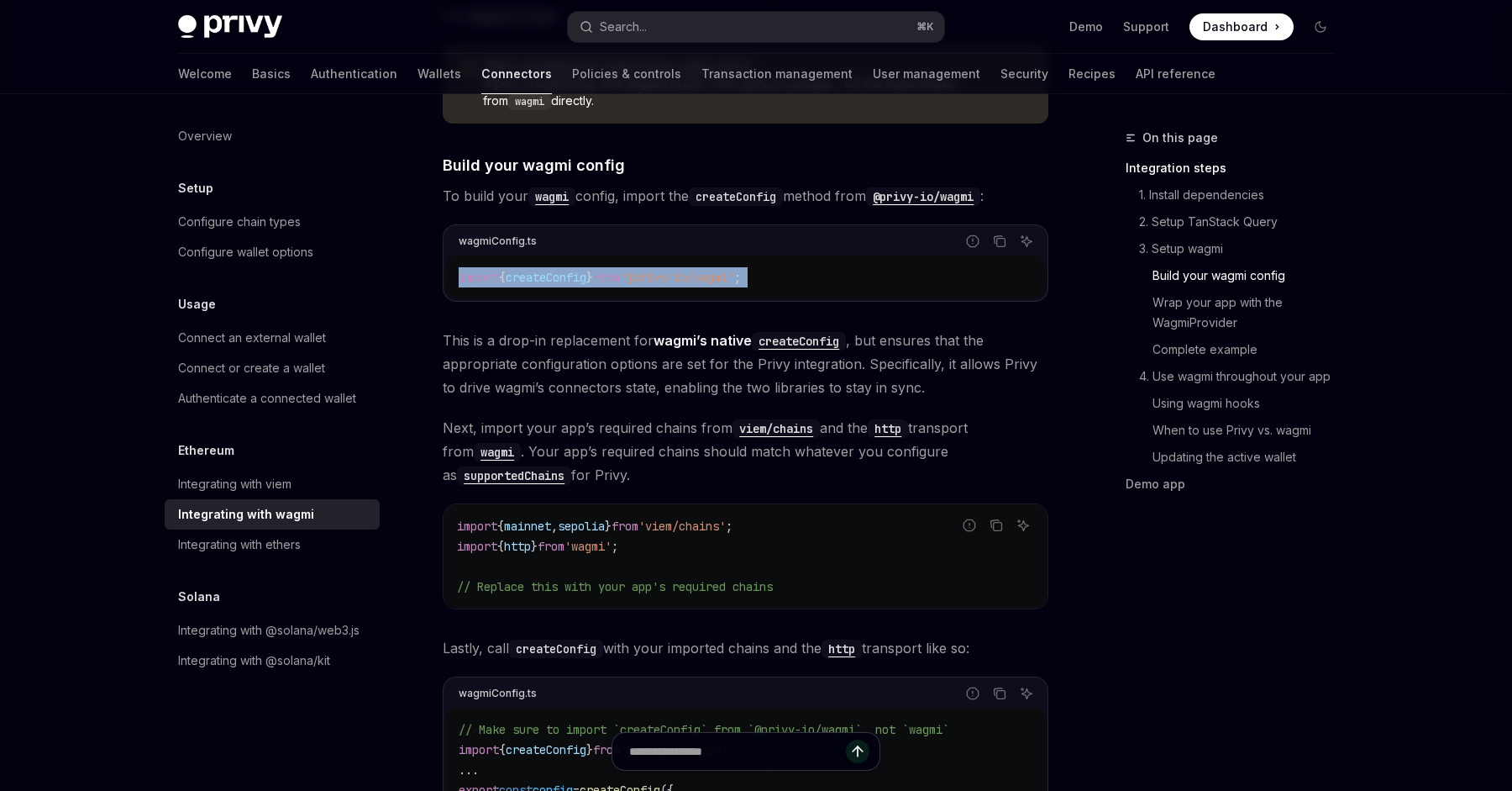
scroll to position [1438, 0]
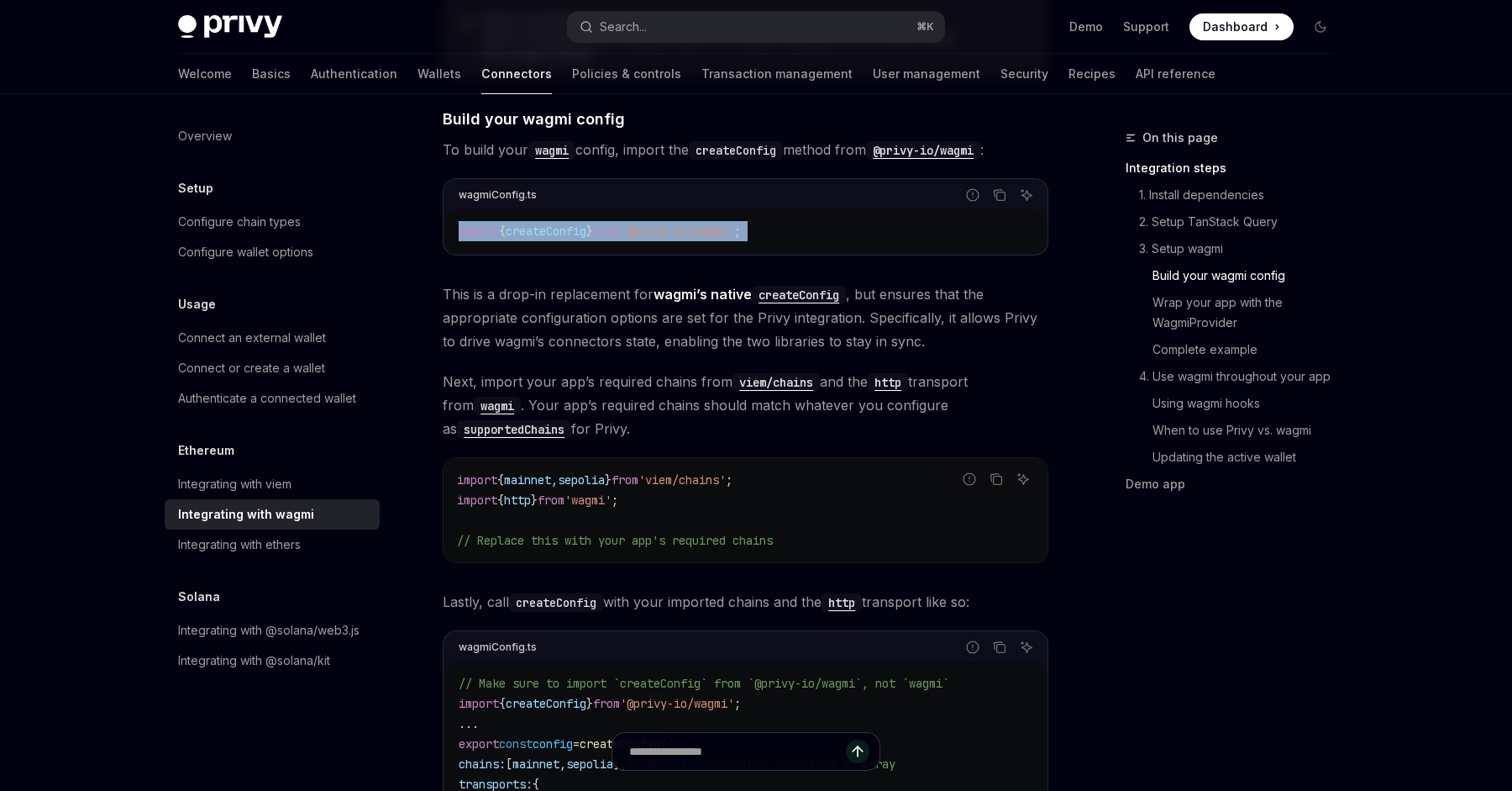
copy div "import { createConfig } from '@privy-io/wagmi' ;"
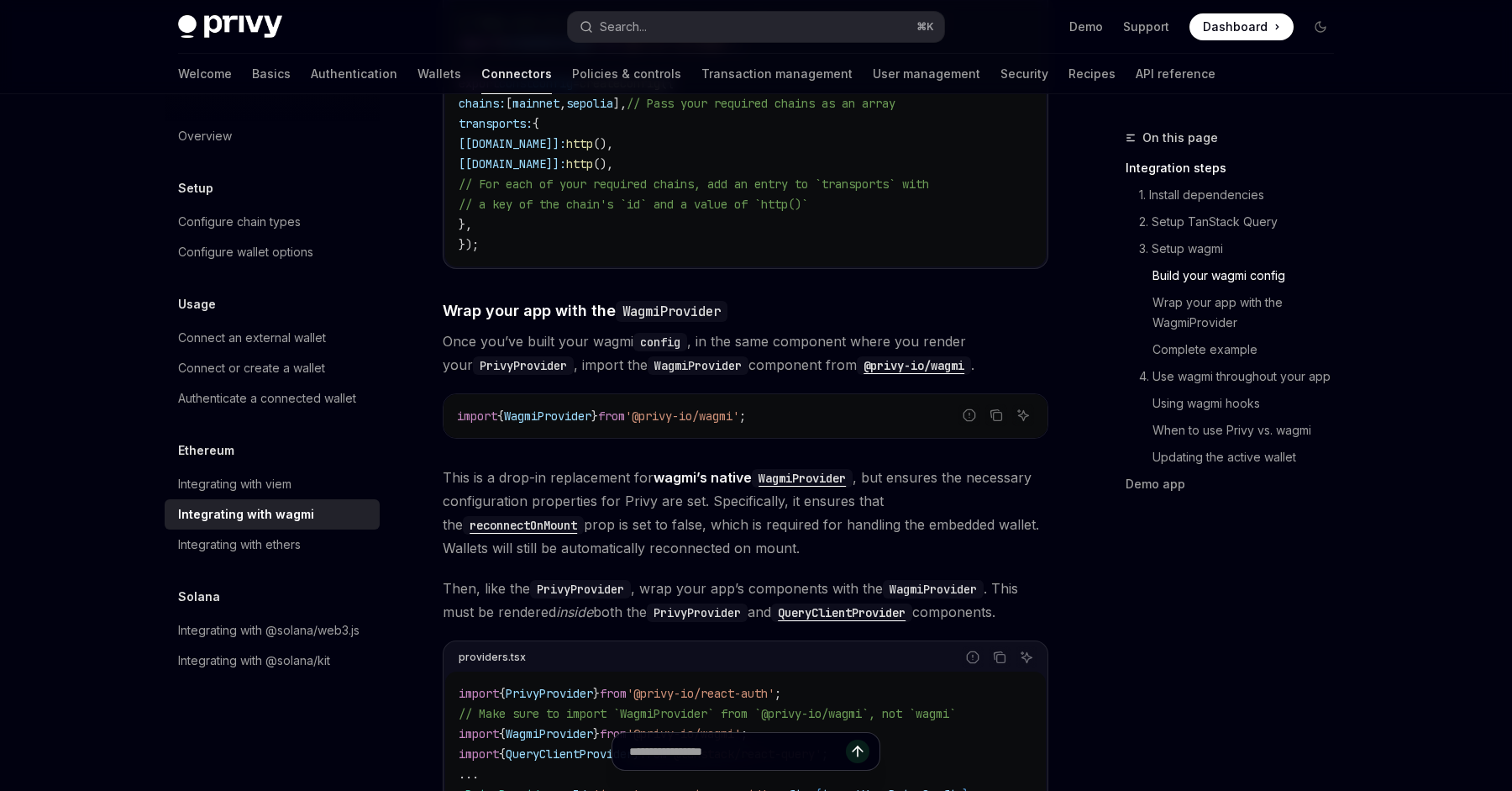
scroll to position [2115, 0]
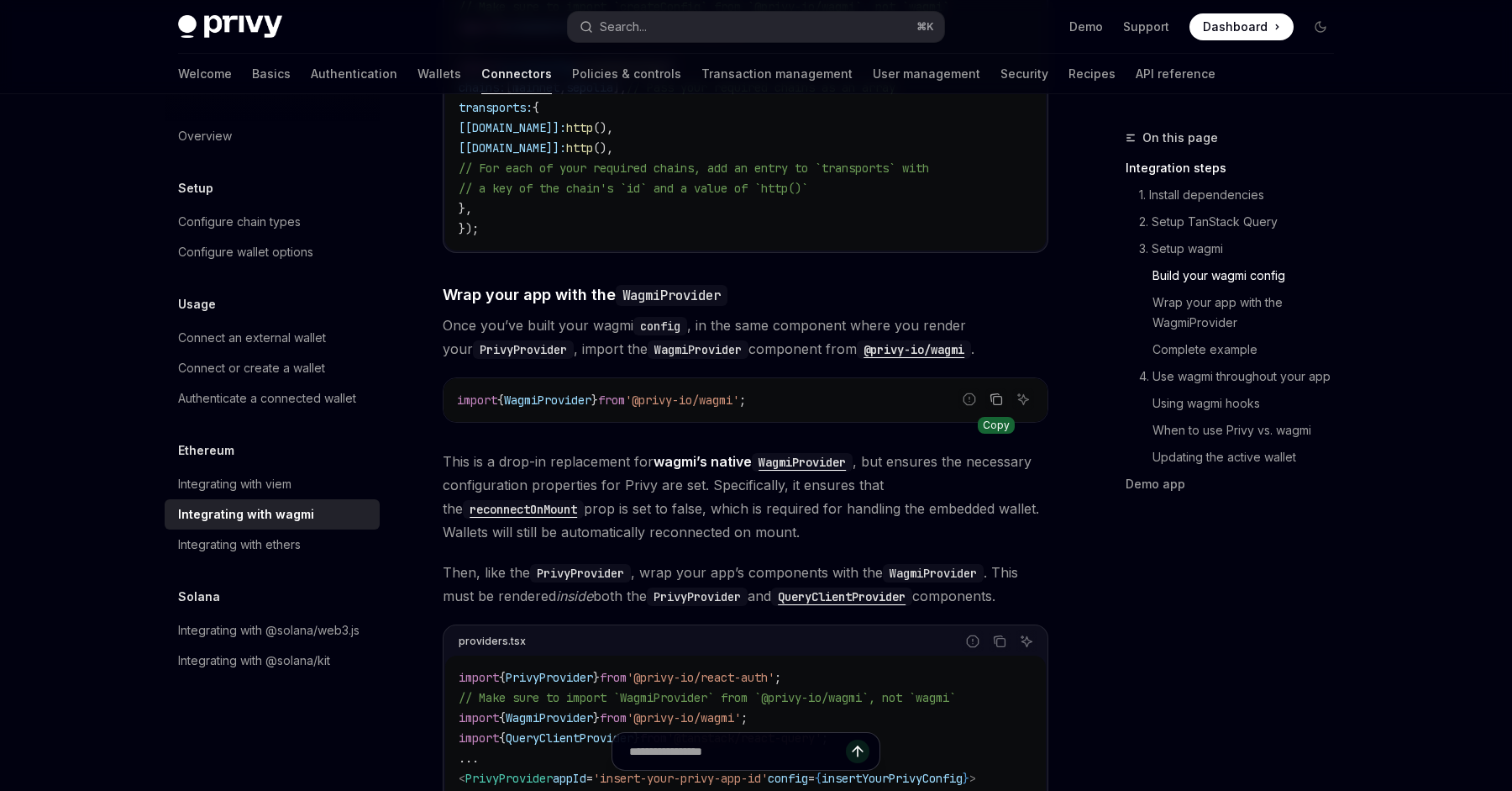
click at [992, 394] on icon "Copy the contents from the code block" at bounding box center [995, 398] width 8 height 8
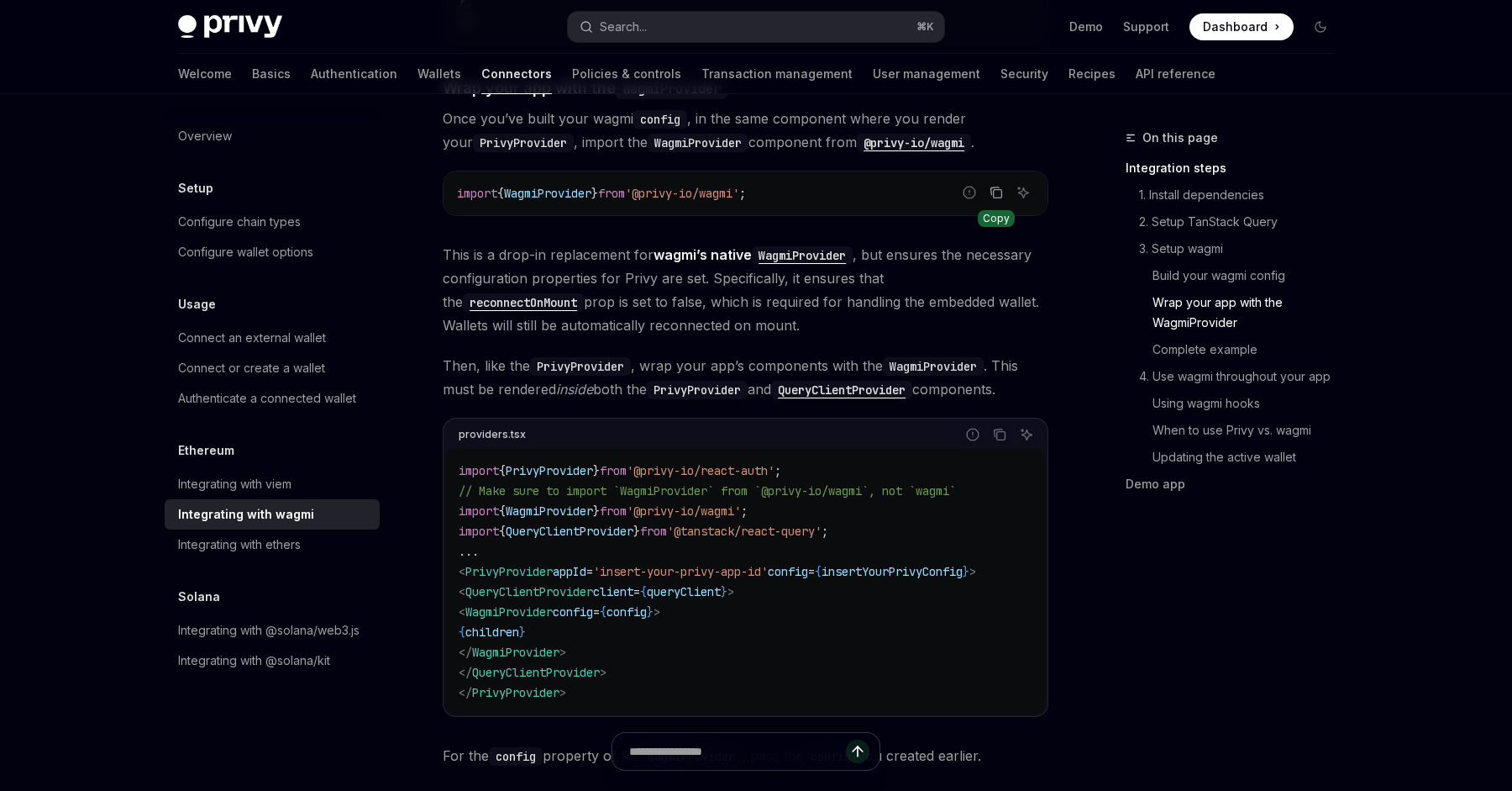
scroll to position [2347, 0]
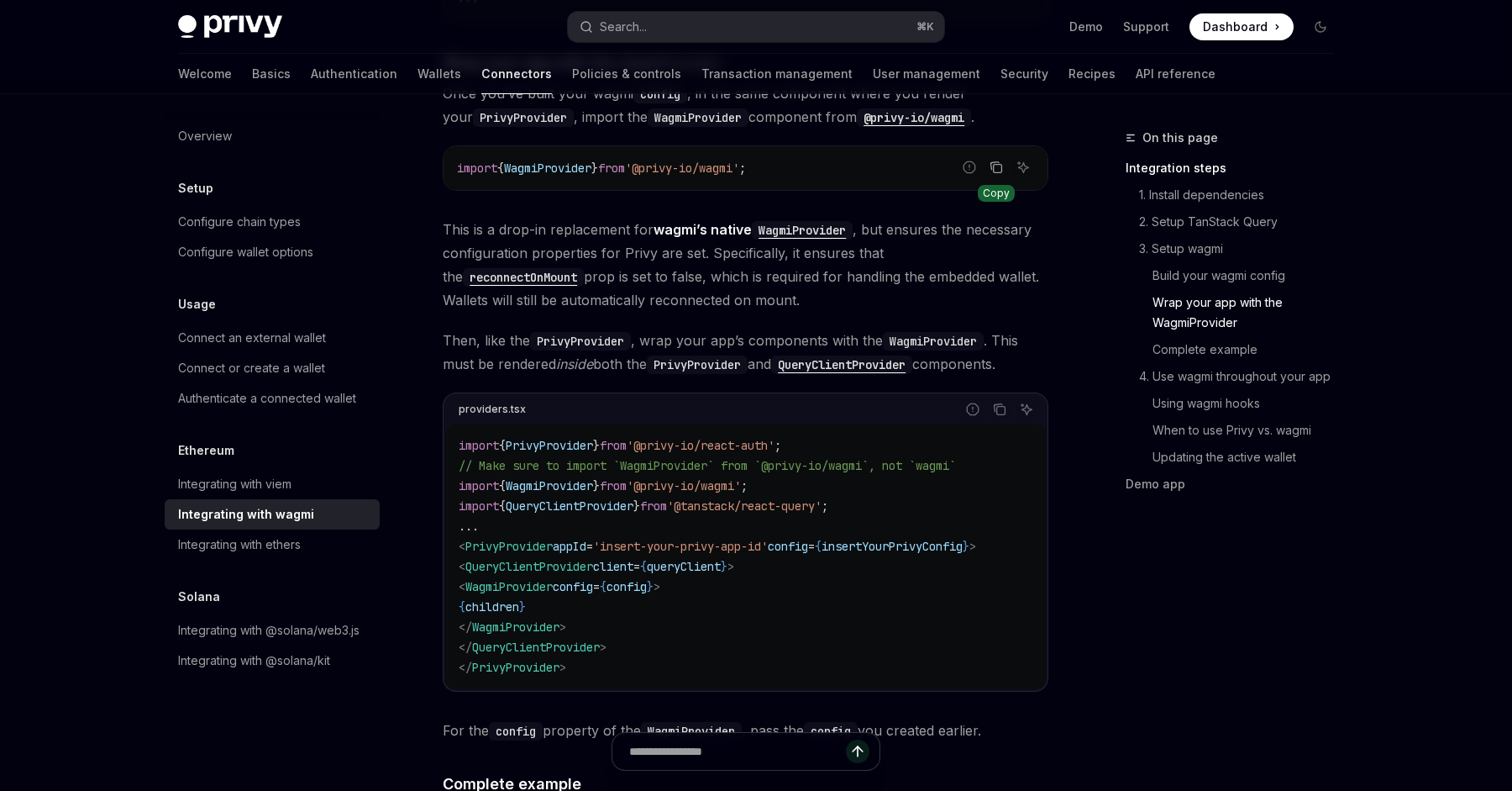
click at [593, 579] on span "config" at bounding box center [572, 586] width 40 height 15
copy code "< WagmiProvider config = { config } >"
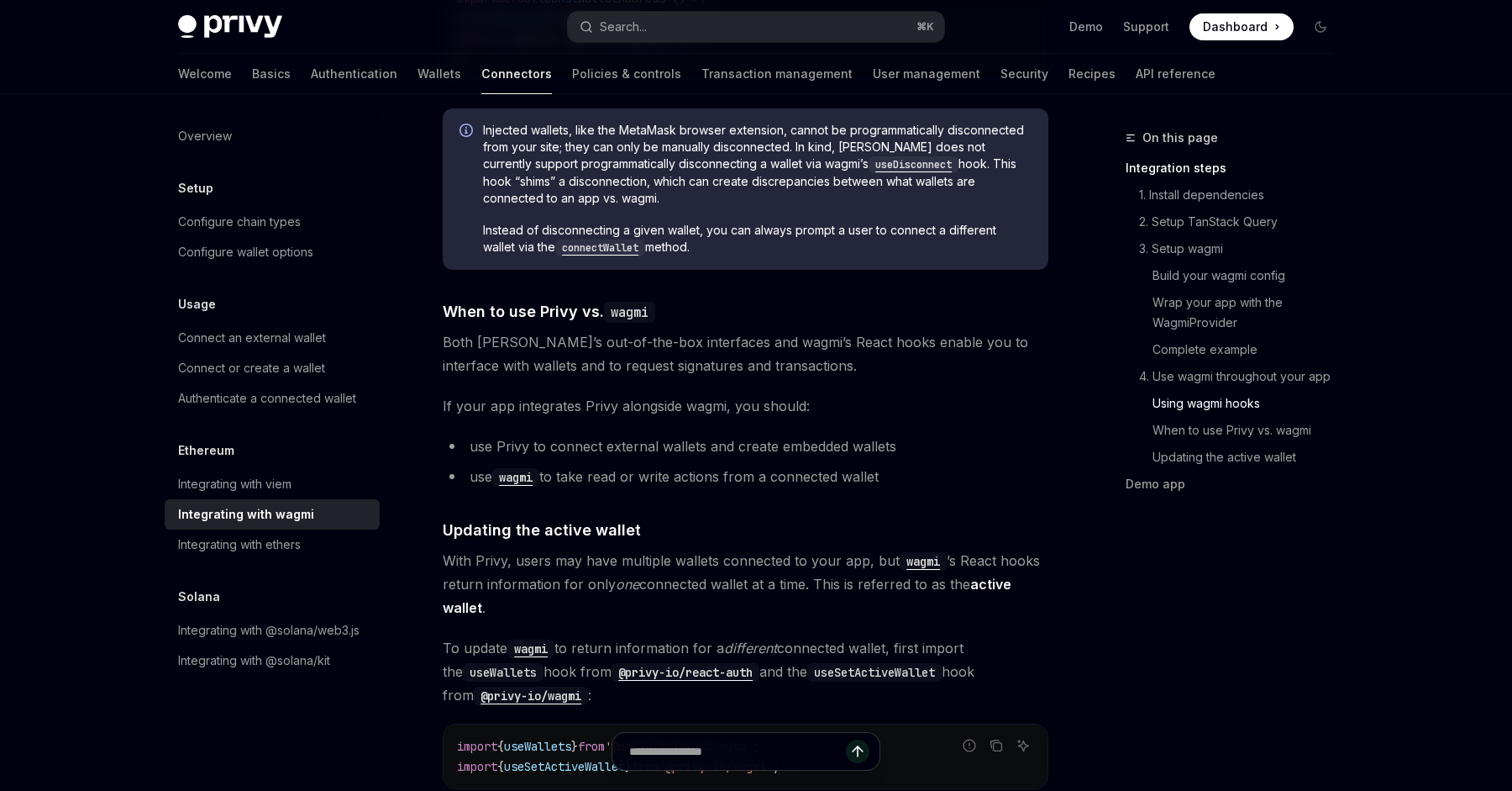
scroll to position [4126, 0]
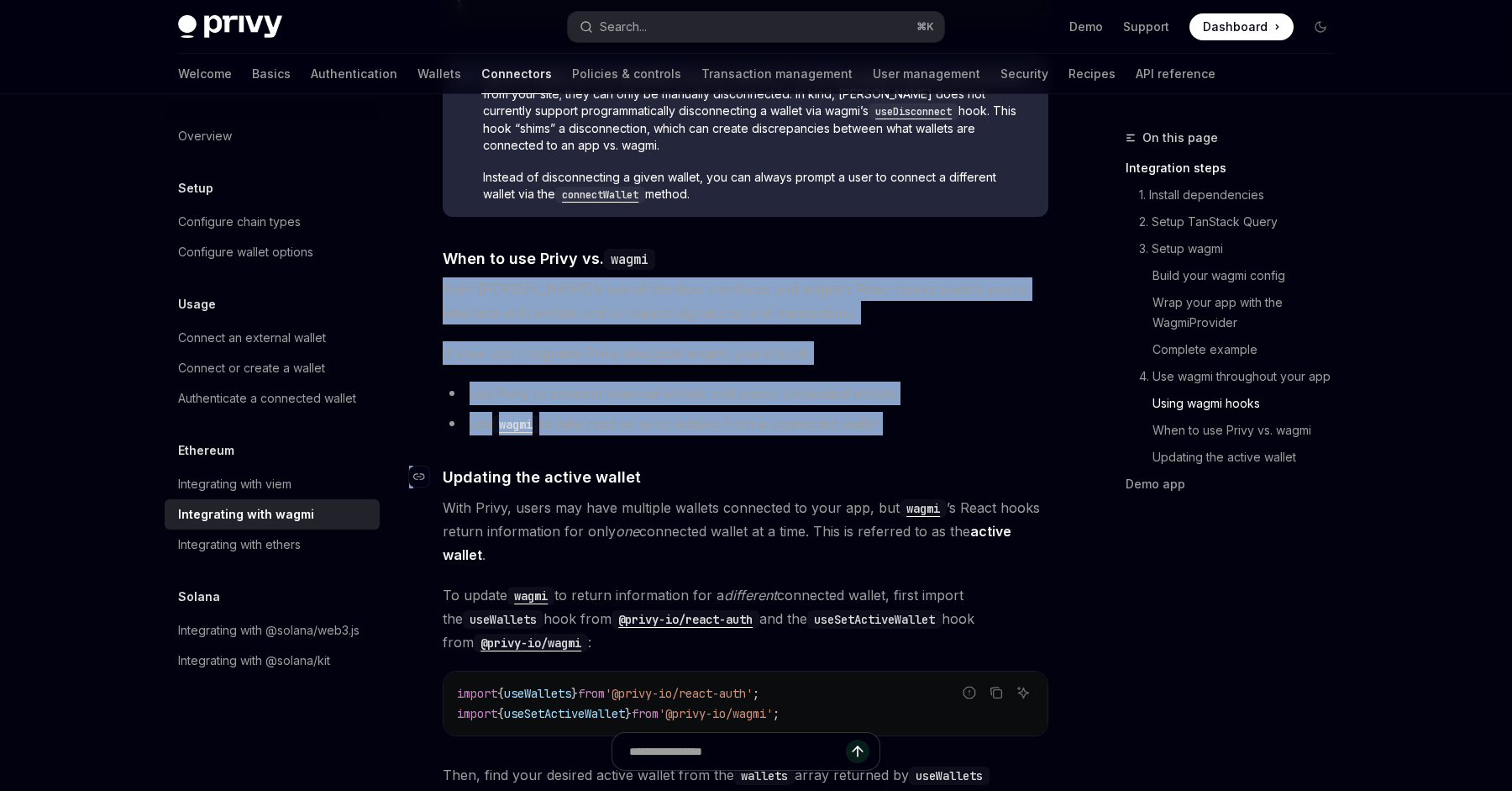
drag, startPoint x: 765, startPoint y: 249, endPoint x: 816, endPoint y: 455, distance: 212.2
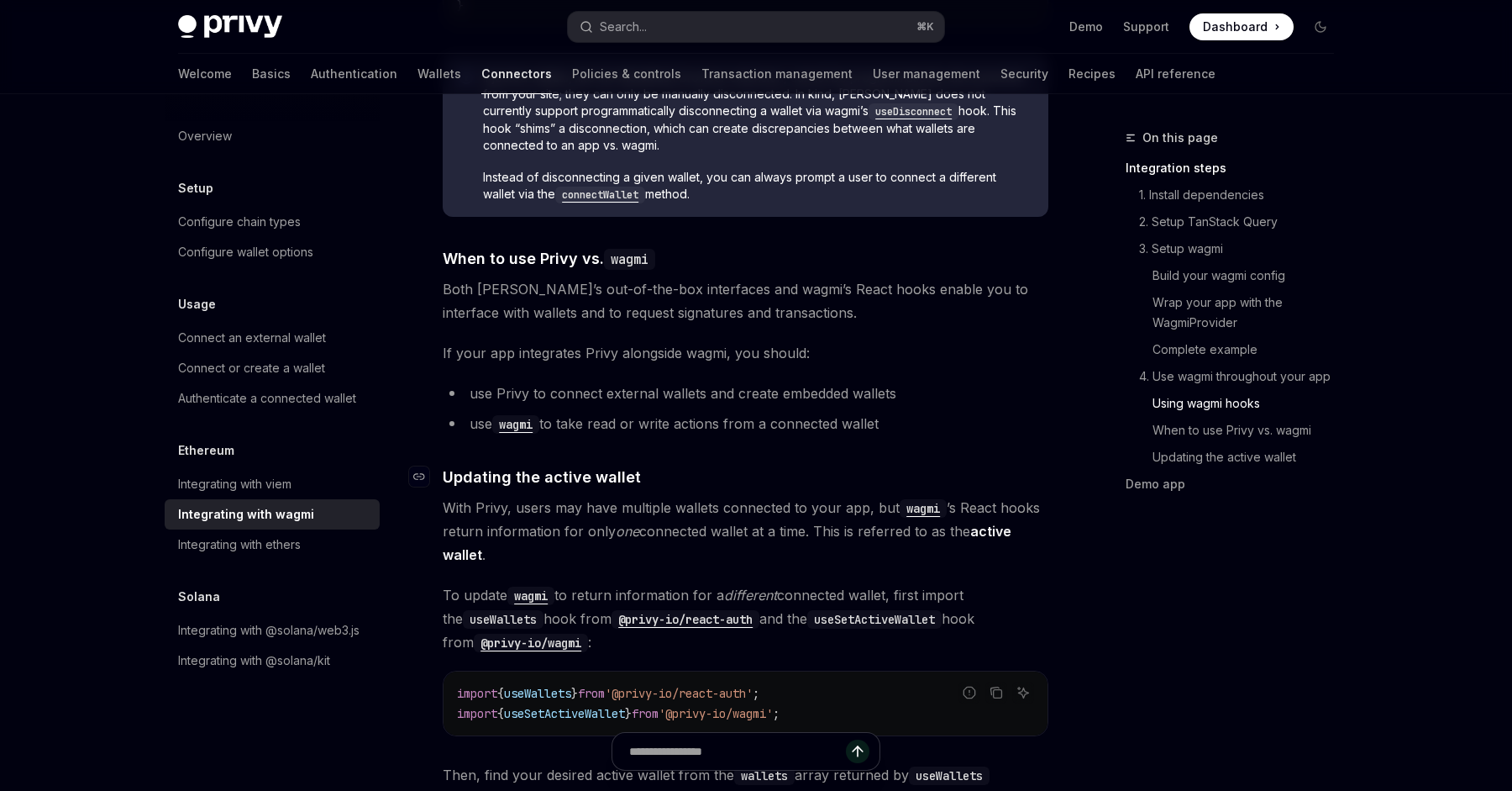
click at [816, 465] on h4 "​ Updating the active wallet" at bounding box center [746, 477] width 606 height 23
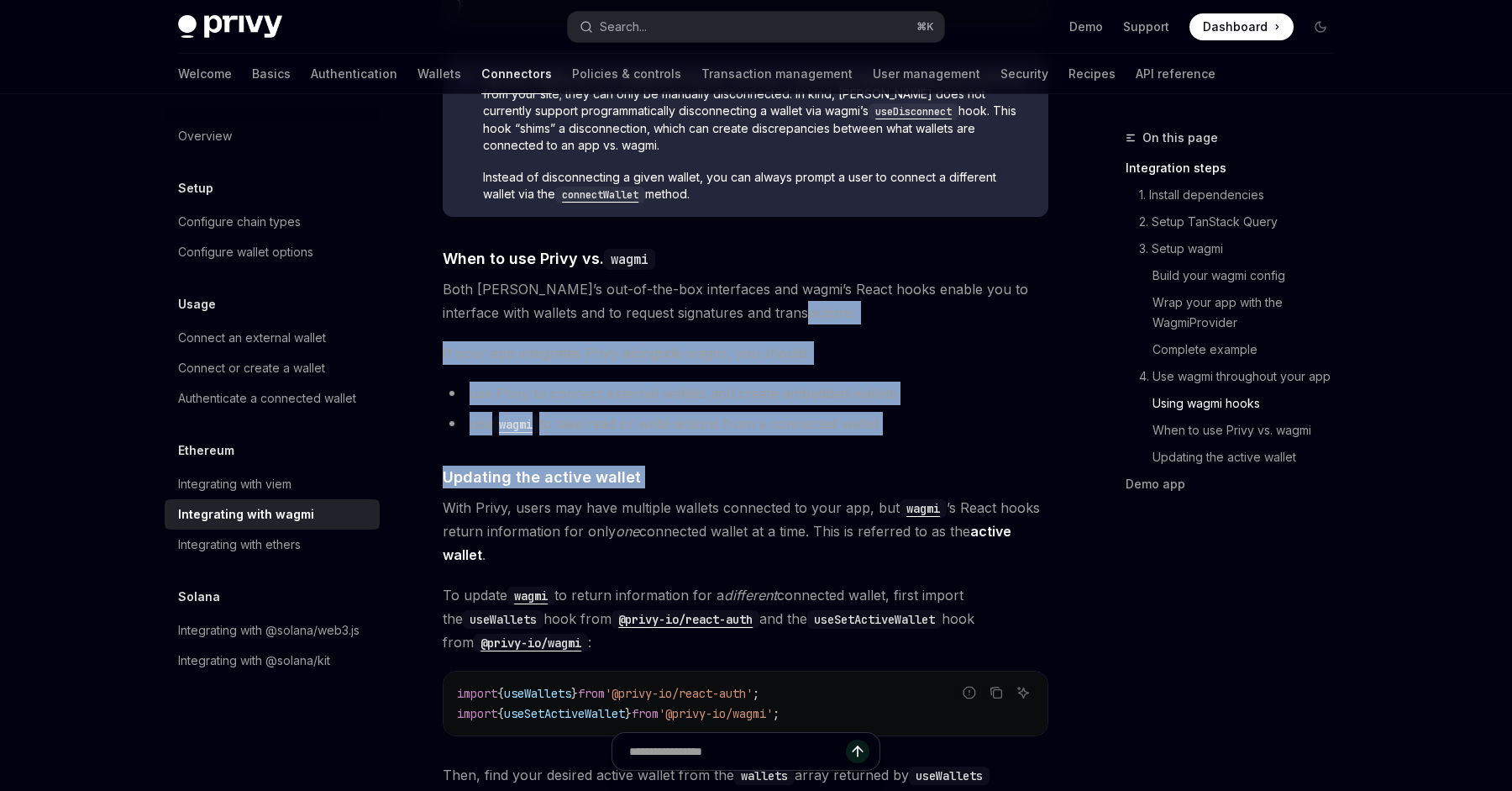
drag, startPoint x: 816, startPoint y: 455, endPoint x: 778, endPoint y: 310, distance: 149.9
click at [778, 310] on span "Both Privy’s out-of-the-box interfaces and wagmi’s React hooks enable you to in…" at bounding box center [746, 301] width 606 height 47
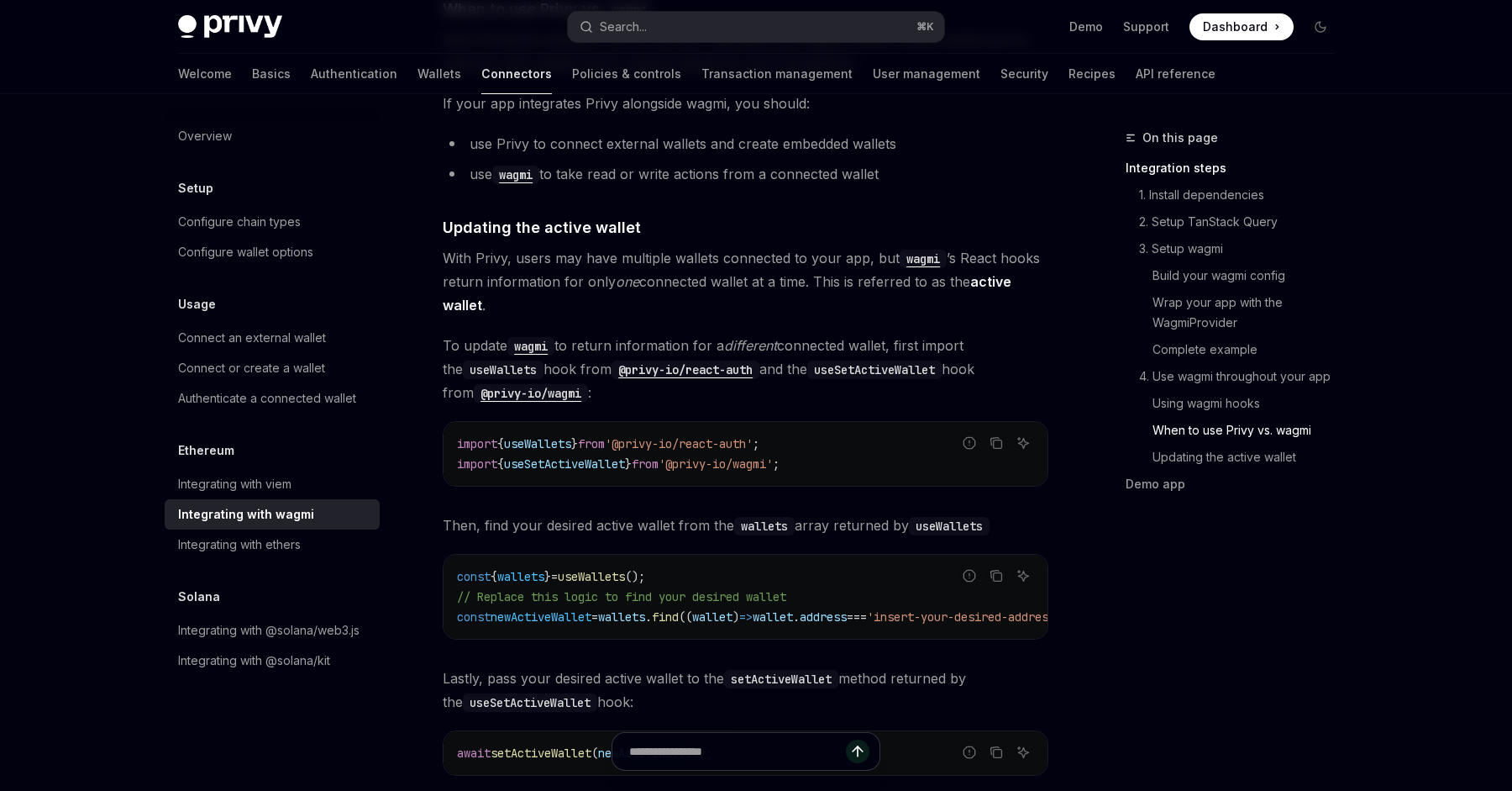
scroll to position [4381, 0]
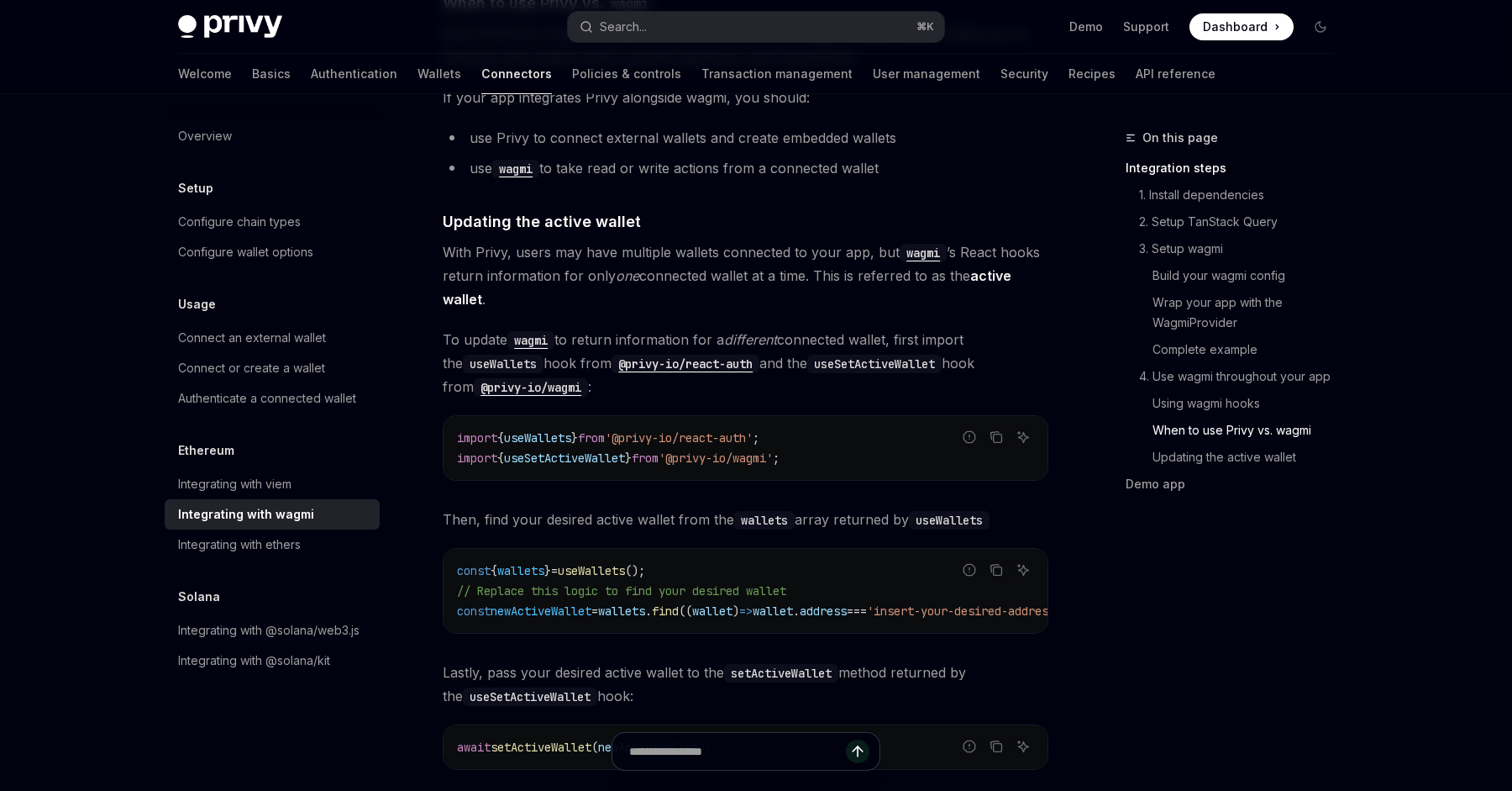
click at [827, 454] on code "import { useWallets } from '@privy-io/react-auth' ; import { useSetActiveWallet…" at bounding box center [745, 448] width 577 height 40
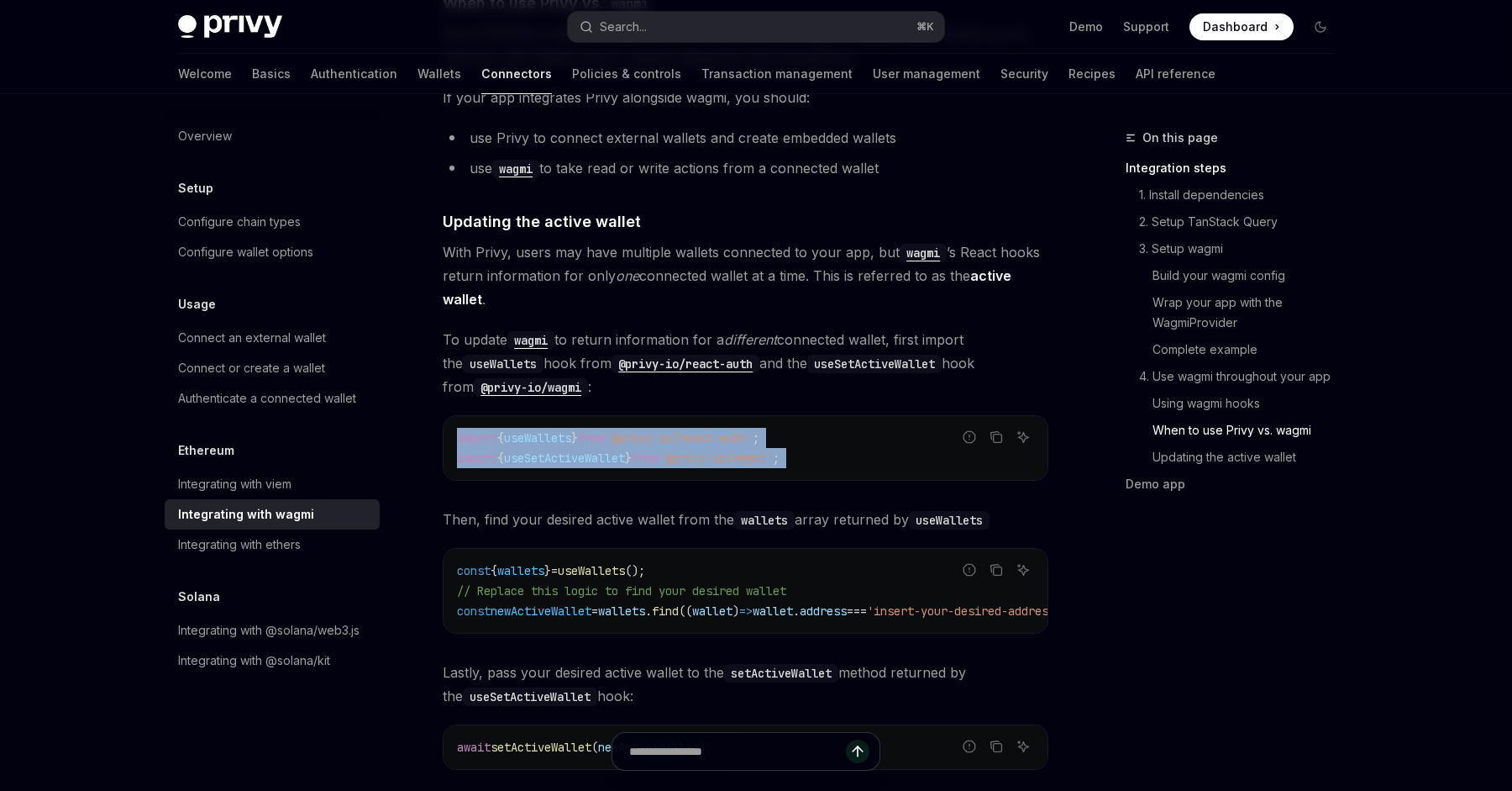
drag, startPoint x: 827, startPoint y: 454, endPoint x: 848, endPoint y: 407, distance: 51.5
click at [848, 416] on div "import { useWallets } from '@privy-io/react-auth' ; import { useSetActiveWallet…" at bounding box center [746, 448] width 604 height 64
drag, startPoint x: 848, startPoint y: 407, endPoint x: 834, endPoint y: 469, distance: 63.6
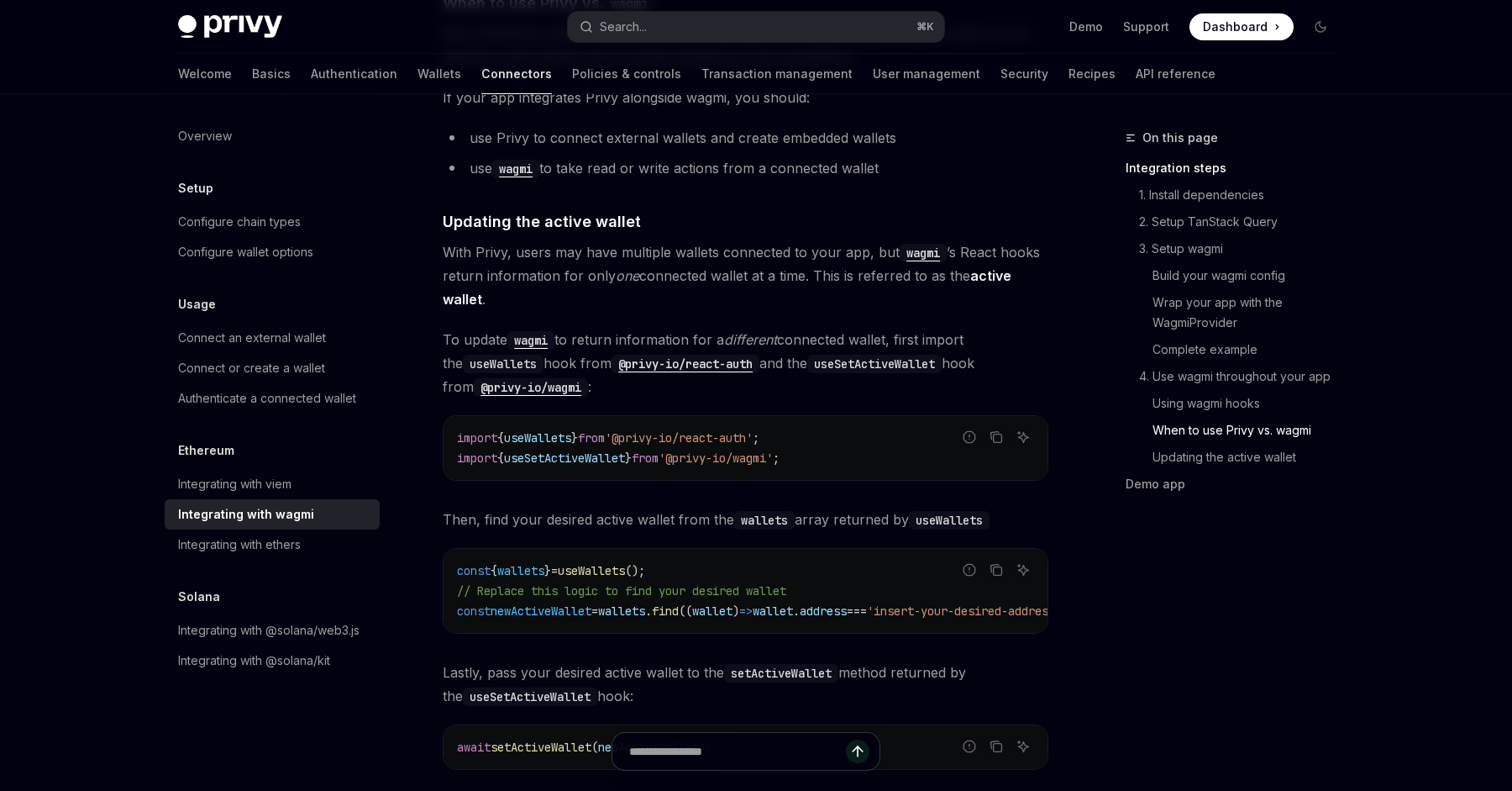
scroll to position [4794, 0]
